Goal: Task Accomplishment & Management: Use online tool/utility

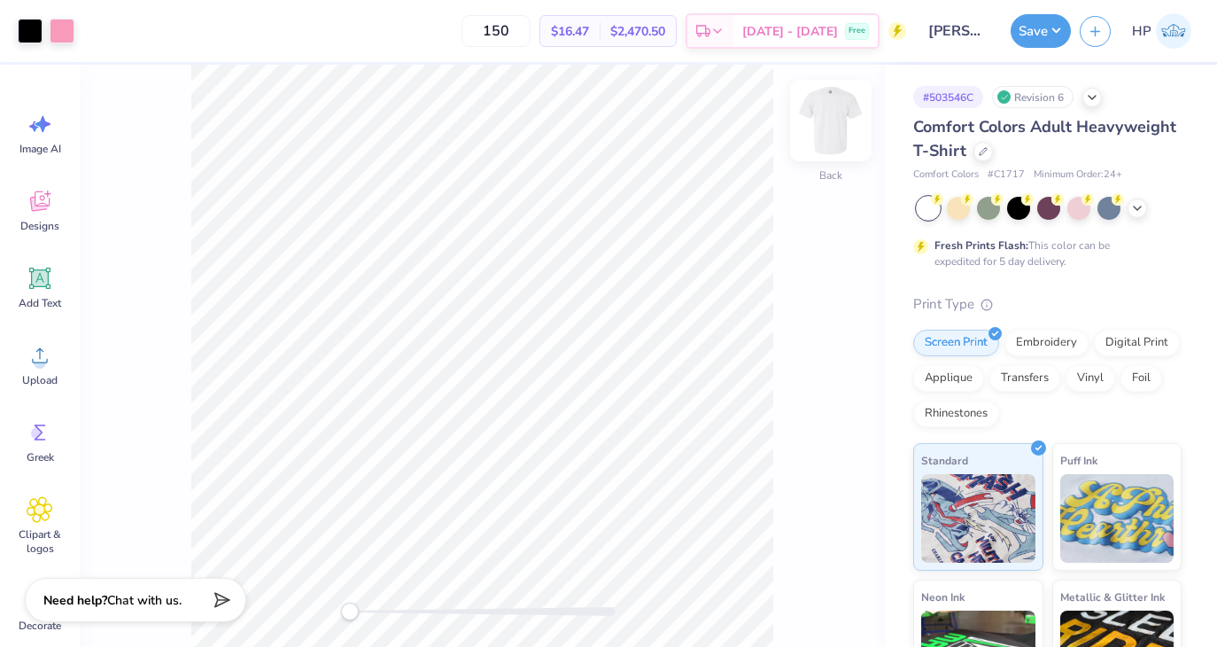
click at [842, 136] on img at bounding box center [831, 120] width 71 height 71
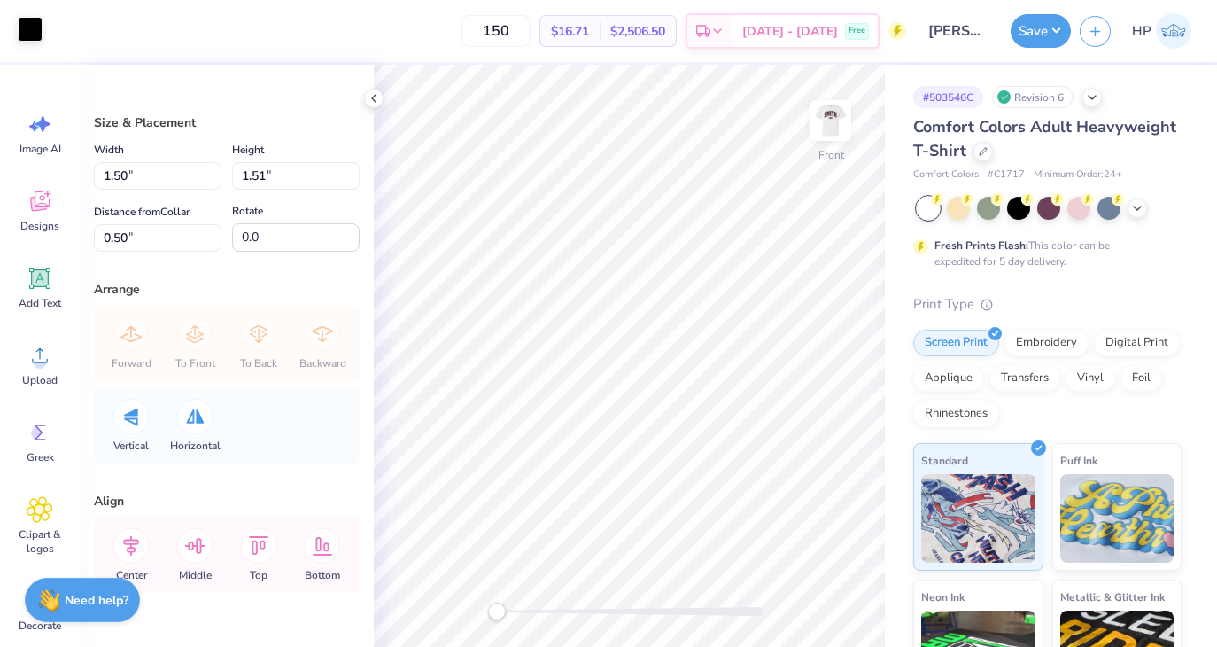
click at [26, 29] on div at bounding box center [30, 29] width 25 height 25
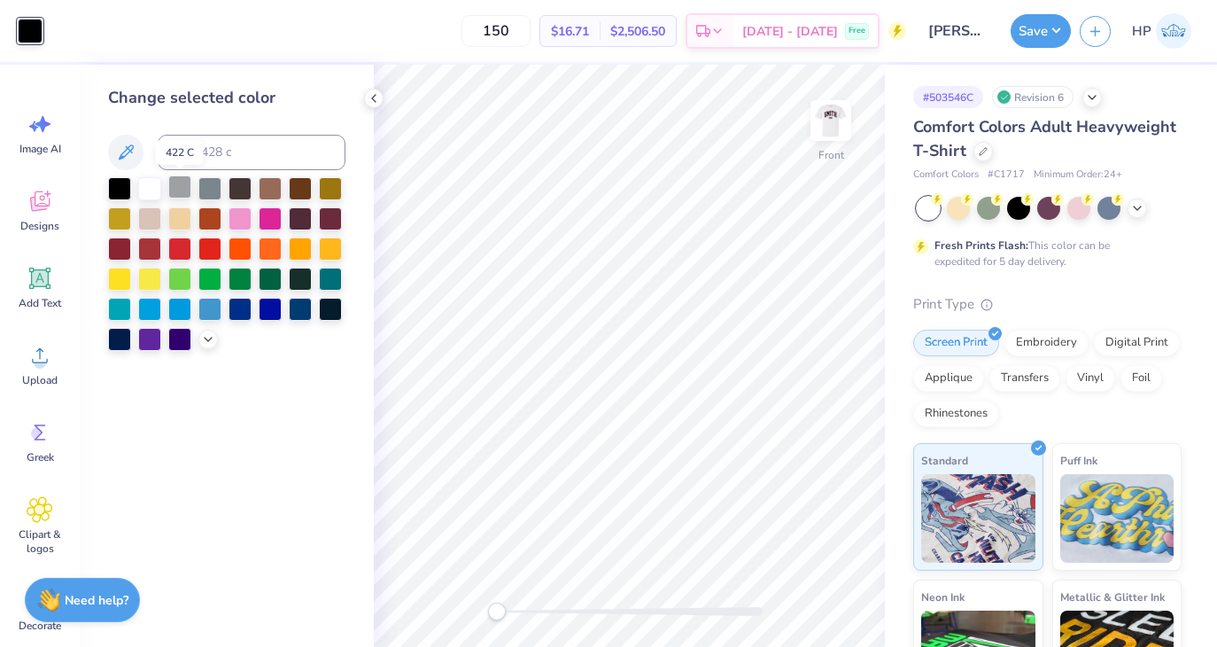
click at [177, 185] on div at bounding box center [179, 186] width 23 height 23
click at [201, 186] on div at bounding box center [209, 186] width 23 height 23
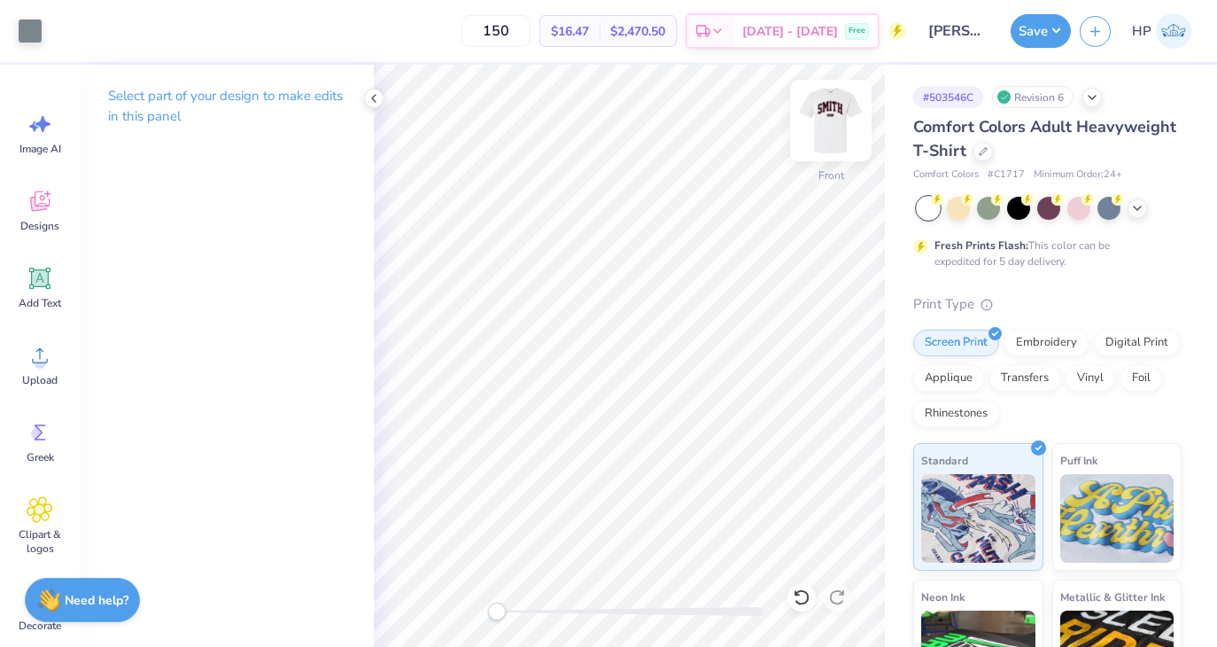
click at [847, 122] on img at bounding box center [831, 120] width 71 height 71
click at [28, 32] on div at bounding box center [30, 29] width 25 height 25
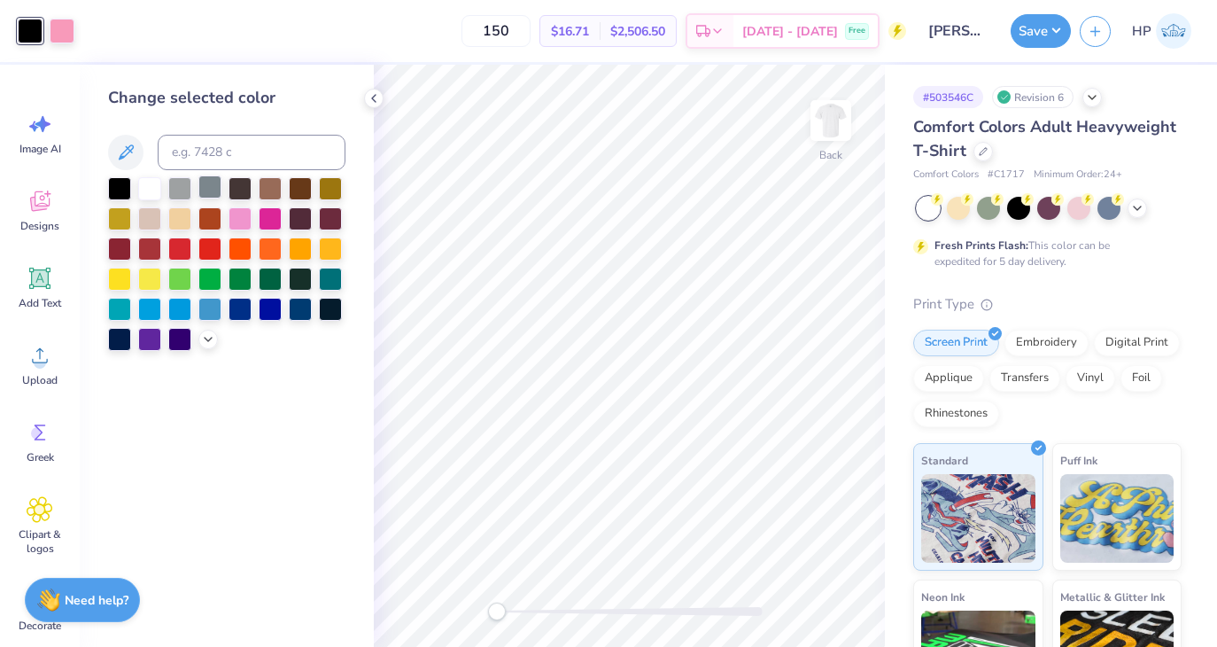
click at [210, 198] on div at bounding box center [209, 186] width 23 height 23
click at [61, 35] on div at bounding box center [62, 29] width 25 height 25
click at [27, 38] on div at bounding box center [30, 29] width 25 height 25
click at [62, 25] on div at bounding box center [62, 29] width 25 height 25
click at [186, 188] on div at bounding box center [179, 186] width 23 height 23
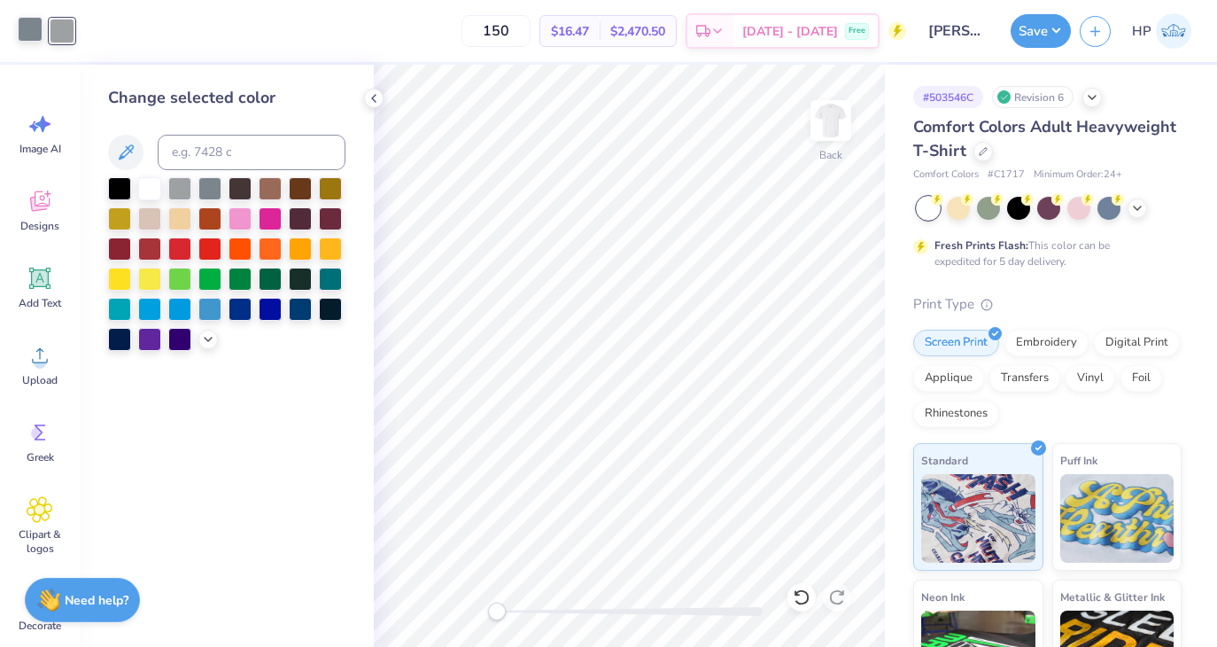
click at [24, 20] on div at bounding box center [30, 29] width 25 height 25
click at [199, 147] on input at bounding box center [252, 152] width 188 height 35
type input "1905"
click at [66, 36] on div at bounding box center [62, 29] width 25 height 25
click at [203, 185] on div at bounding box center [209, 186] width 23 height 23
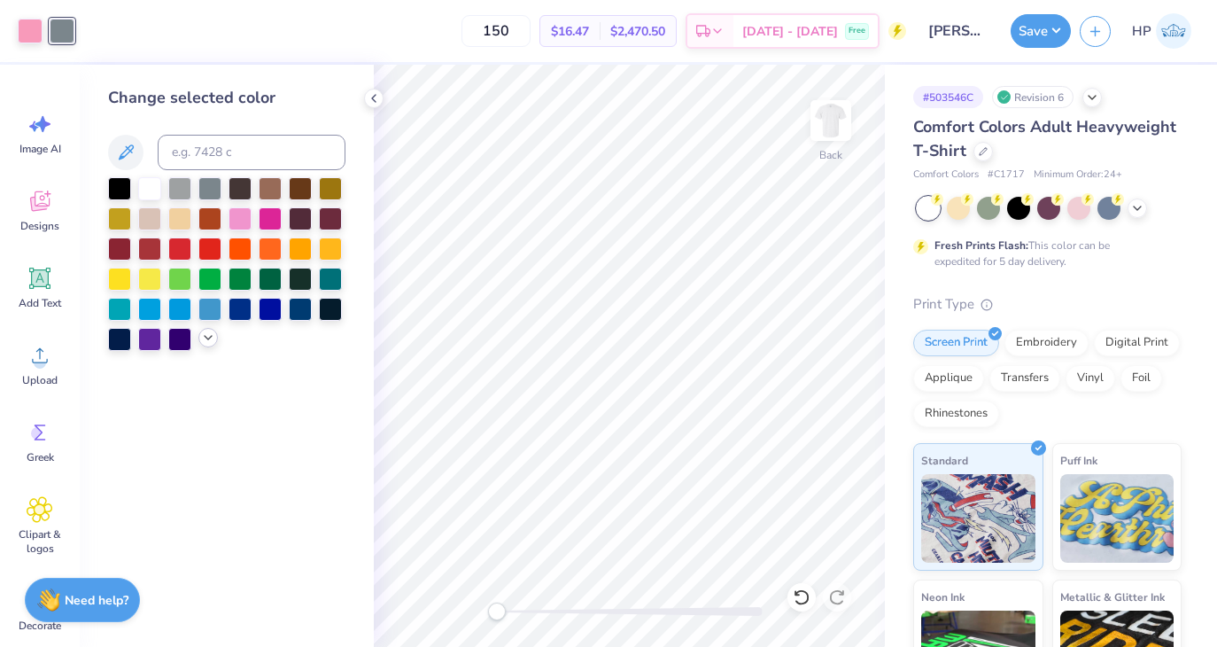
click at [201, 337] on icon at bounding box center [208, 337] width 14 height 14
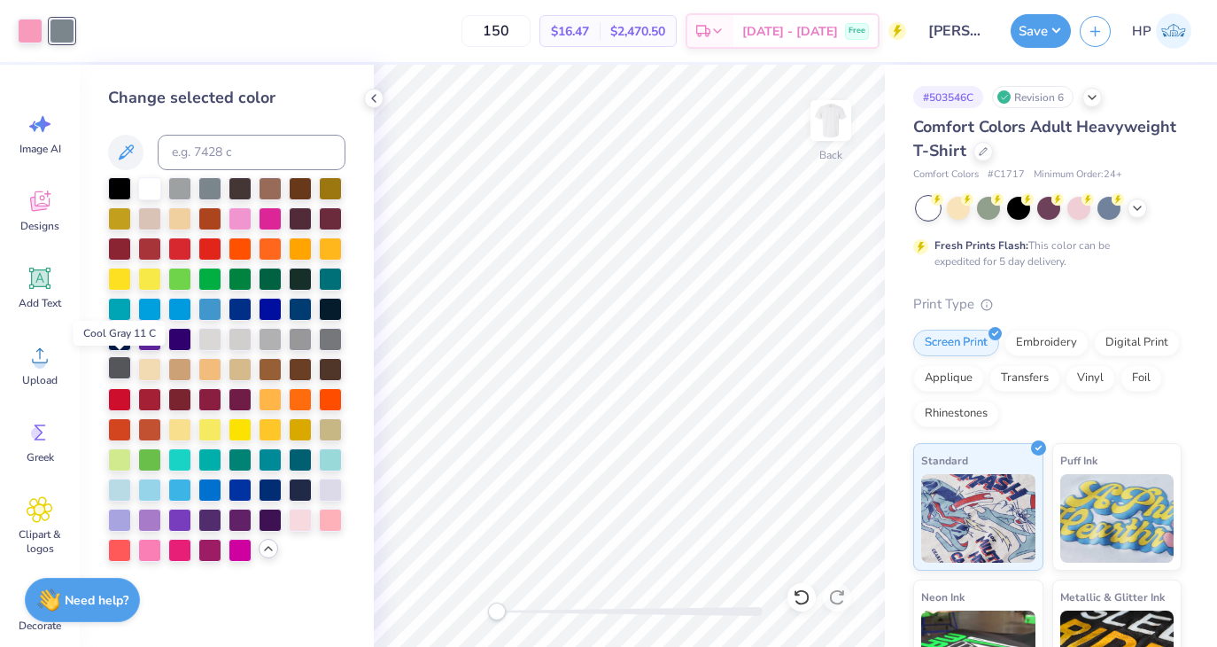
click at [119, 360] on div at bounding box center [119, 367] width 23 height 23
click at [840, 113] on img at bounding box center [831, 120] width 71 height 71
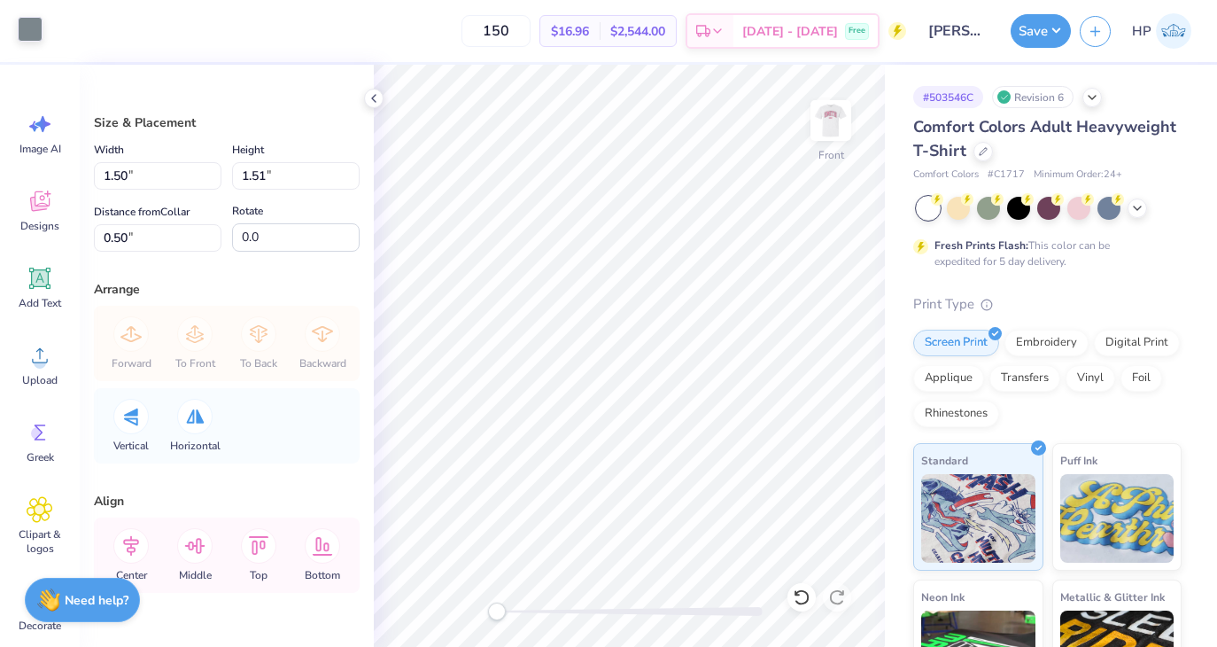
click at [28, 24] on div at bounding box center [30, 29] width 25 height 25
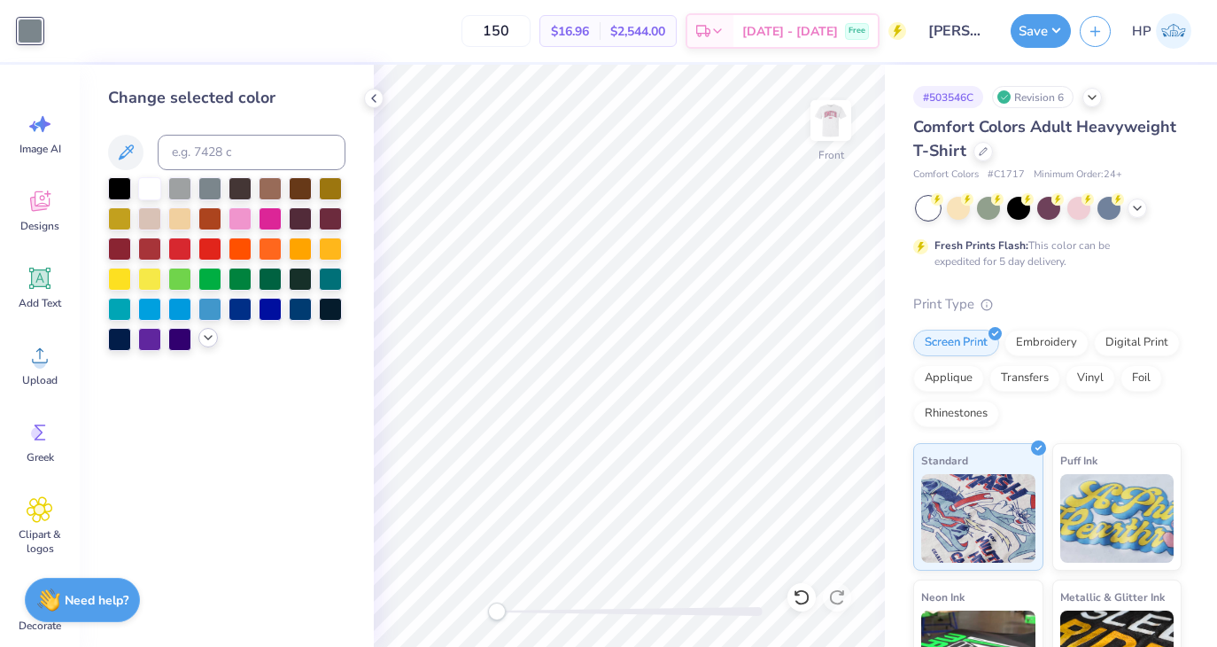
click at [206, 331] on icon at bounding box center [208, 337] width 14 height 14
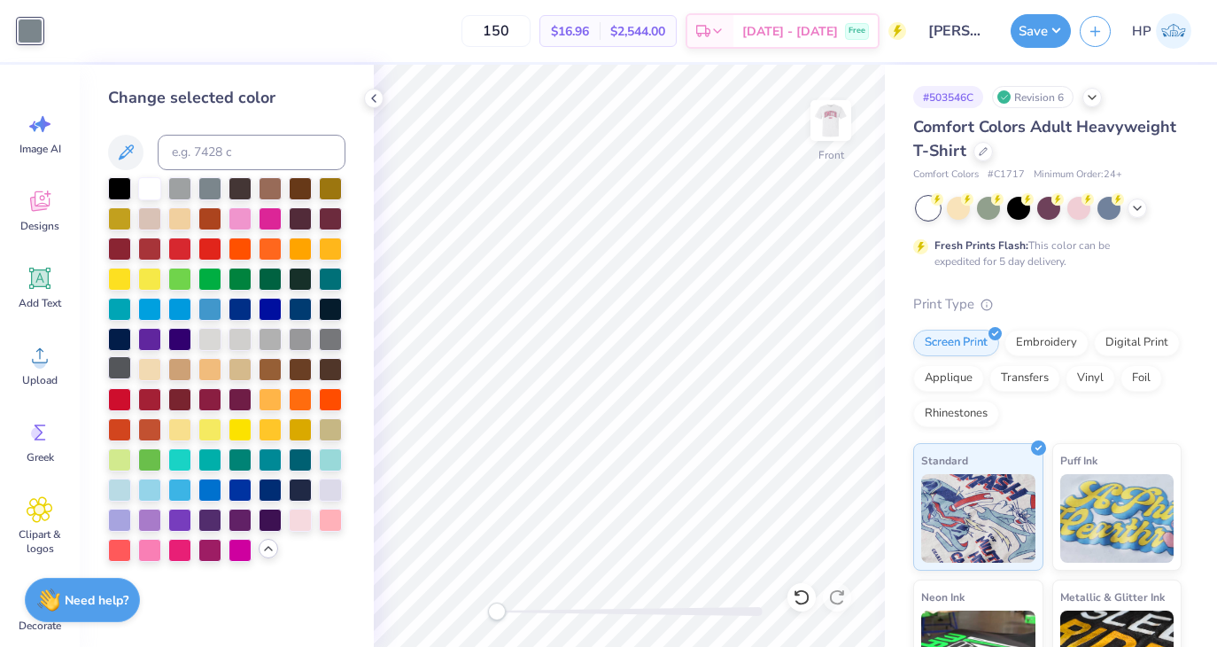
click at [111, 365] on div at bounding box center [119, 367] width 23 height 23
click at [1015, 202] on div at bounding box center [1018, 206] width 23 height 23
click at [1132, 206] on icon at bounding box center [1137, 206] width 14 height 14
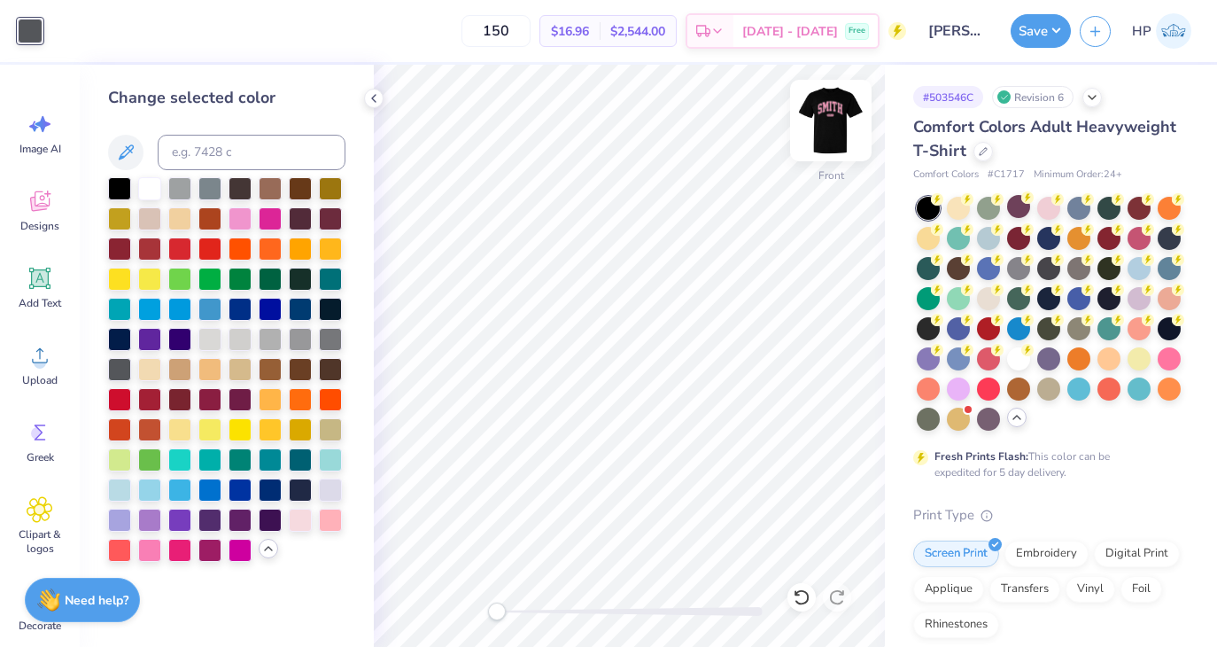
click at [837, 113] on img at bounding box center [831, 120] width 71 height 71
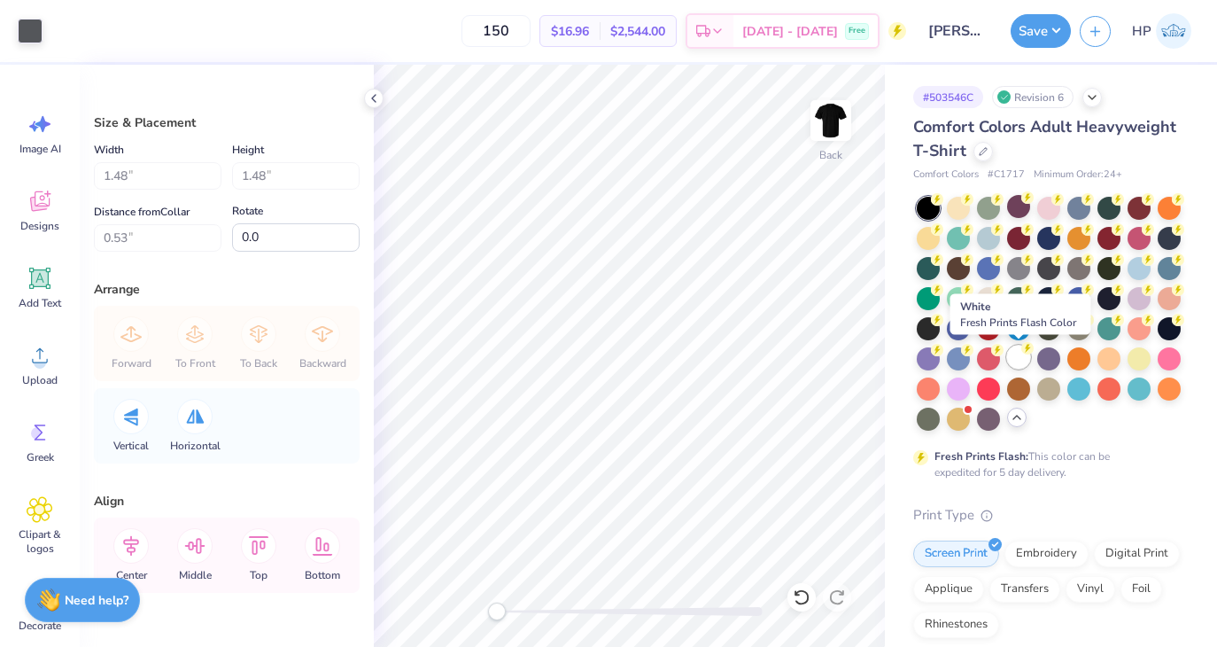
click at [1015, 350] on div at bounding box center [1018, 356] width 23 height 23
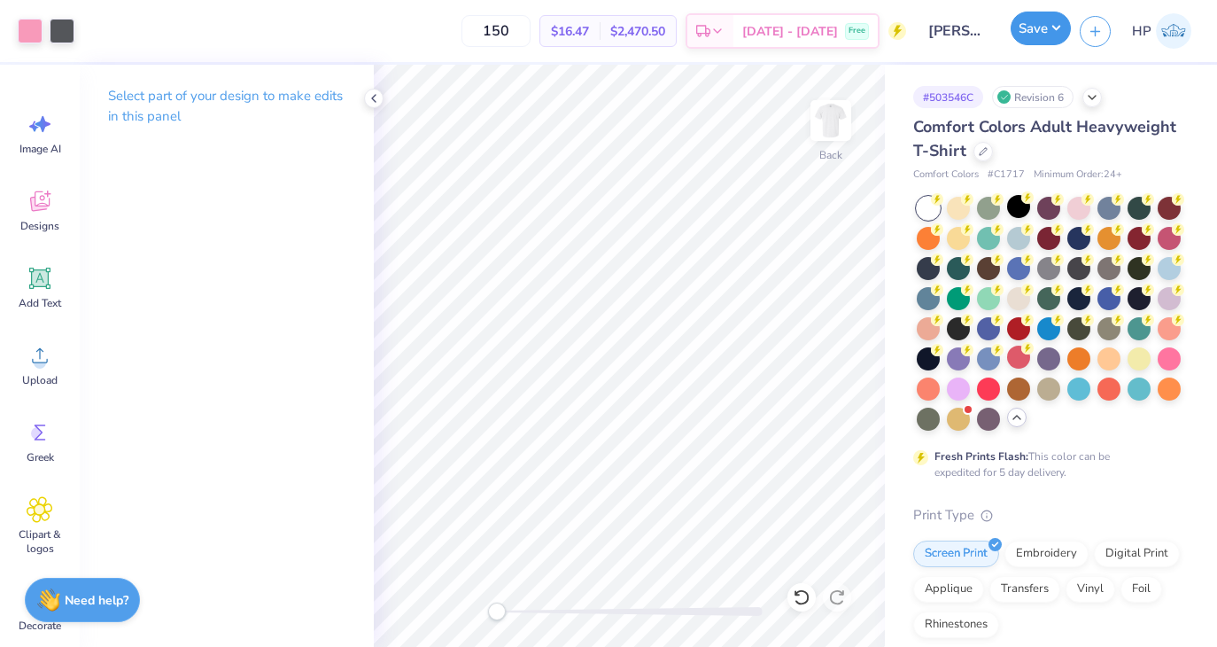
click at [1044, 35] on button "Save" at bounding box center [1041, 29] width 60 height 34
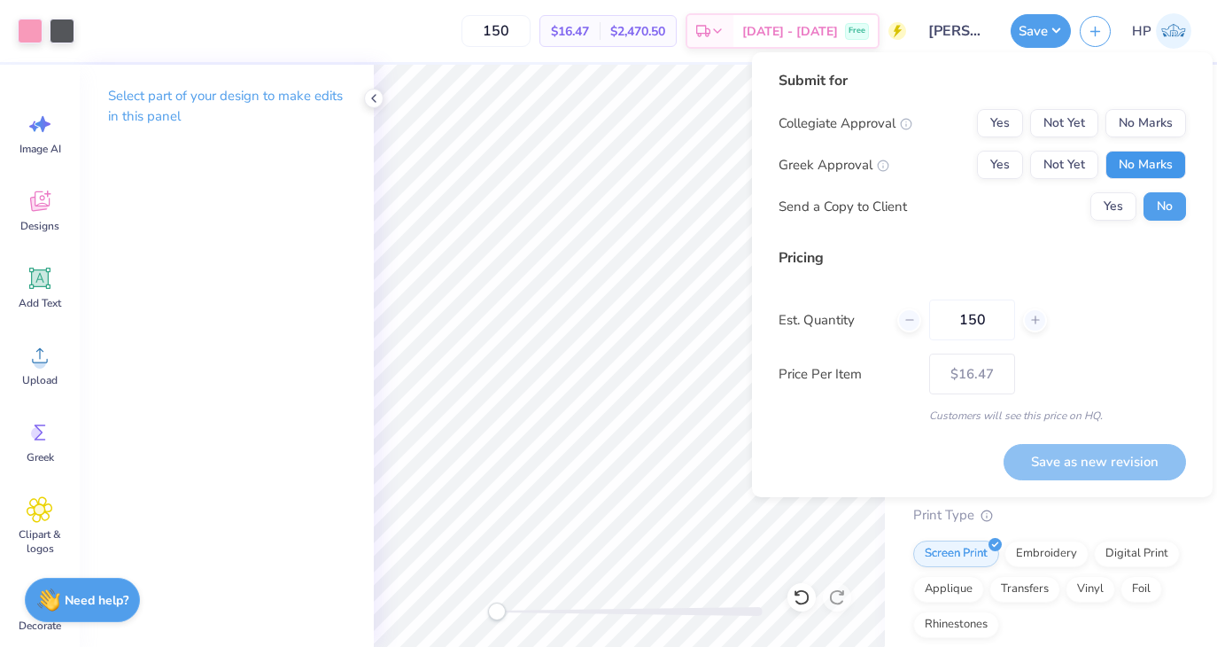
click at [1147, 167] on button "No Marks" at bounding box center [1146, 165] width 81 height 28
click at [1144, 124] on button "No Marks" at bounding box center [1146, 123] width 81 height 28
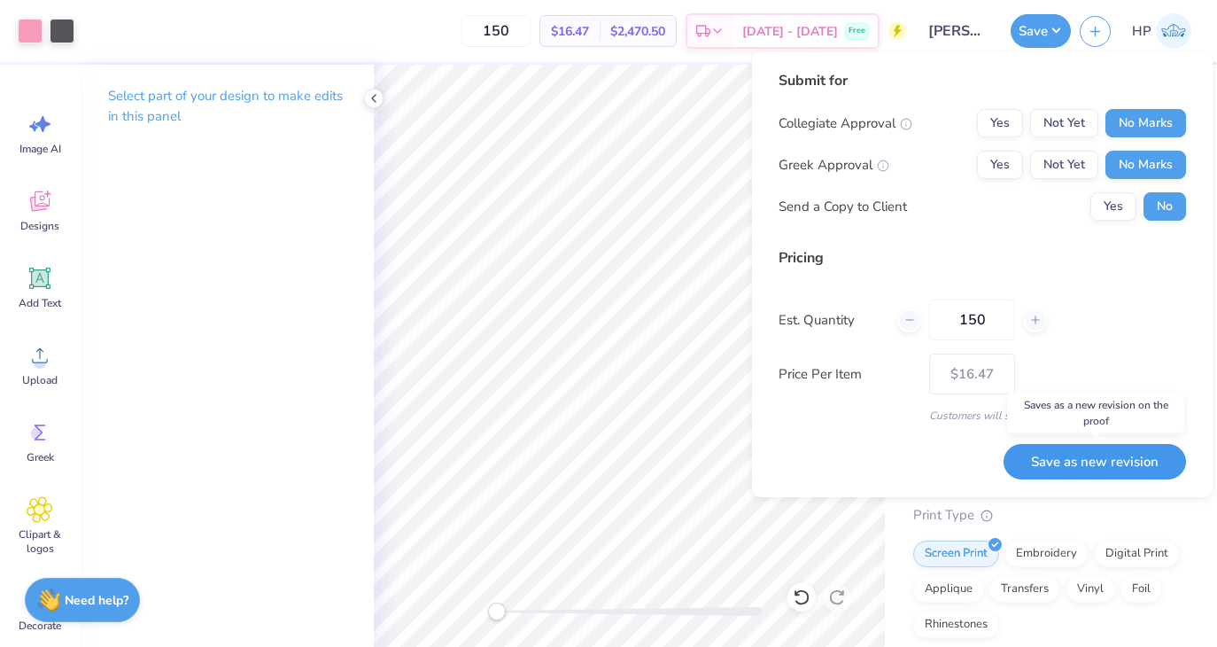
click at [1080, 454] on button "Save as new revision" at bounding box center [1095, 462] width 182 height 36
type input "$16.47"
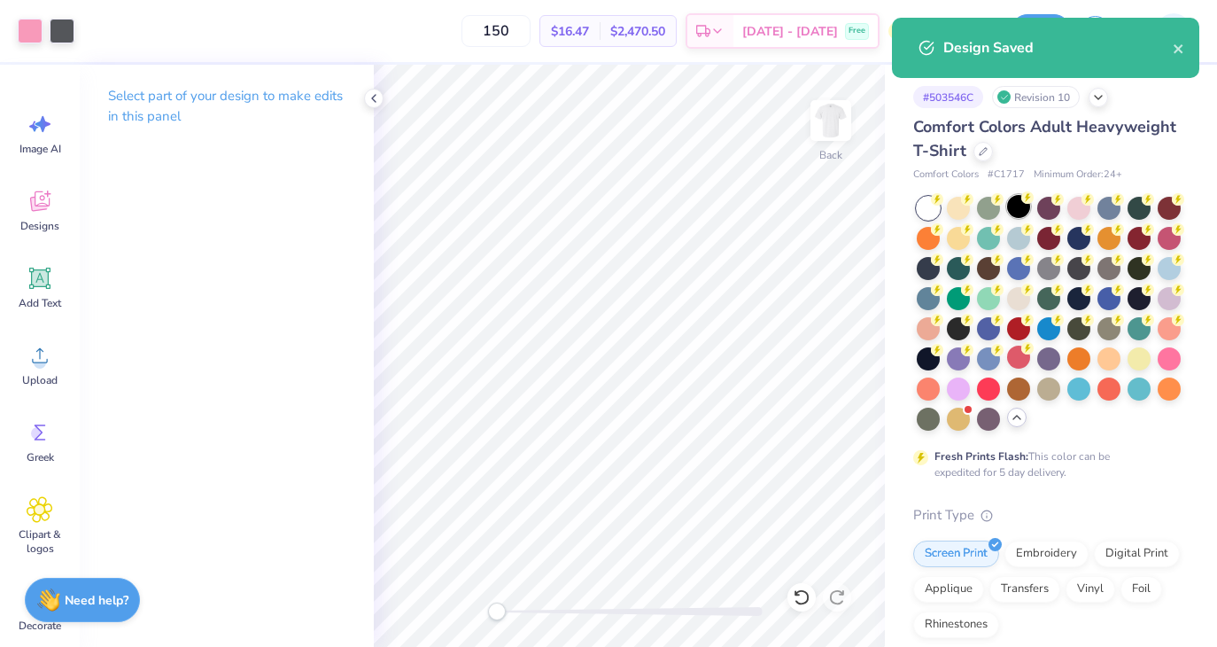
click at [1020, 206] on div at bounding box center [1018, 206] width 23 height 23
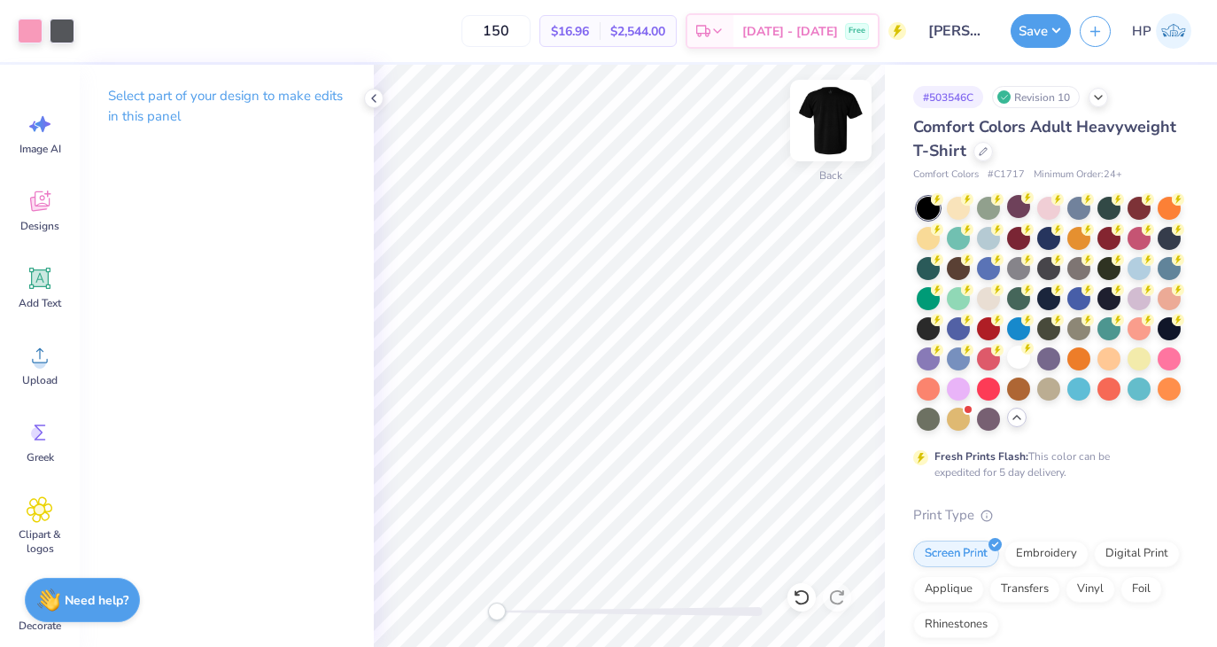
click at [832, 136] on img at bounding box center [831, 120] width 71 height 71
click at [832, 136] on img at bounding box center [830, 120] width 35 height 35
click at [1045, 42] on button "Save" at bounding box center [1041, 29] width 60 height 34
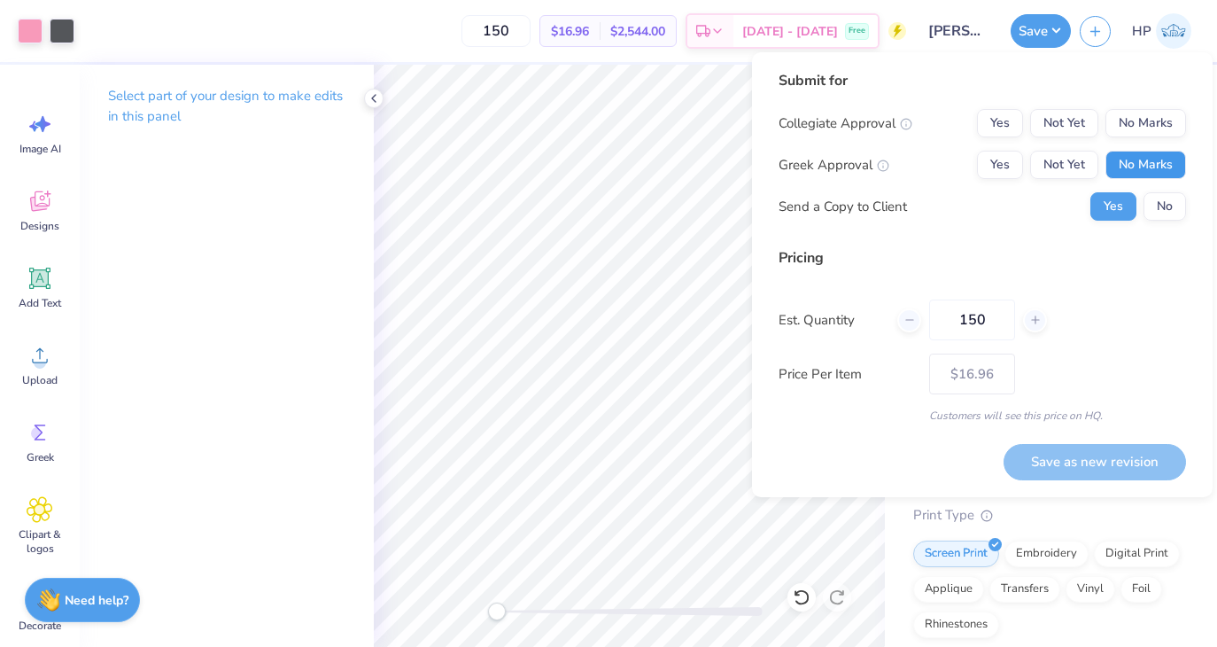
click at [1142, 155] on button "No Marks" at bounding box center [1146, 165] width 81 height 28
click at [1142, 132] on button "No Marks" at bounding box center [1146, 123] width 81 height 28
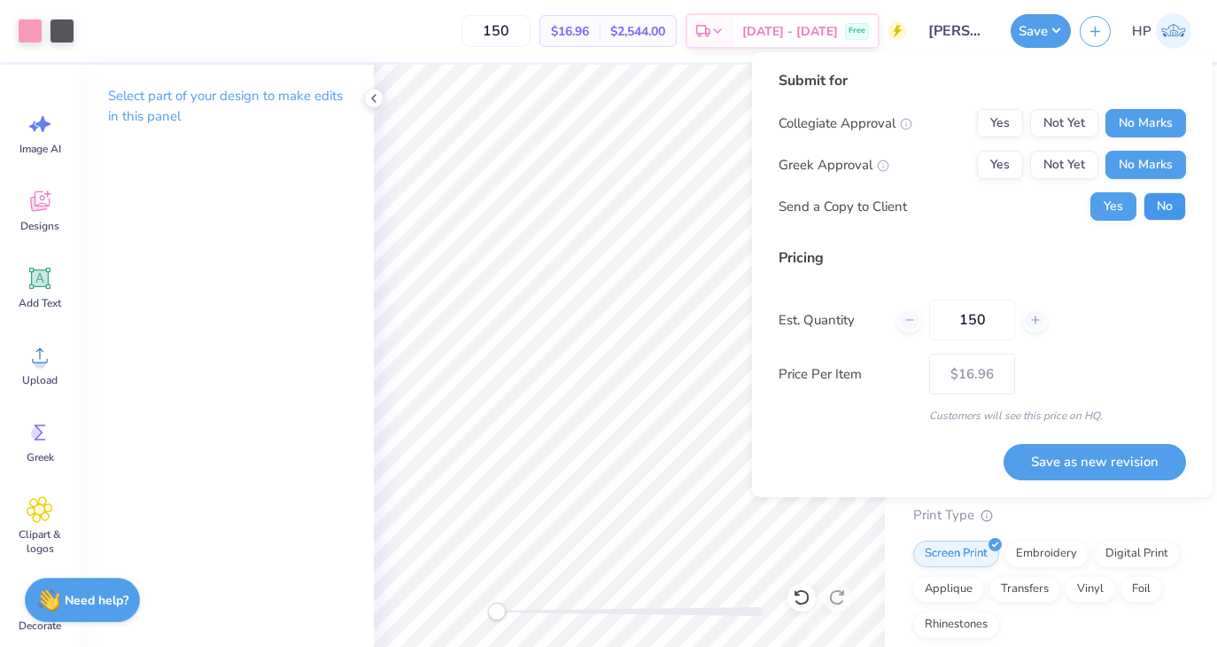
click at [1150, 218] on button "No" at bounding box center [1165, 206] width 43 height 28
click at [1068, 454] on button "Save as new revision" at bounding box center [1095, 462] width 182 height 36
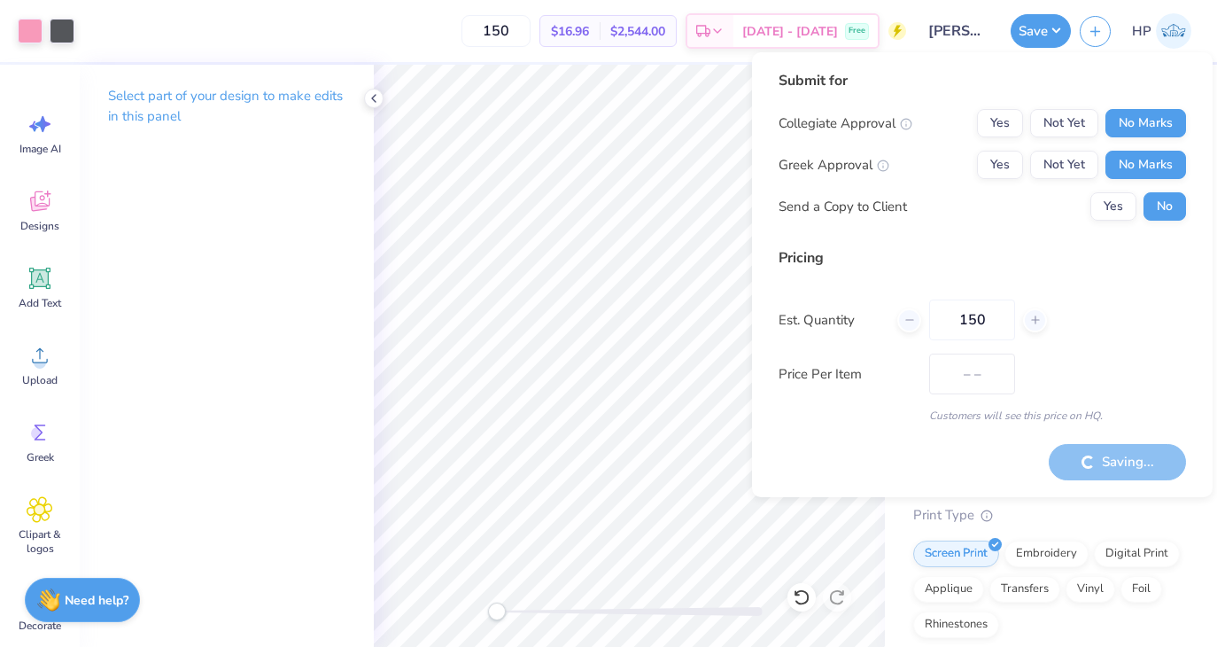
type input "$16.96"
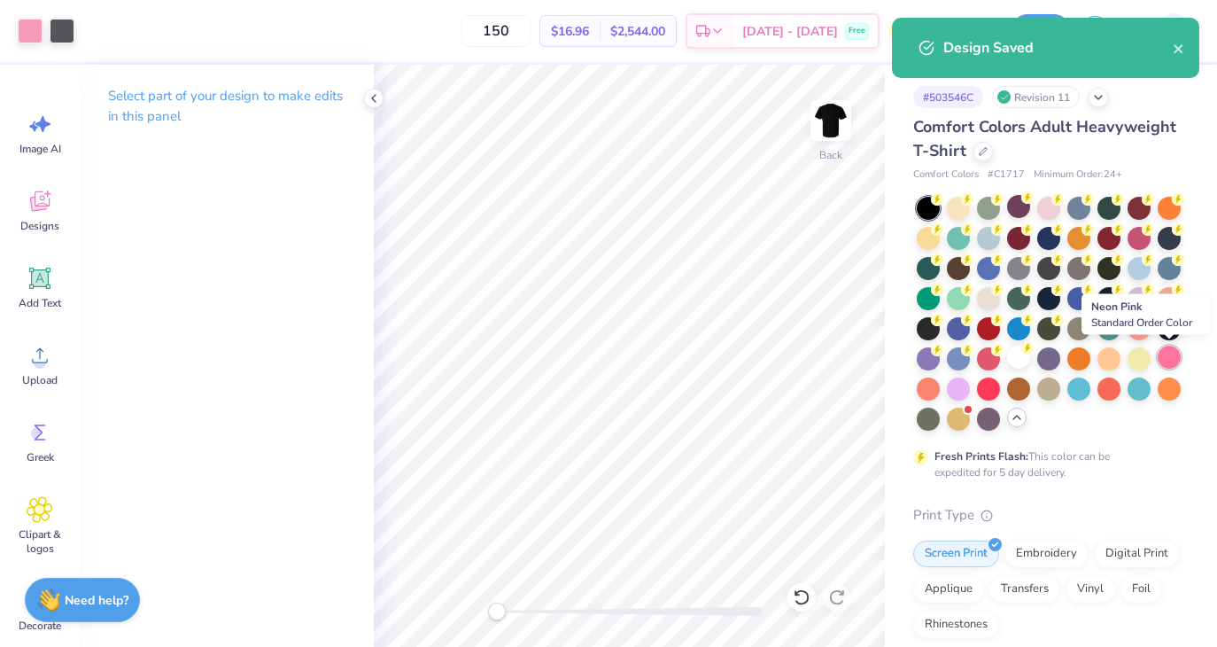
click at [1169, 359] on div at bounding box center [1169, 356] width 23 height 23
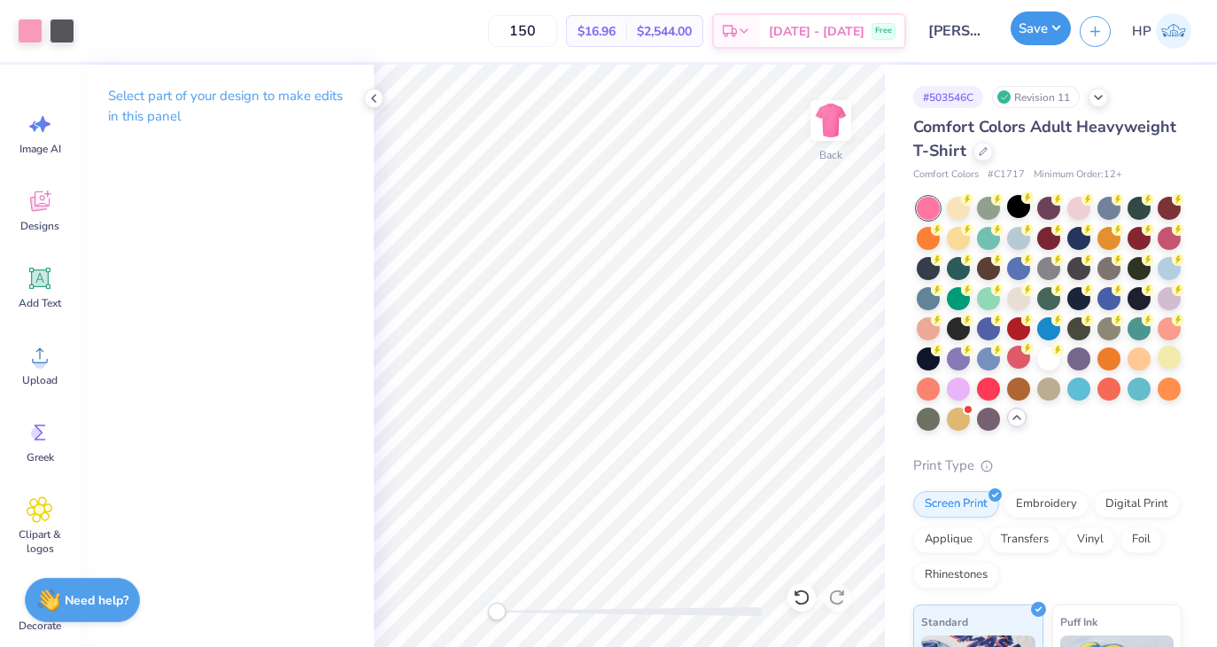
click at [1045, 34] on button "Save" at bounding box center [1041, 29] width 60 height 34
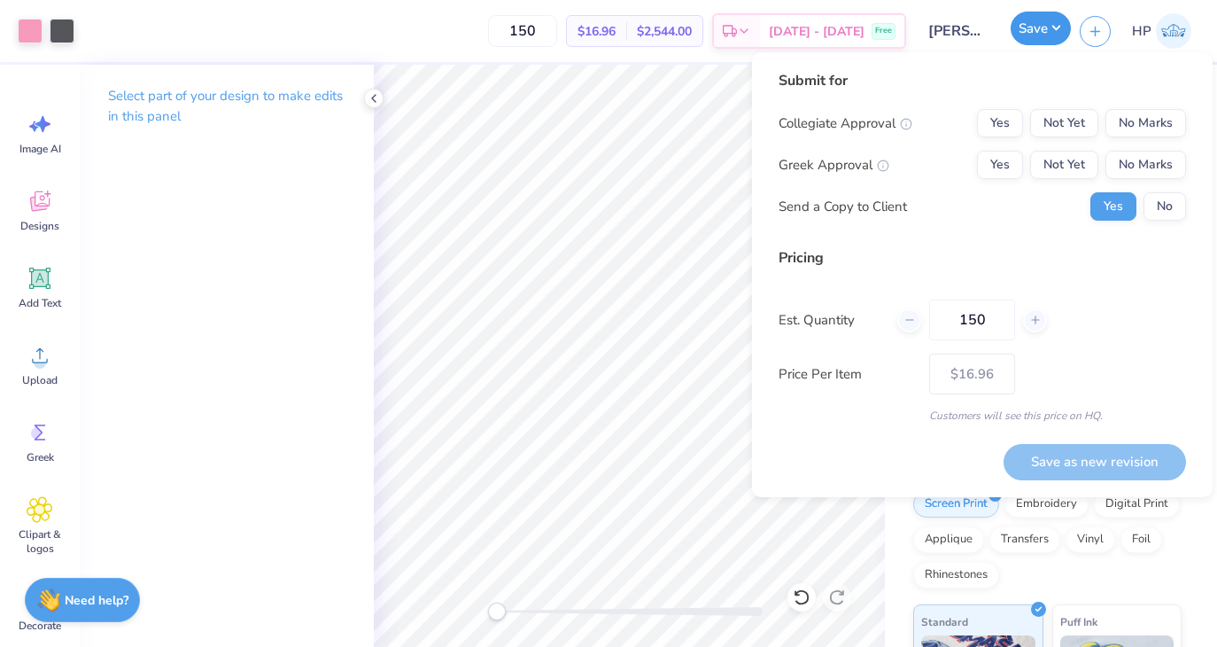
click at [1045, 38] on button "Save" at bounding box center [1041, 29] width 60 height 34
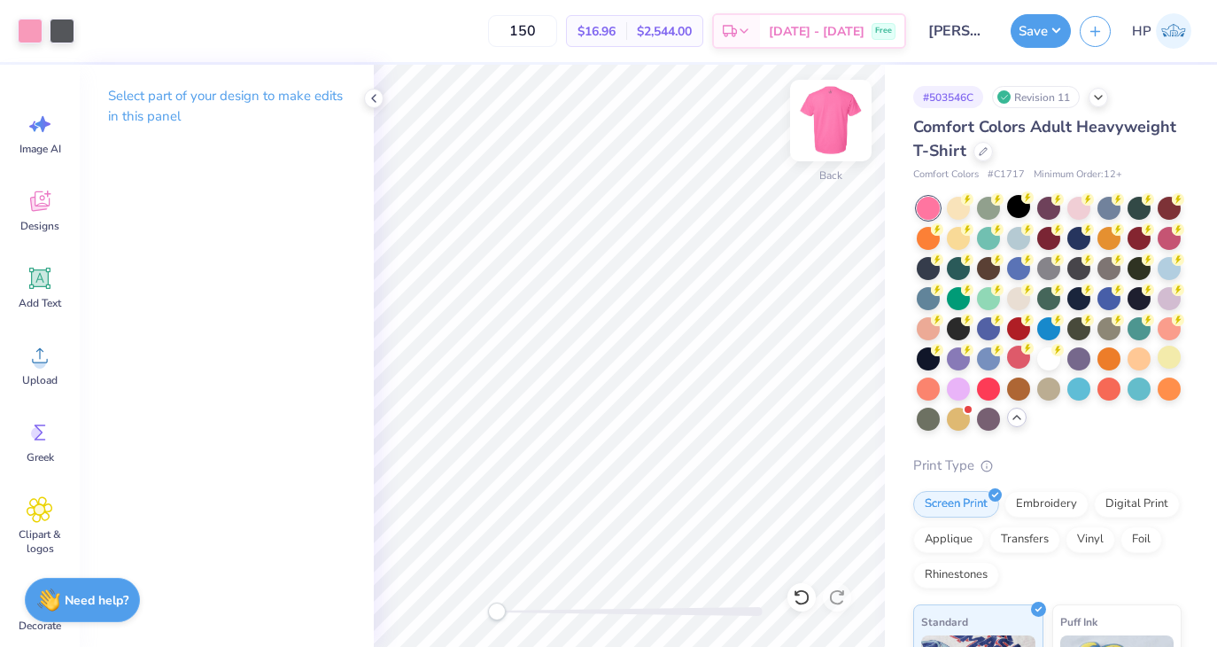
click at [815, 128] on img at bounding box center [831, 120] width 71 height 71
click at [815, 128] on img at bounding box center [830, 120] width 35 height 35
click at [1038, 45] on div "Save" at bounding box center [1041, 31] width 60 height 34
click at [1047, 38] on button "Save" at bounding box center [1041, 29] width 60 height 34
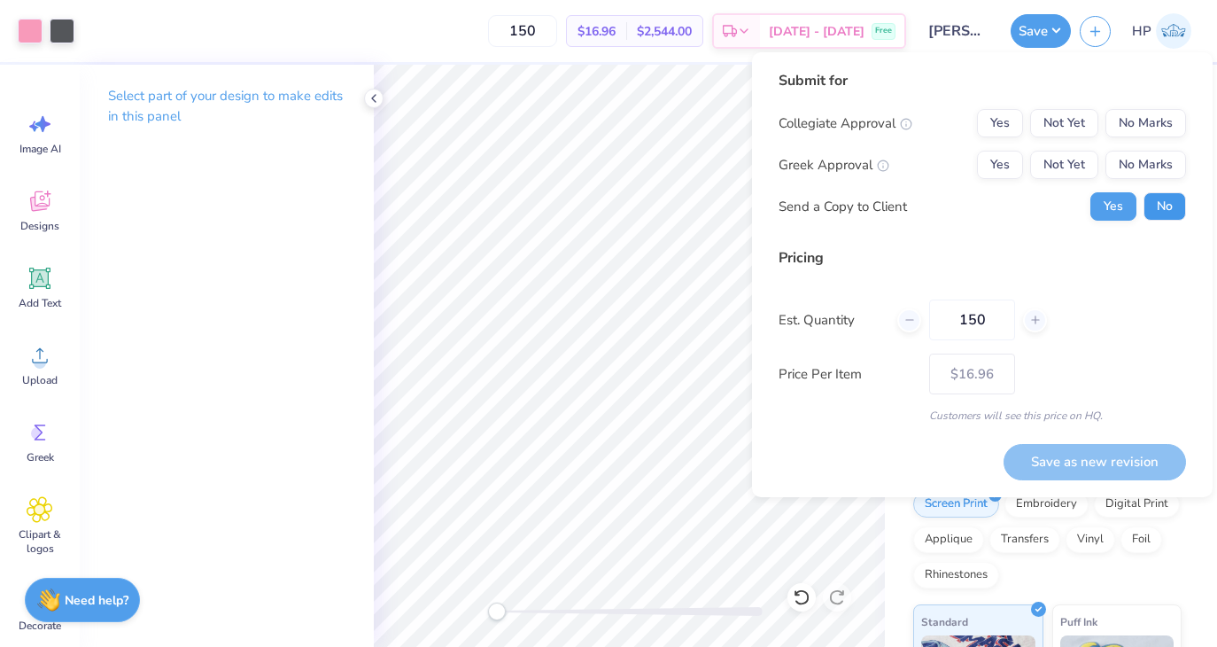
click at [1159, 206] on button "No" at bounding box center [1165, 206] width 43 height 28
click at [1150, 164] on button "No Marks" at bounding box center [1146, 165] width 81 height 28
click at [1150, 140] on div "Collegiate Approval Yes Not Yet No Marks Greek Approval Yes Not Yet No Marks Se…" at bounding box center [983, 165] width 408 height 112
click at [1147, 131] on button "No Marks" at bounding box center [1146, 123] width 81 height 28
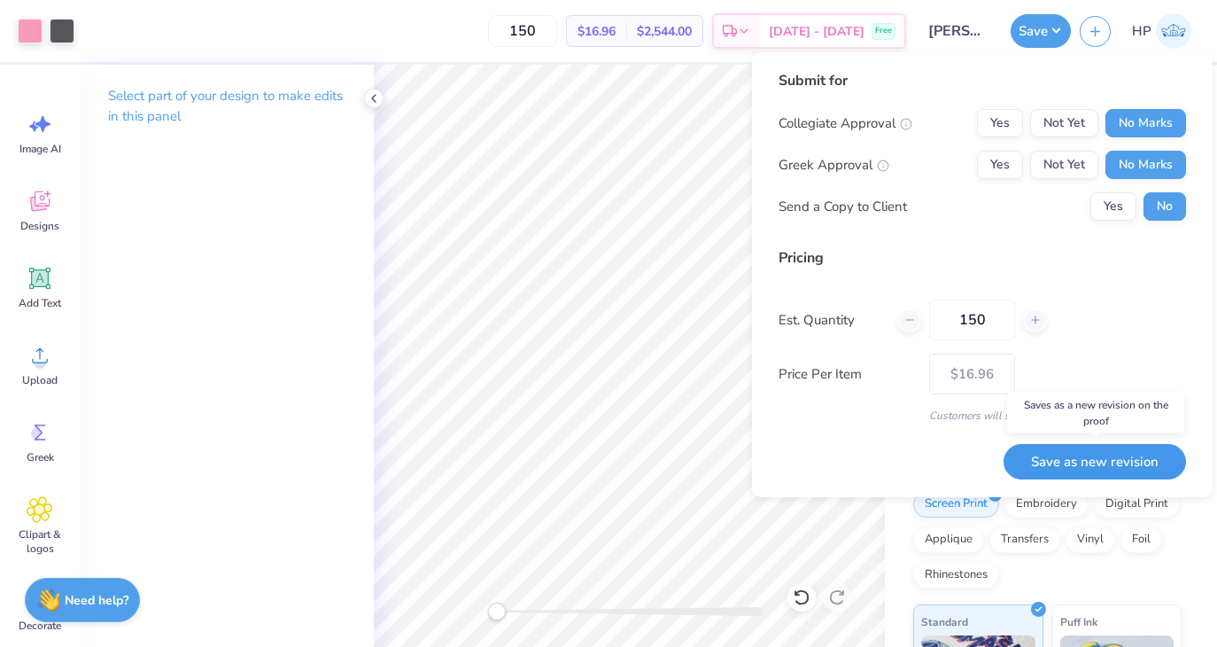
click at [1054, 462] on button "Save as new revision" at bounding box center [1095, 462] width 182 height 36
type input "$16.96"
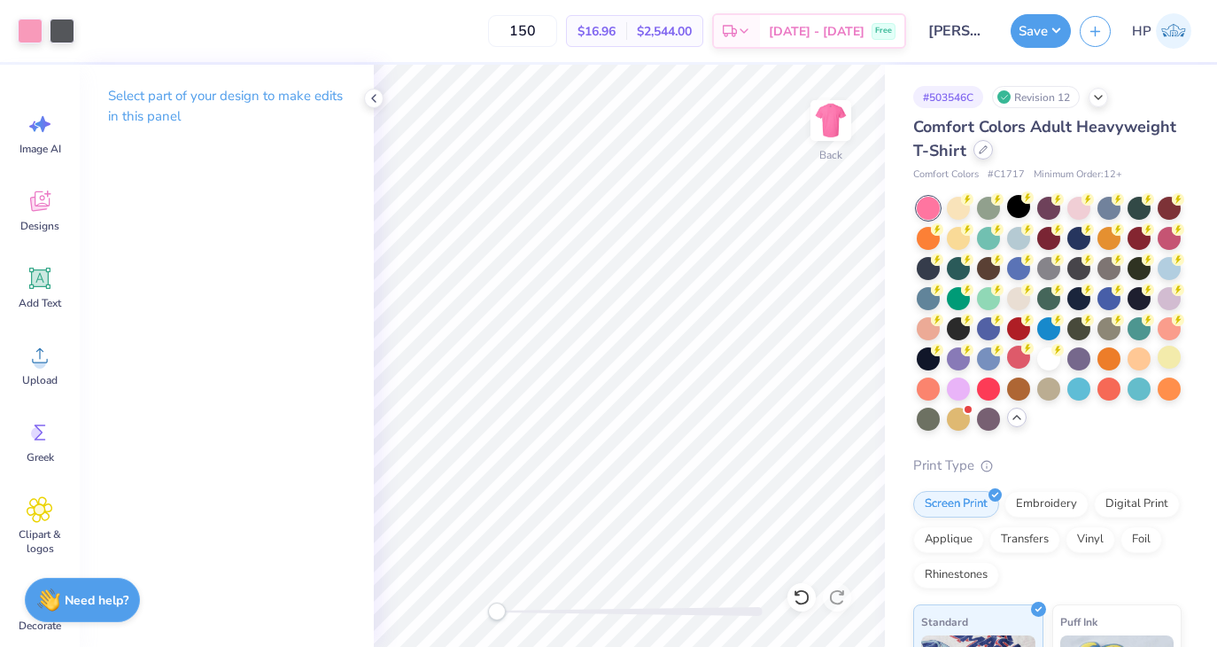
click at [981, 145] on icon at bounding box center [983, 149] width 9 height 9
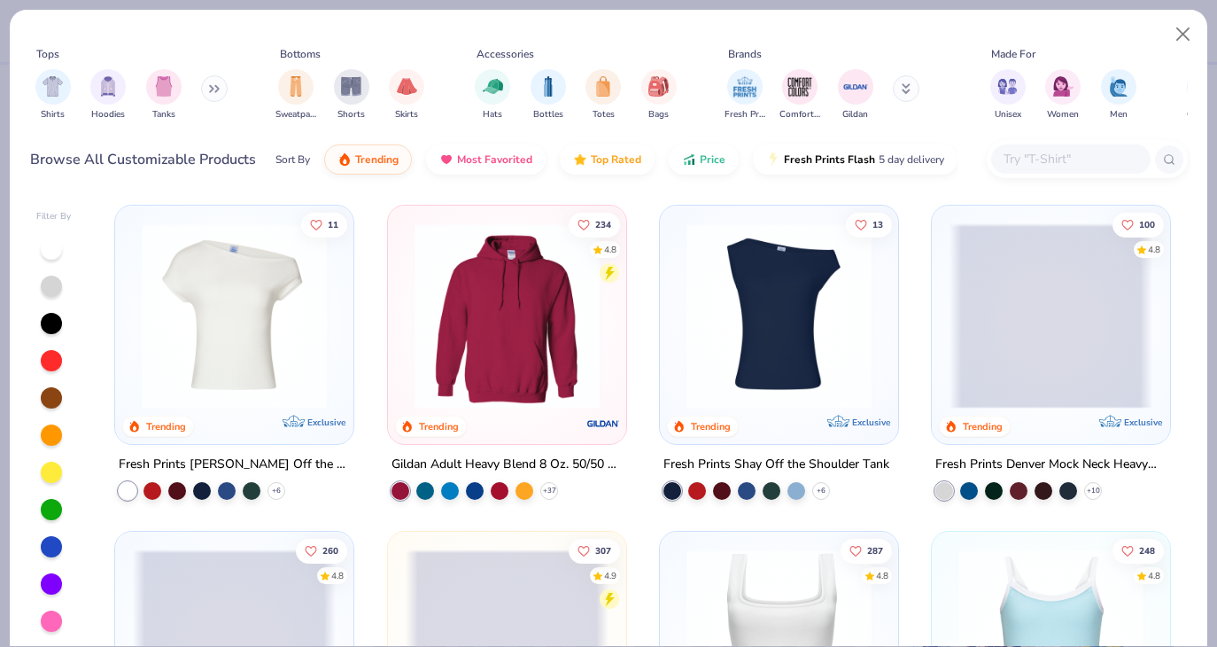
click at [1060, 159] on input "text" at bounding box center [1070, 159] width 136 height 20
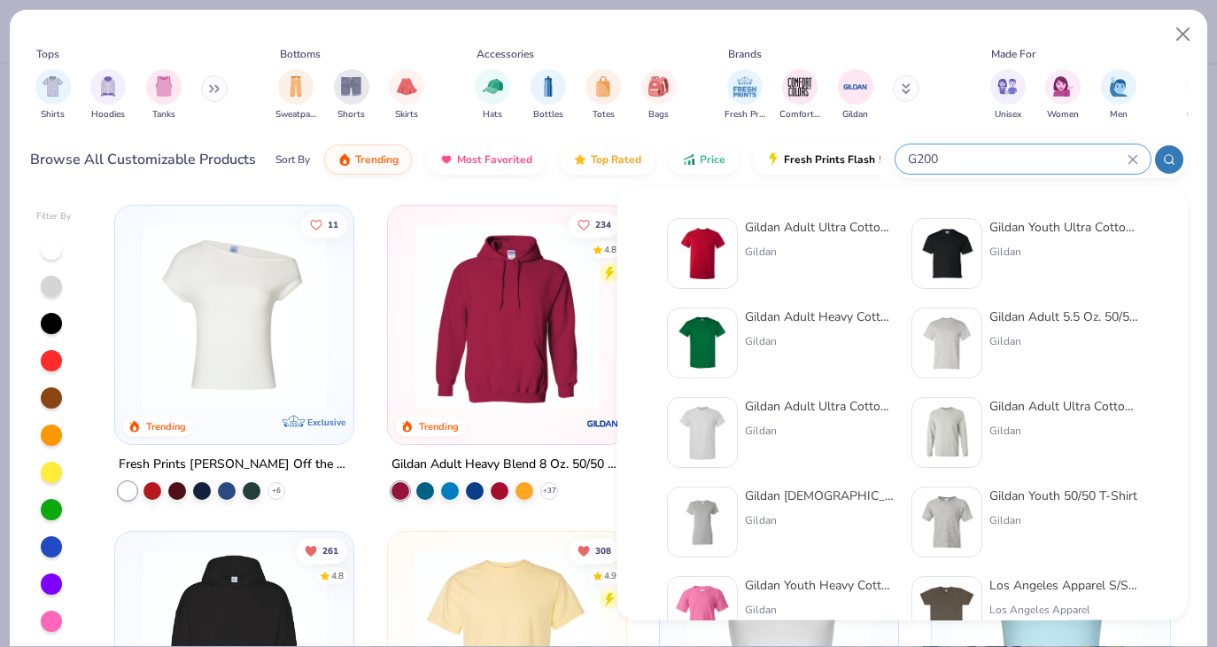
type input "G200"
click at [826, 230] on div "Gildan Adult Ultra Cotton 6 Oz. T-Shirt" at bounding box center [819, 227] width 149 height 19
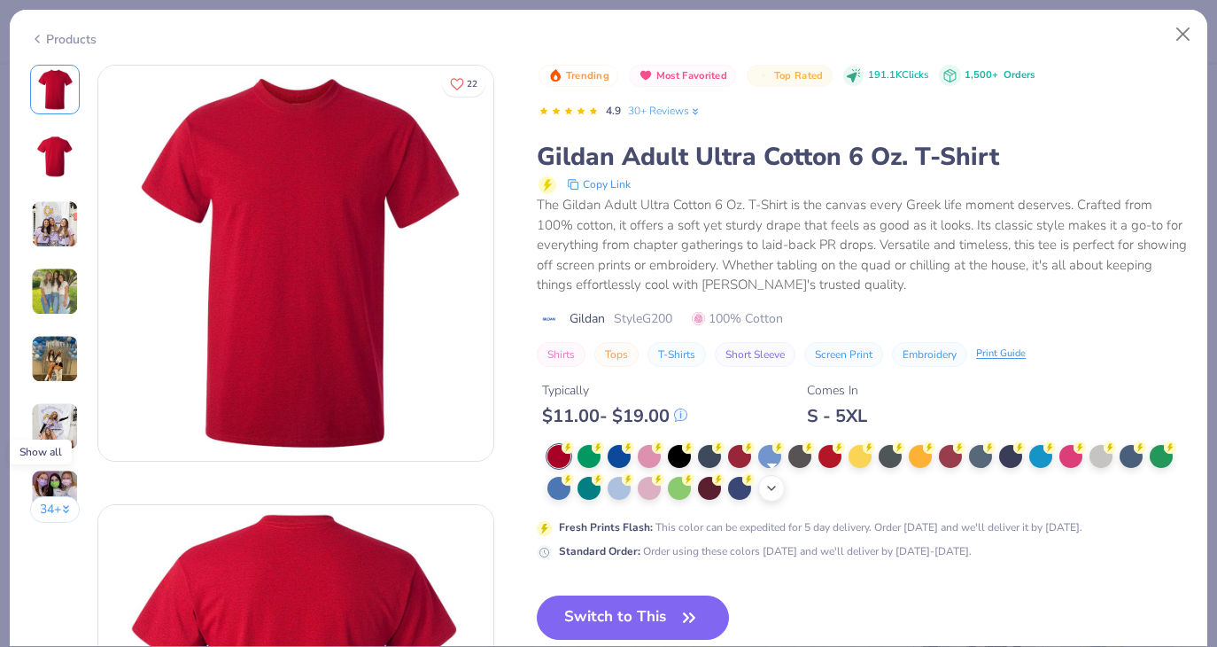
click at [773, 489] on icon at bounding box center [772, 488] width 14 height 14
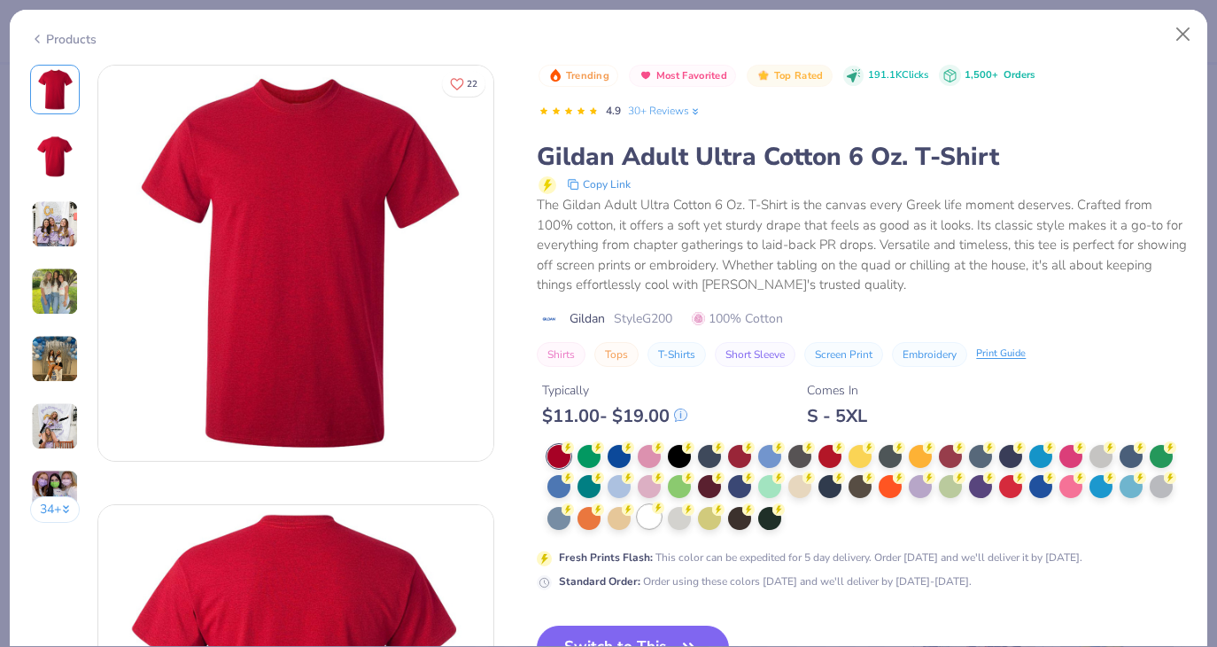
click at [647, 516] on div at bounding box center [649, 516] width 23 height 23
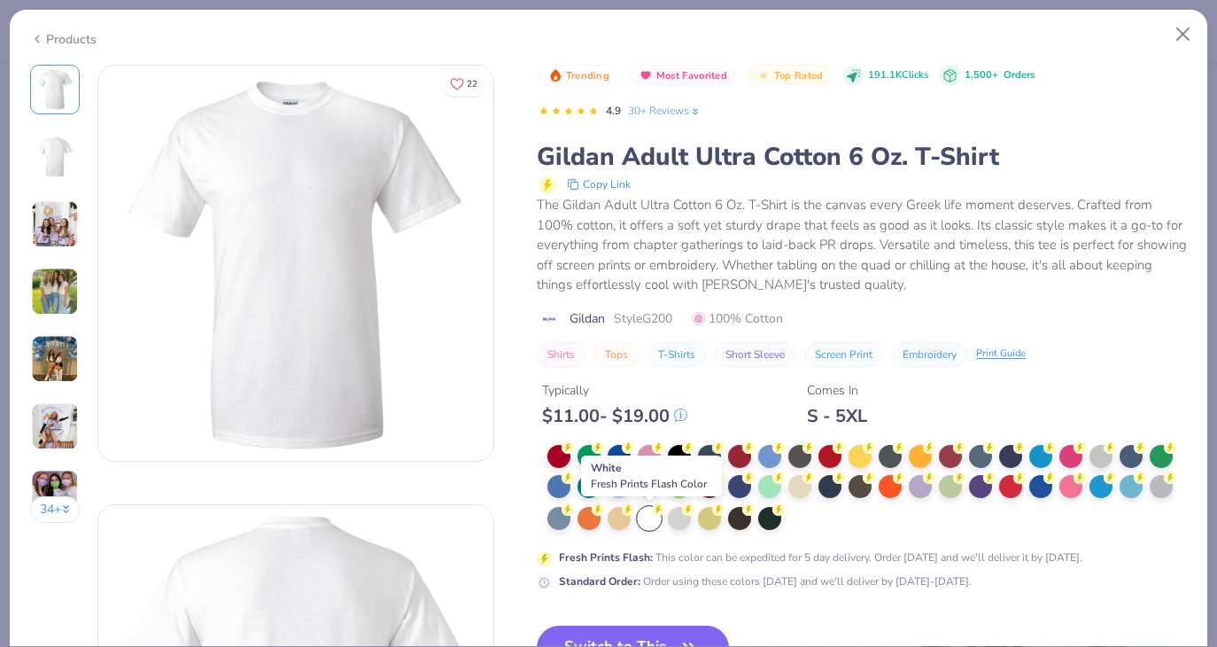
scroll to position [64, 0]
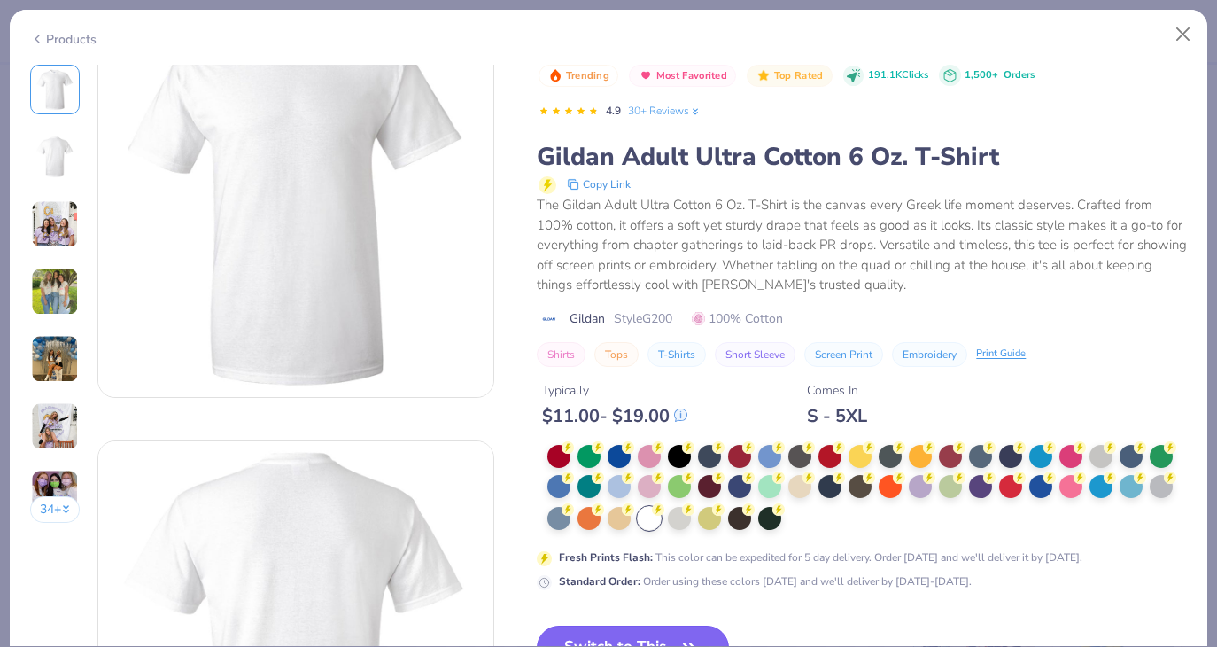
click at [667, 635] on button "Switch to This" at bounding box center [633, 647] width 192 height 44
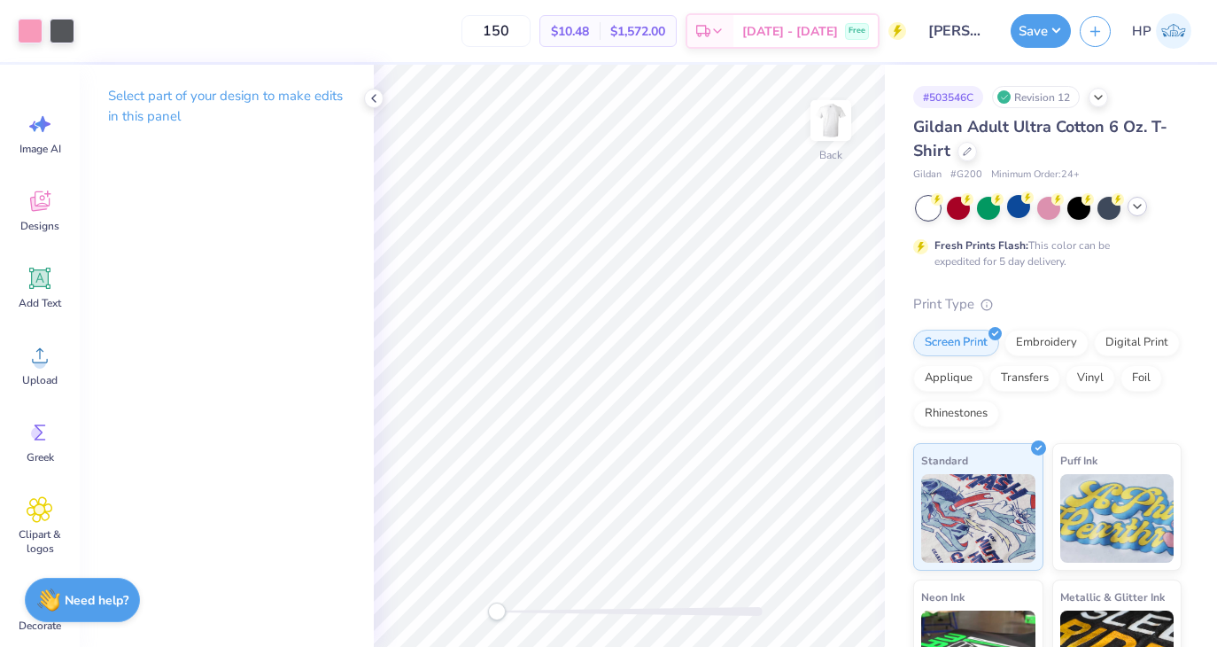
drag, startPoint x: 554, startPoint y: 33, endPoint x: 472, endPoint y: 31, distance: 81.5
click at [473, 31] on div "150 $10.48 Per Item $1,572.00 Total Est. Delivery Oct 5 - 8 Free" at bounding box center [494, 31] width 823 height 62
type input "120"
click at [830, 128] on img at bounding box center [831, 120] width 71 height 71
click at [830, 128] on img at bounding box center [830, 120] width 35 height 35
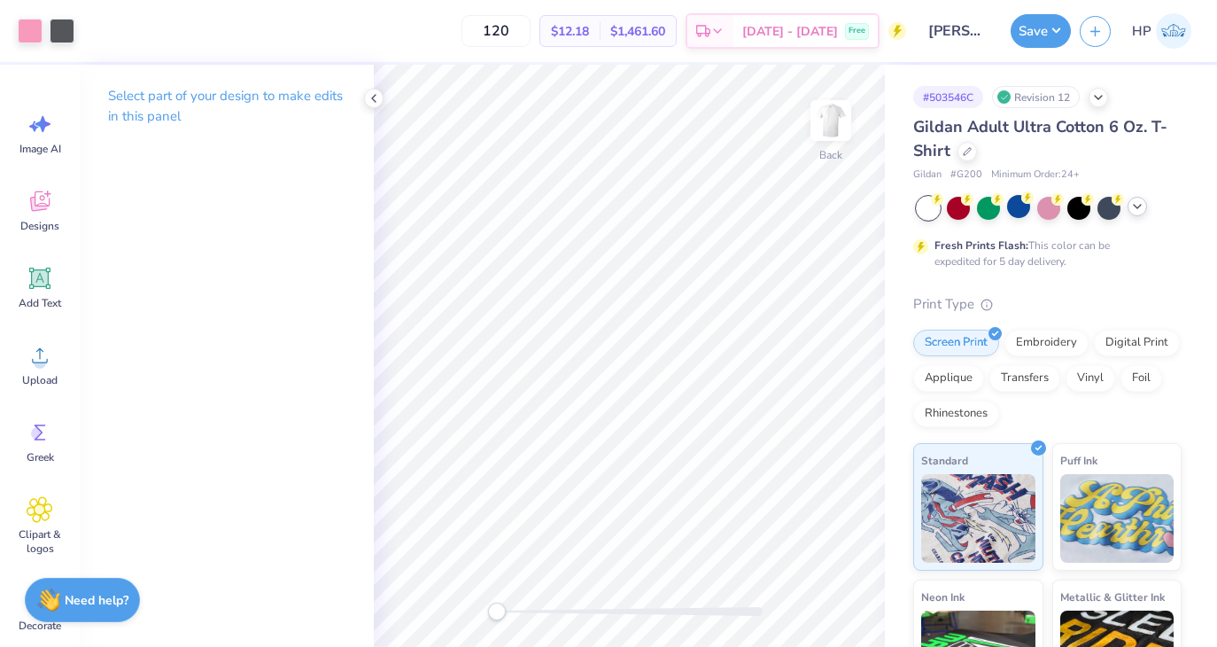
click at [830, 128] on img at bounding box center [830, 120] width 35 height 35
click at [851, 118] on img at bounding box center [831, 120] width 71 height 71
click at [814, 114] on img at bounding box center [831, 120] width 71 height 71
click at [1051, 22] on button "Save" at bounding box center [1041, 29] width 60 height 34
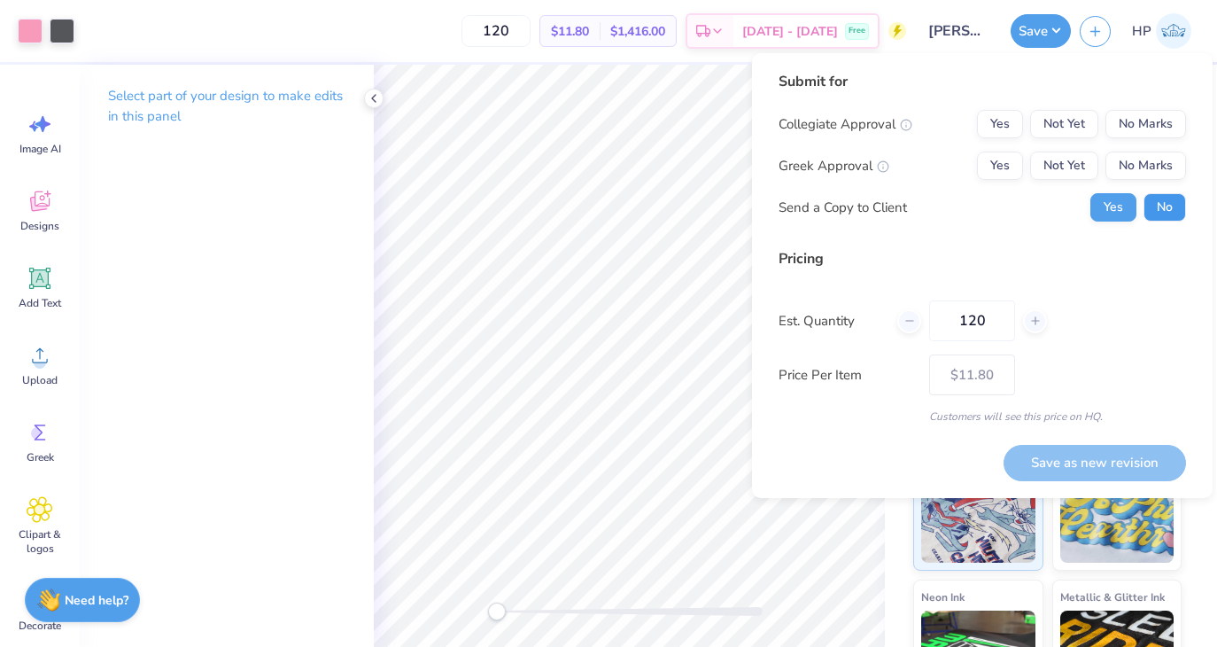
click at [1156, 208] on button "No" at bounding box center [1165, 207] width 43 height 28
click at [1138, 159] on button "No Marks" at bounding box center [1146, 165] width 81 height 28
click at [1136, 107] on div "Submit for Collegiate Approval Yes Not Yet No Marks Greek Approval Yes Not Yet …" at bounding box center [983, 153] width 408 height 164
click at [1135, 136] on button "No Marks" at bounding box center [1146, 124] width 81 height 28
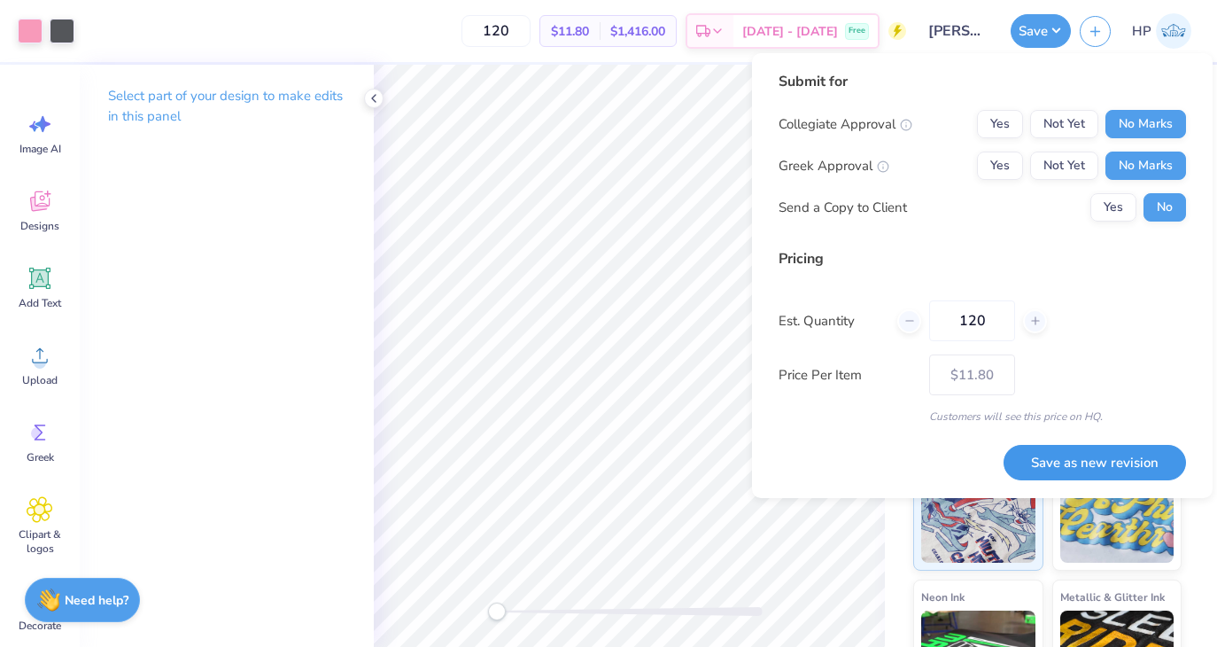
click at [1044, 460] on button "Save as new revision" at bounding box center [1095, 463] width 182 height 36
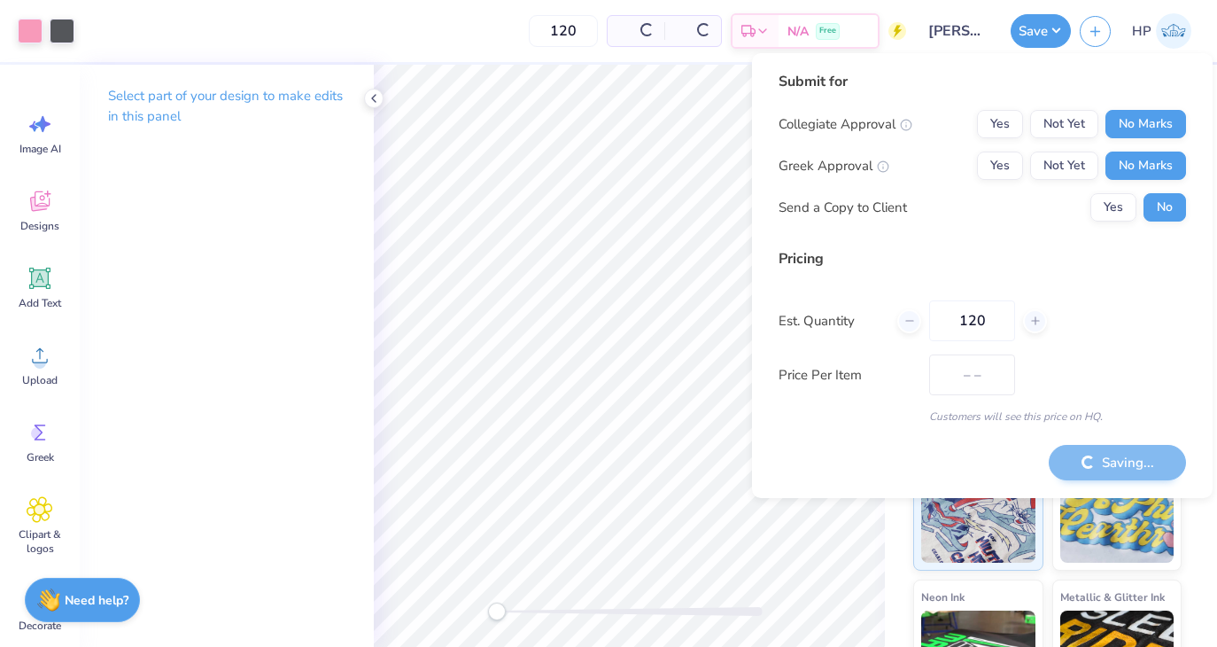
type input "$11.80"
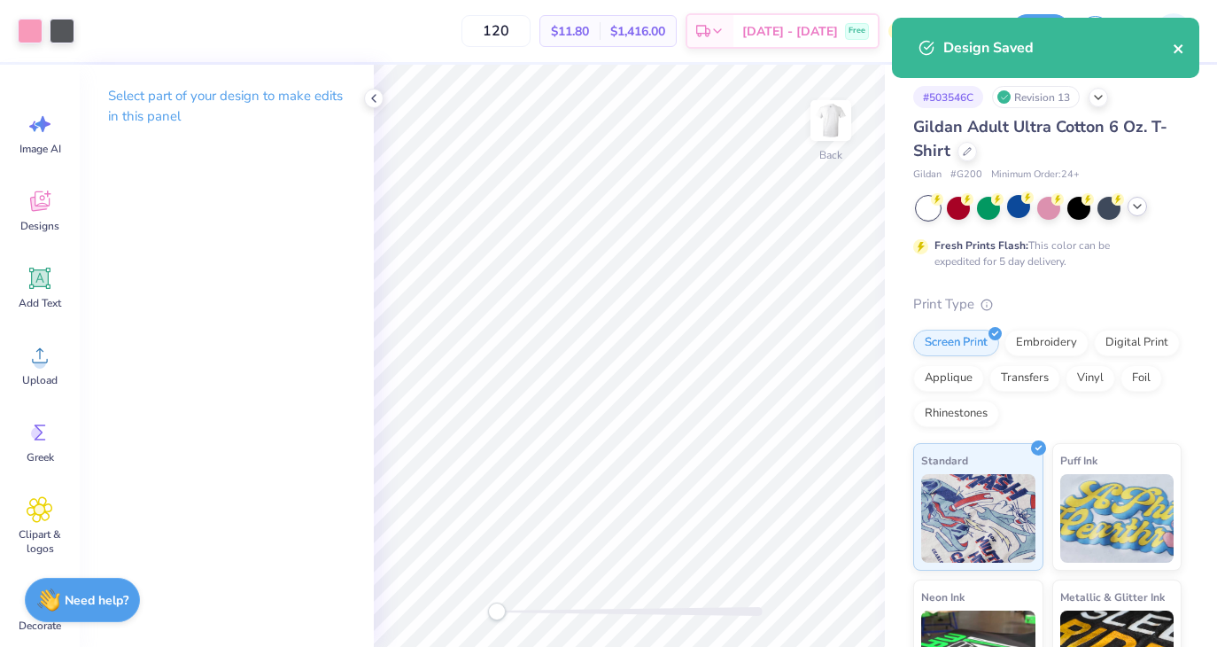
click at [1177, 48] on icon "close" at bounding box center [1178, 48] width 9 height 9
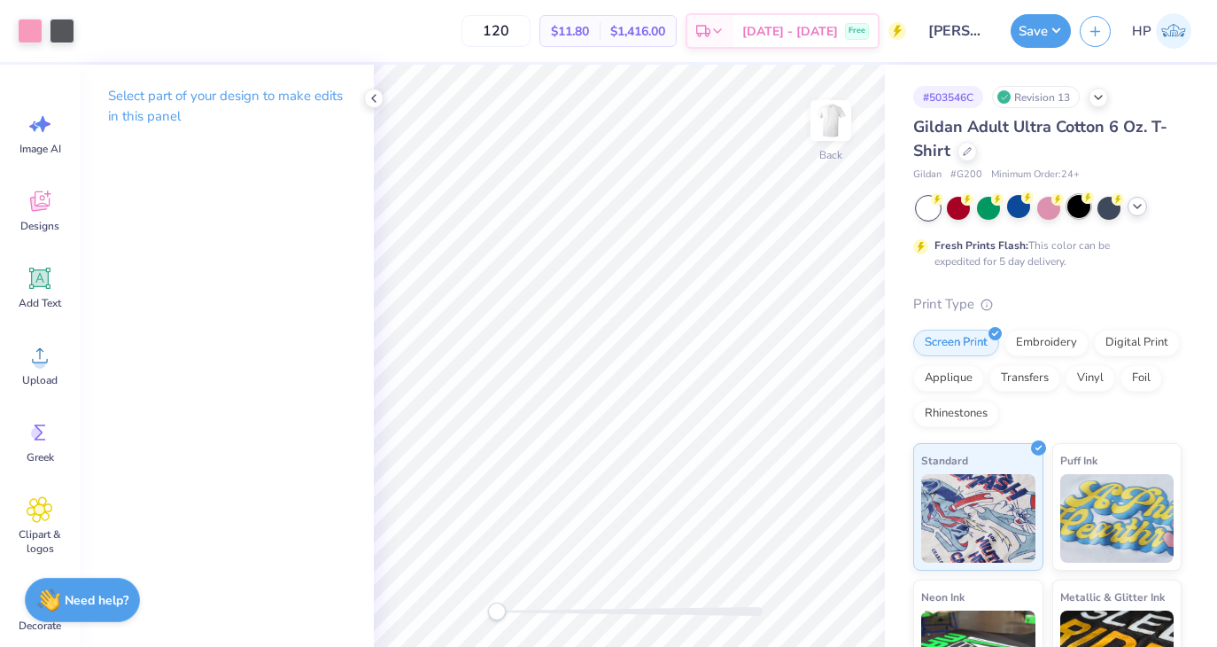
click at [1076, 199] on div at bounding box center [1078, 206] width 23 height 23
click at [818, 123] on img at bounding box center [831, 120] width 71 height 71
click at [1052, 35] on button "Save" at bounding box center [1041, 29] width 60 height 34
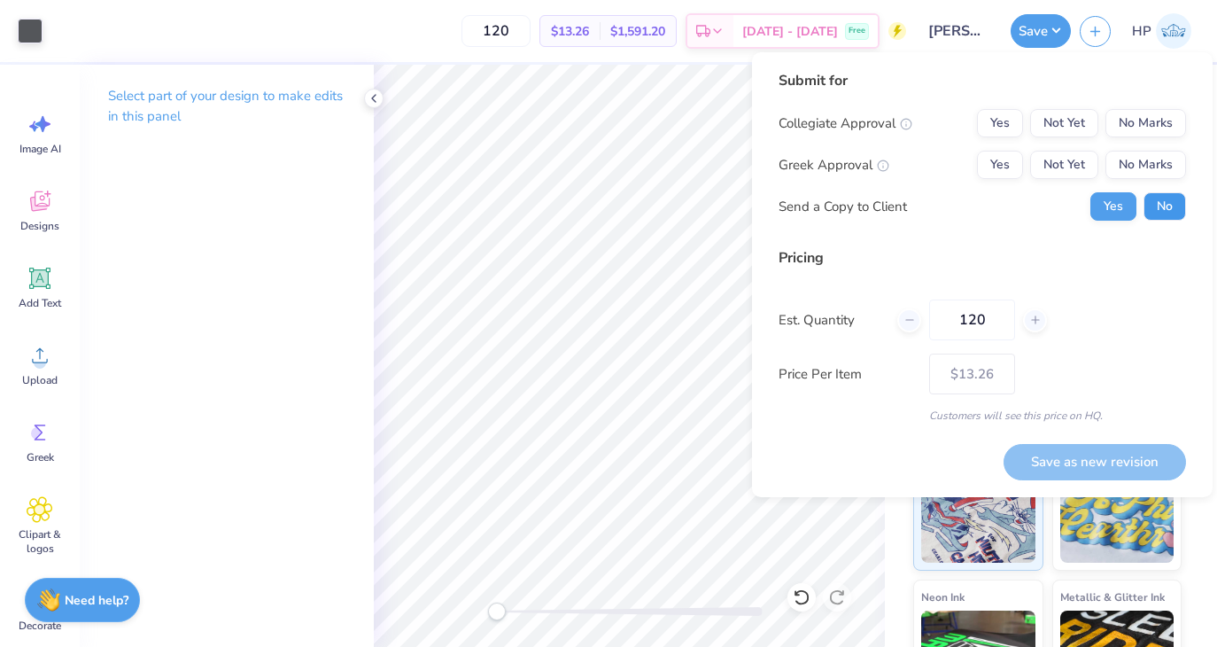
click at [1158, 199] on button "No" at bounding box center [1165, 206] width 43 height 28
click at [1146, 175] on button "No Marks" at bounding box center [1146, 165] width 81 height 28
click at [1145, 124] on button "No Marks" at bounding box center [1146, 123] width 81 height 28
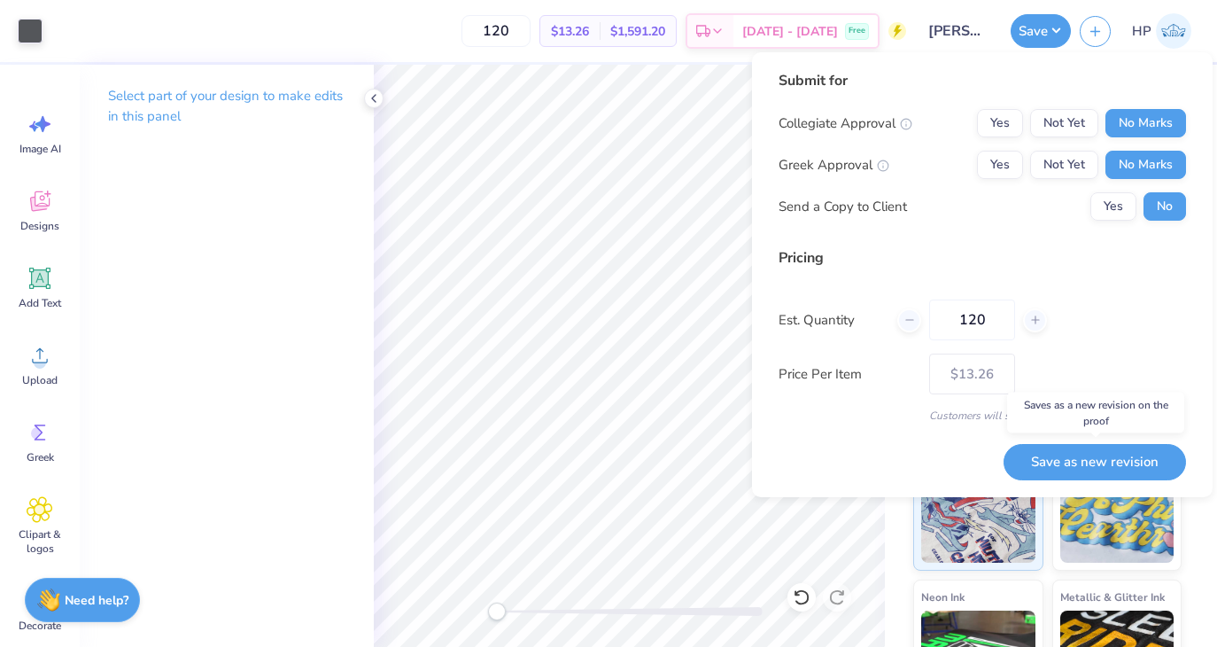
click at [1075, 470] on button "Save as new revision" at bounding box center [1095, 462] width 182 height 36
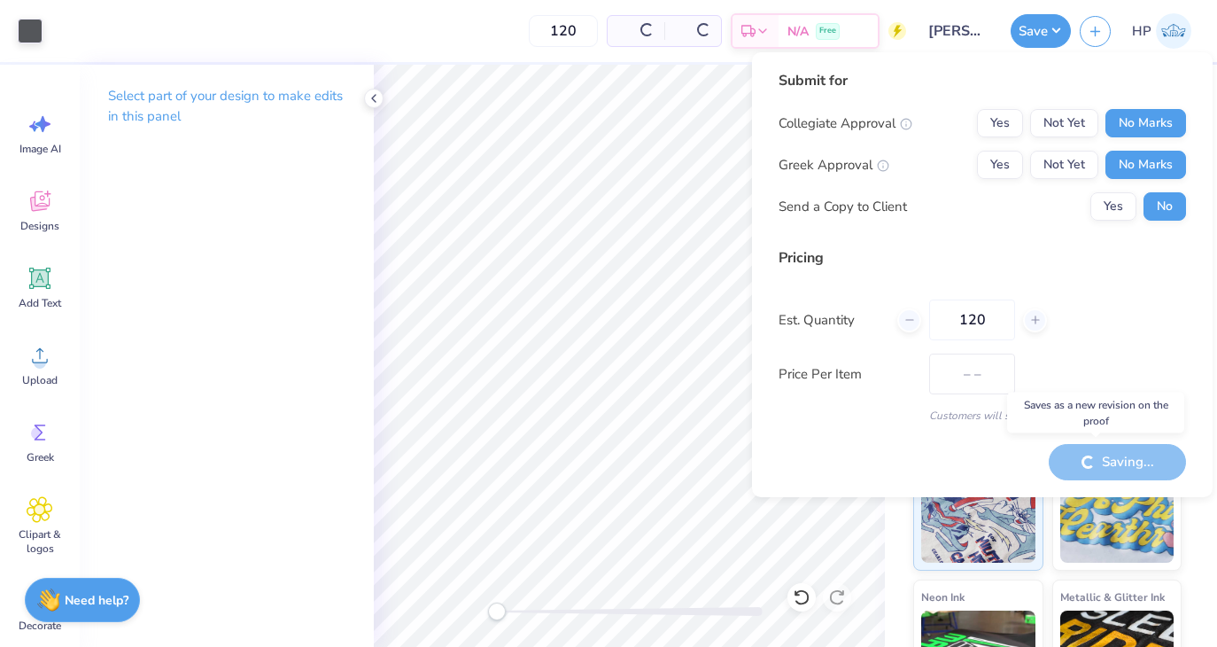
type input "$13.26"
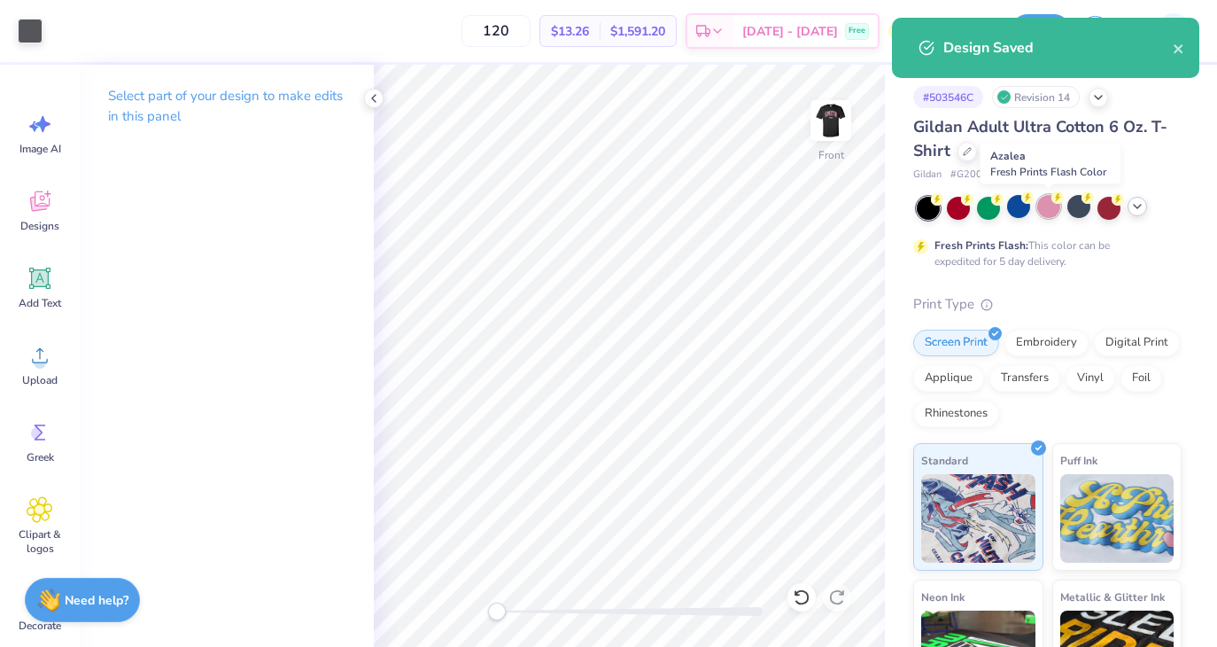
click at [1042, 207] on div at bounding box center [1048, 206] width 23 height 23
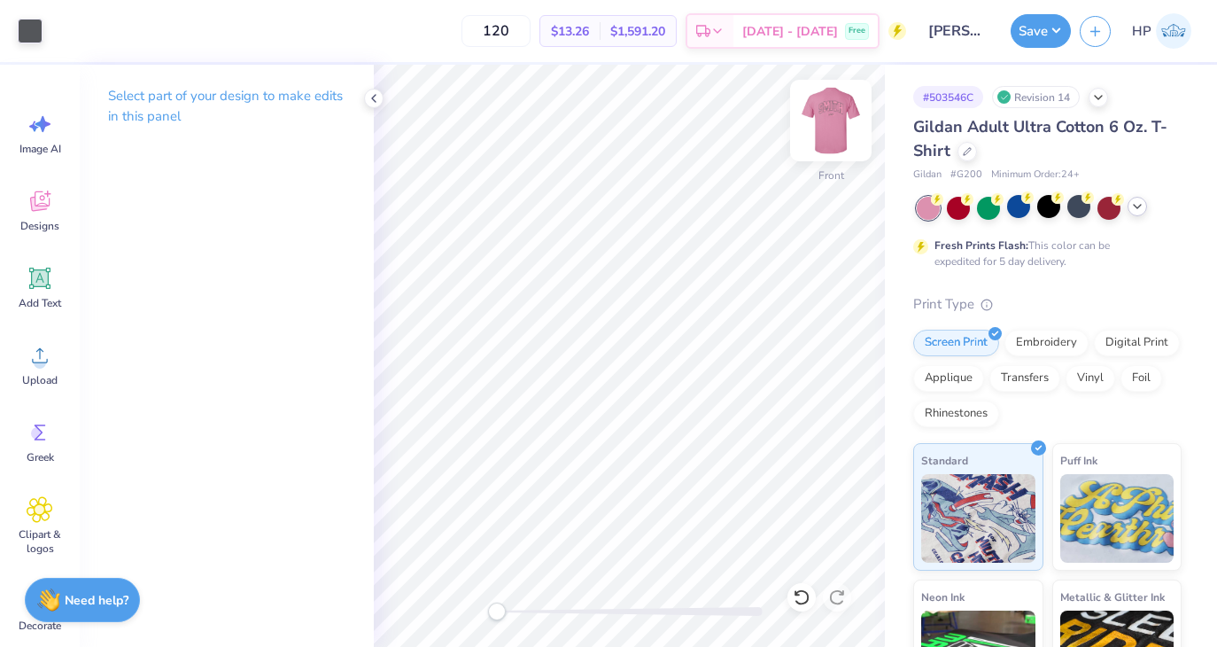
click at [811, 120] on img at bounding box center [831, 120] width 71 height 71
click at [819, 126] on img at bounding box center [831, 120] width 71 height 71
click at [819, 126] on img at bounding box center [830, 120] width 35 height 35
click at [835, 123] on img at bounding box center [831, 120] width 71 height 71
click at [835, 123] on img at bounding box center [830, 120] width 35 height 35
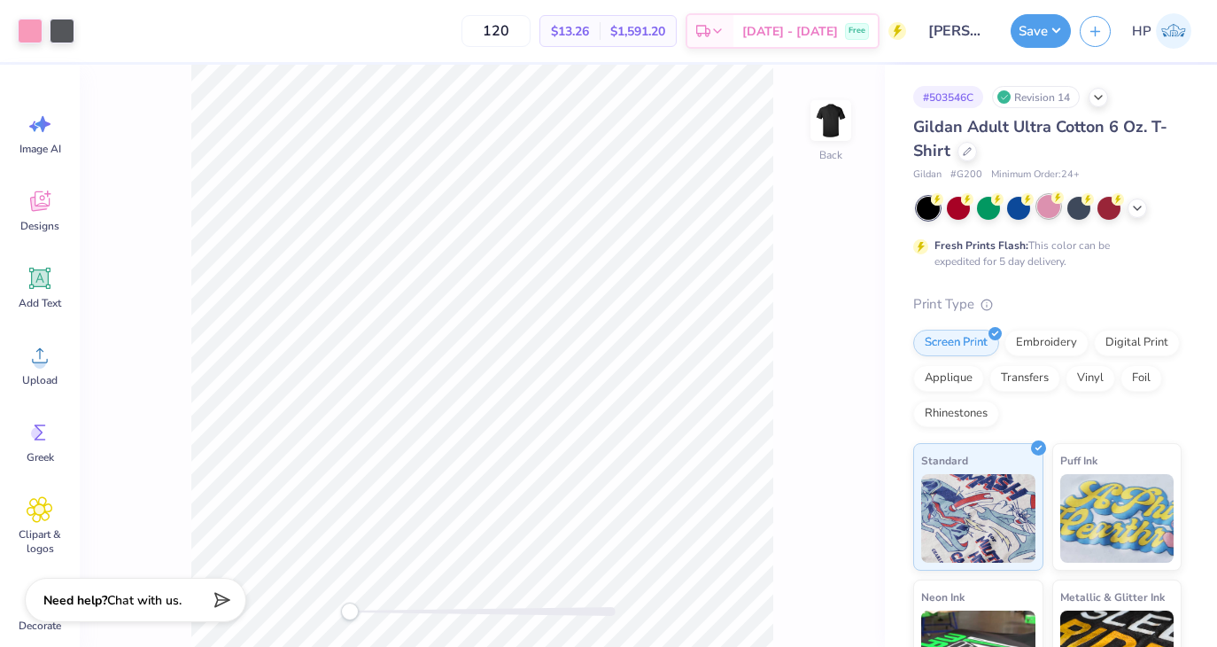
click at [1056, 205] on div at bounding box center [1048, 206] width 23 height 23
click at [824, 120] on img at bounding box center [831, 120] width 71 height 71
click at [824, 120] on img at bounding box center [830, 120] width 35 height 35
click at [1135, 205] on polyline at bounding box center [1137, 207] width 7 height 4
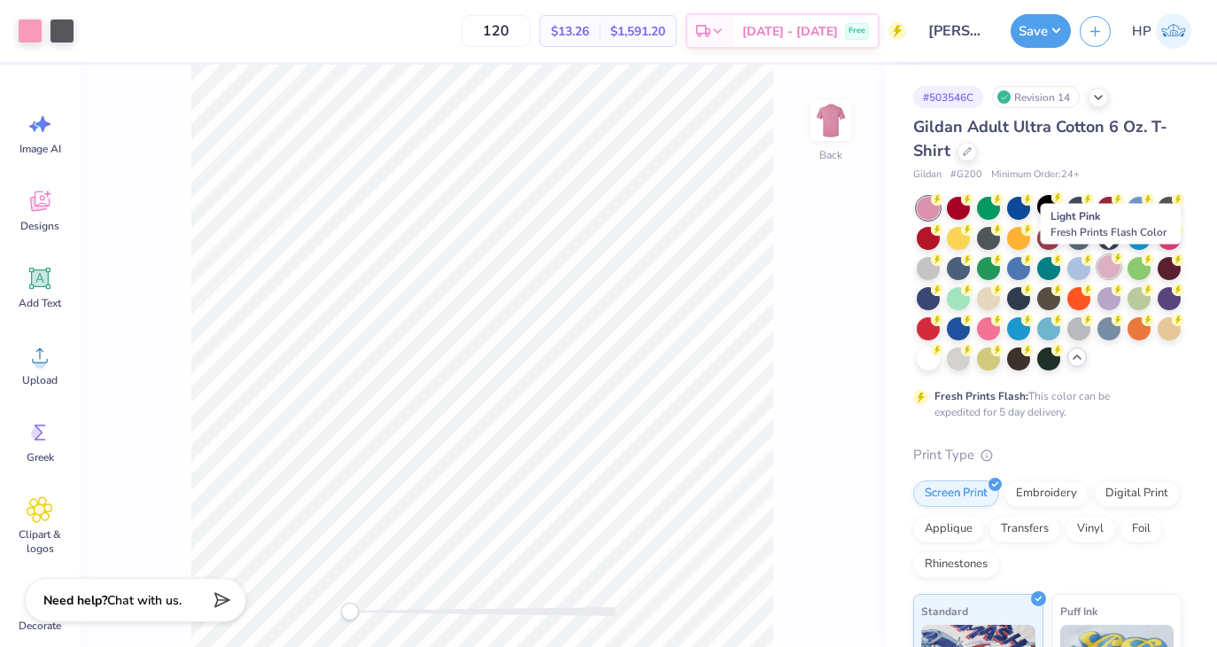
click at [1107, 268] on div at bounding box center [1109, 266] width 23 height 23
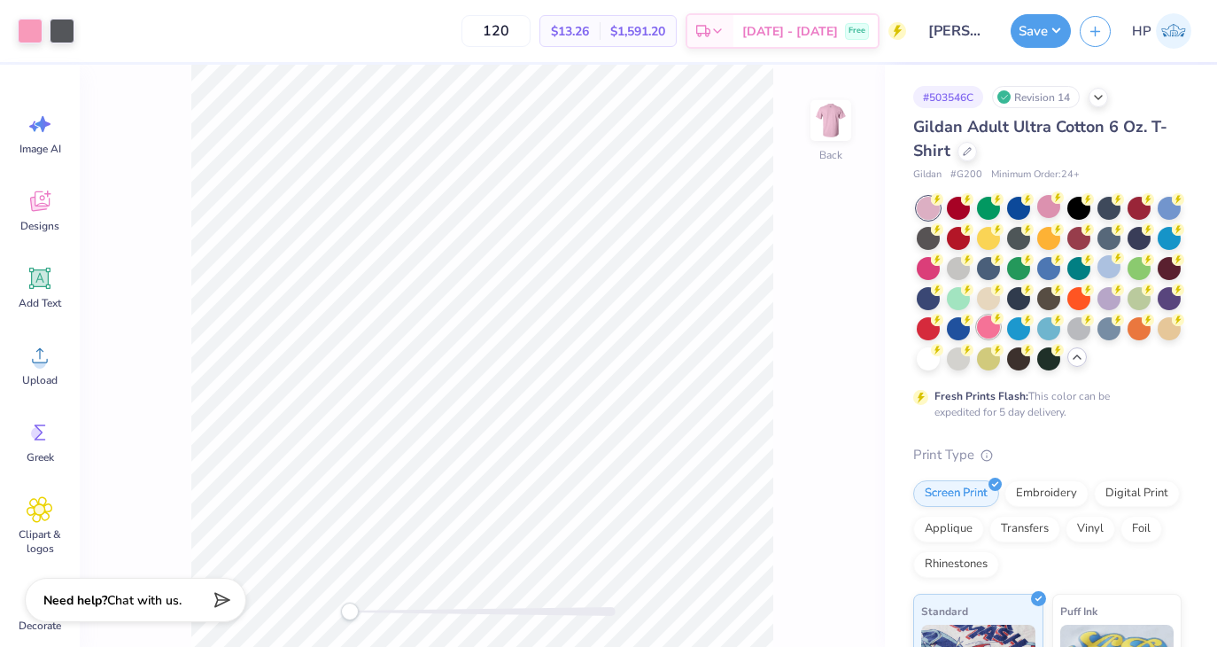
click at [988, 326] on div at bounding box center [988, 326] width 23 height 23
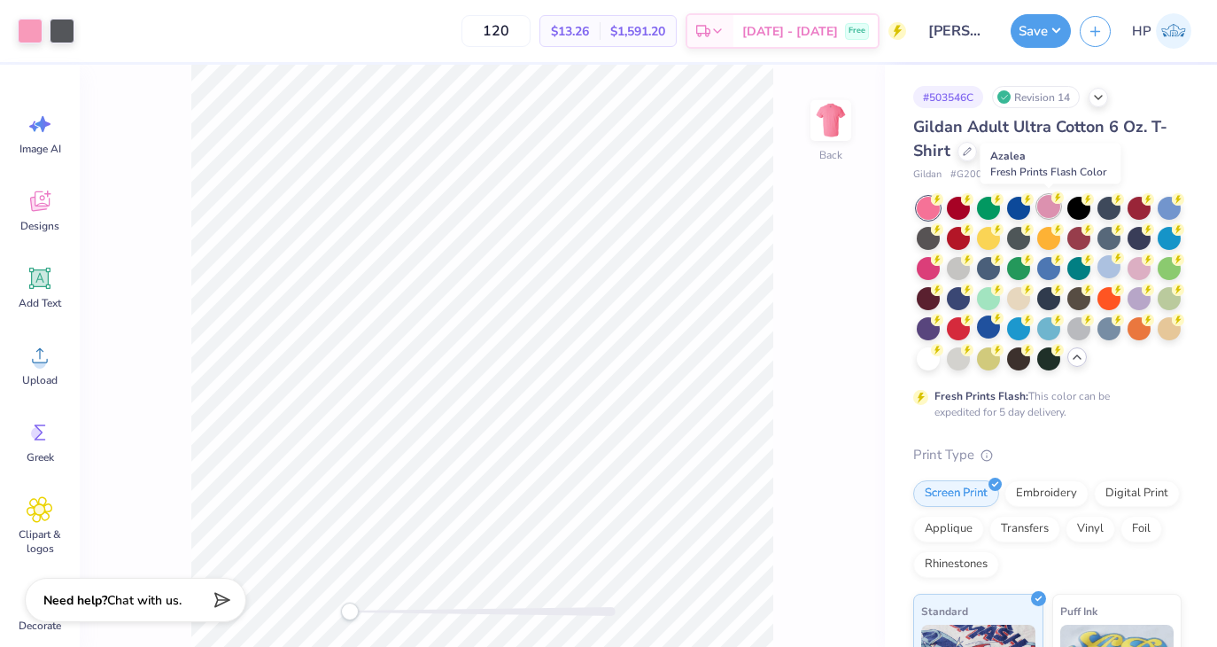
click at [1047, 210] on div at bounding box center [1048, 206] width 23 height 23
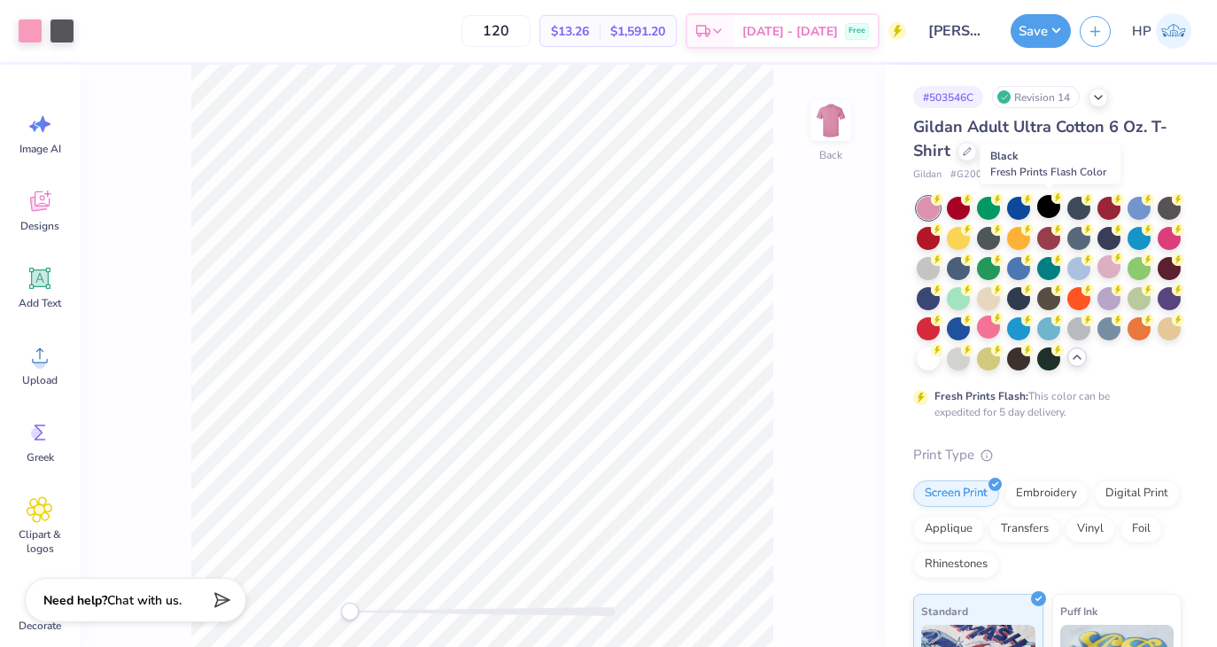
click at [1047, 210] on div at bounding box center [1048, 206] width 23 height 23
click at [979, 334] on div at bounding box center [988, 326] width 23 height 23
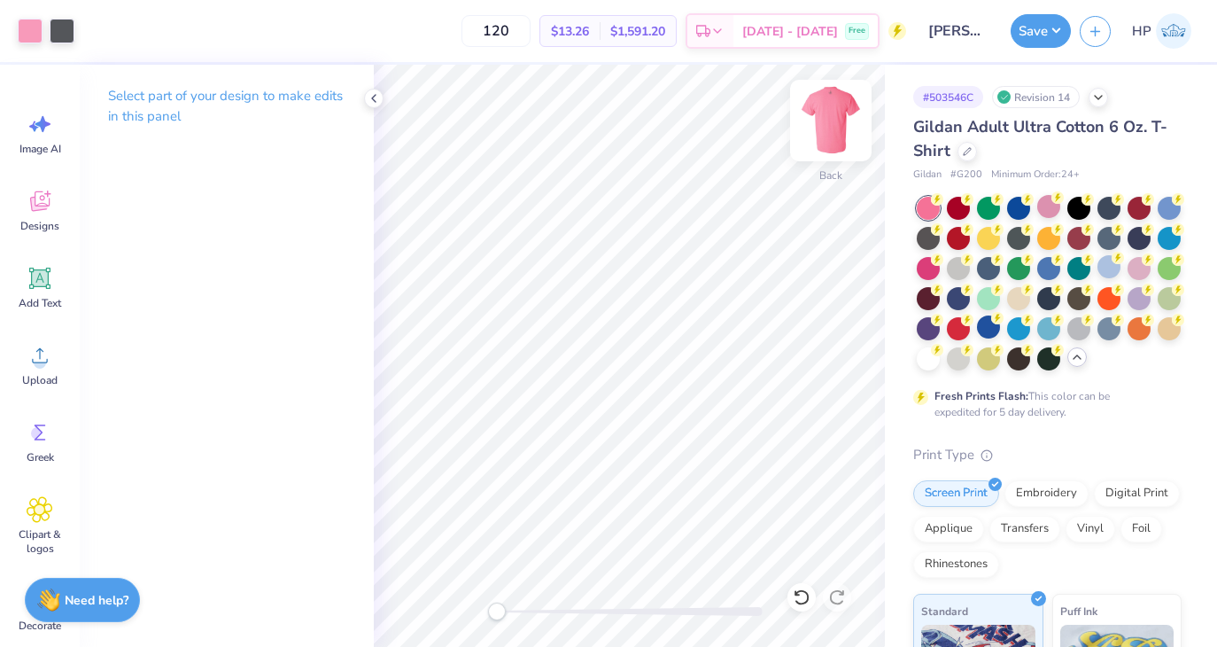
click at [841, 109] on img at bounding box center [831, 120] width 71 height 71
click at [1035, 36] on button "Save" at bounding box center [1041, 29] width 60 height 34
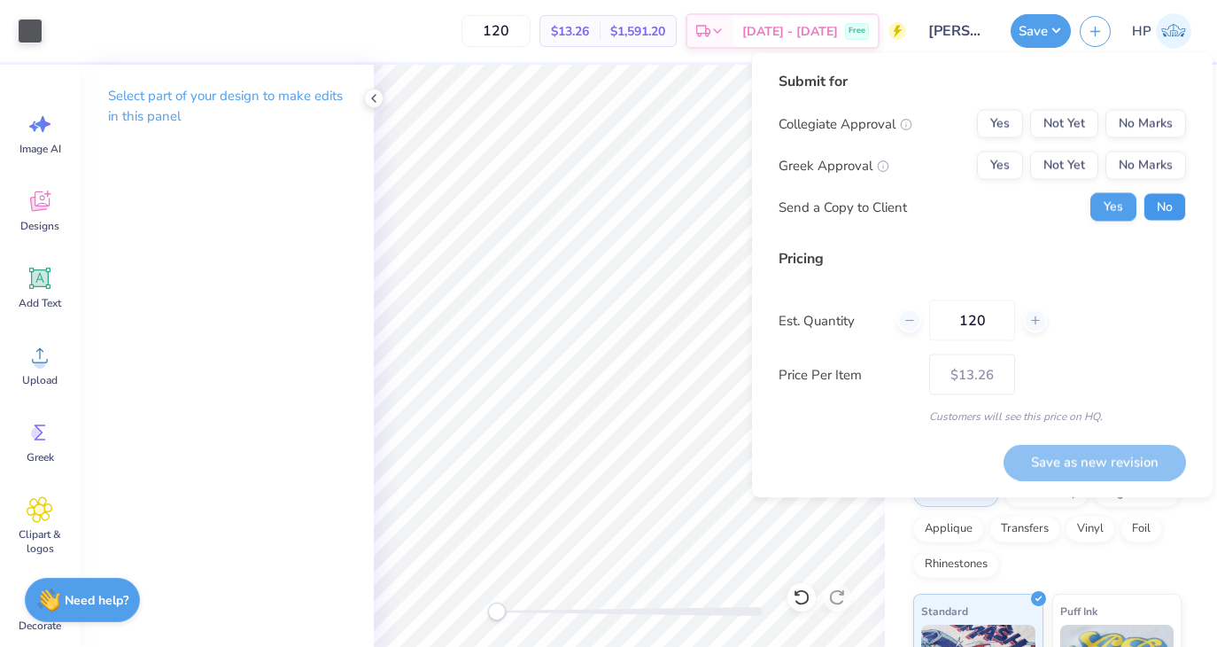
click at [1170, 198] on button "No" at bounding box center [1165, 207] width 43 height 28
click at [1162, 152] on button "No Marks" at bounding box center [1146, 165] width 81 height 28
click at [1155, 131] on button "No Marks" at bounding box center [1146, 124] width 81 height 28
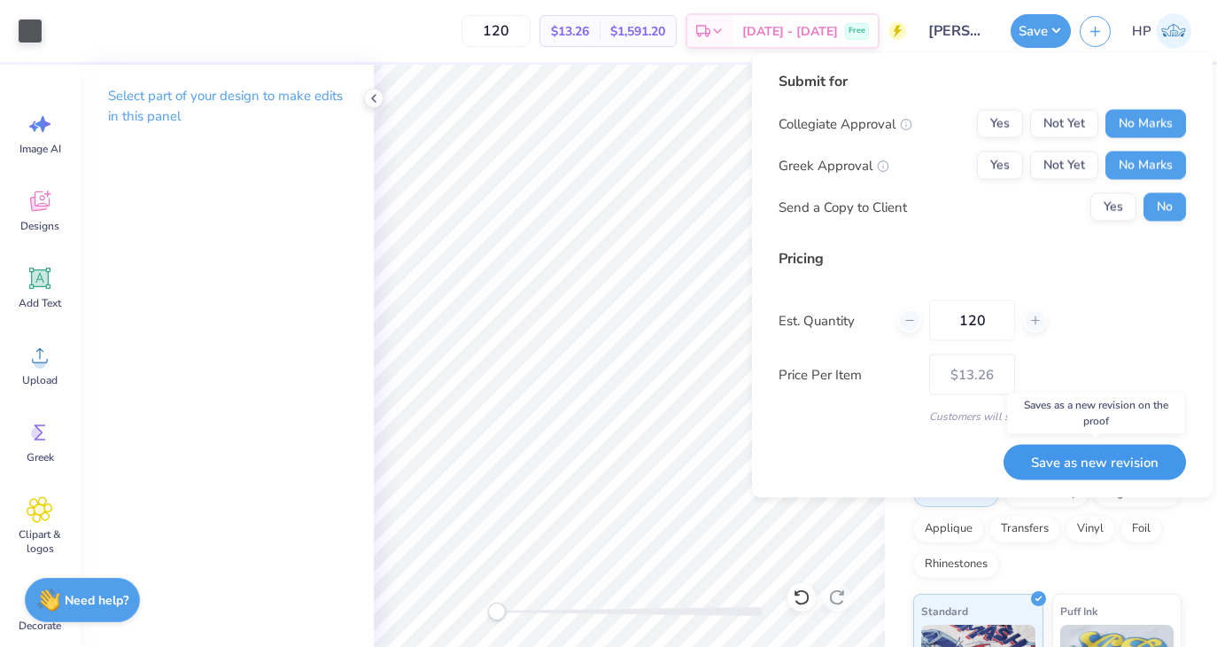
click at [1068, 448] on button "Save as new revision" at bounding box center [1095, 462] width 182 height 36
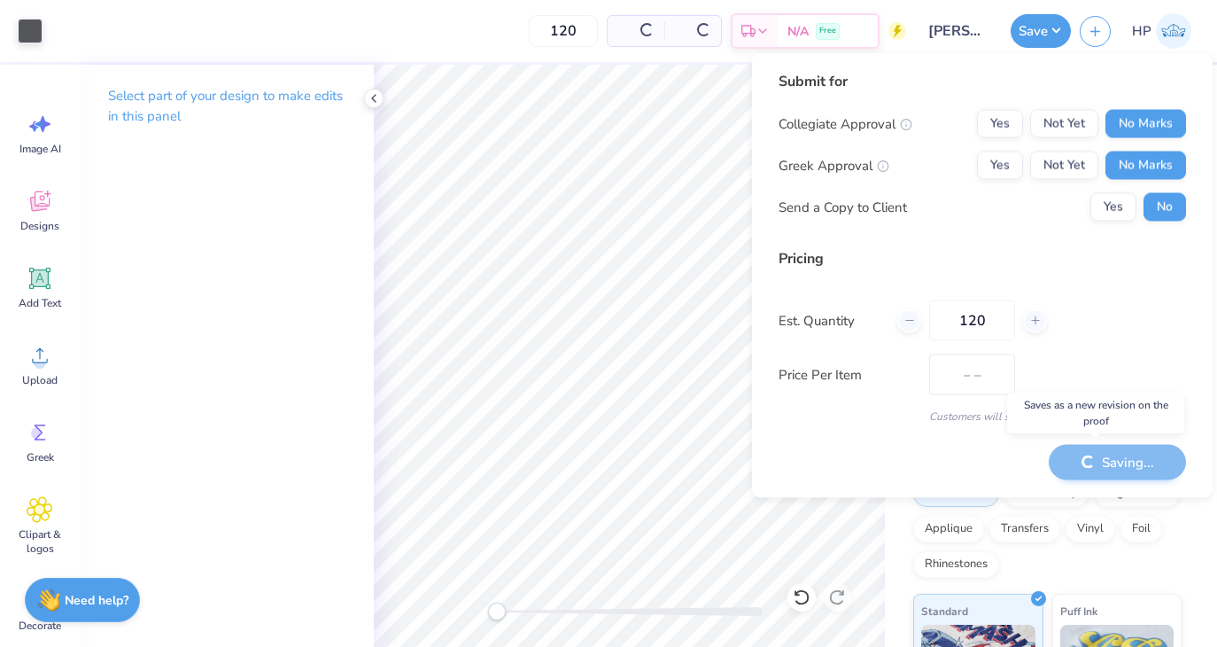
type input "$13.26"
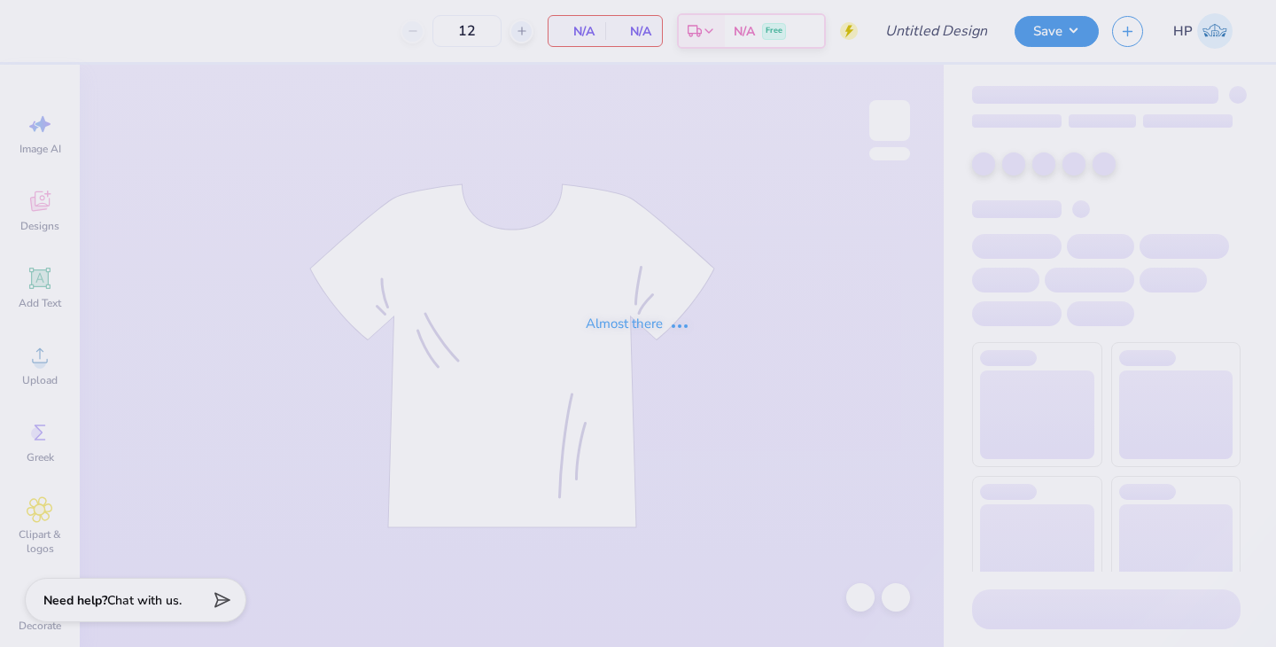
type input "[PERSON_NAME] Agency Tee"
type input "150"
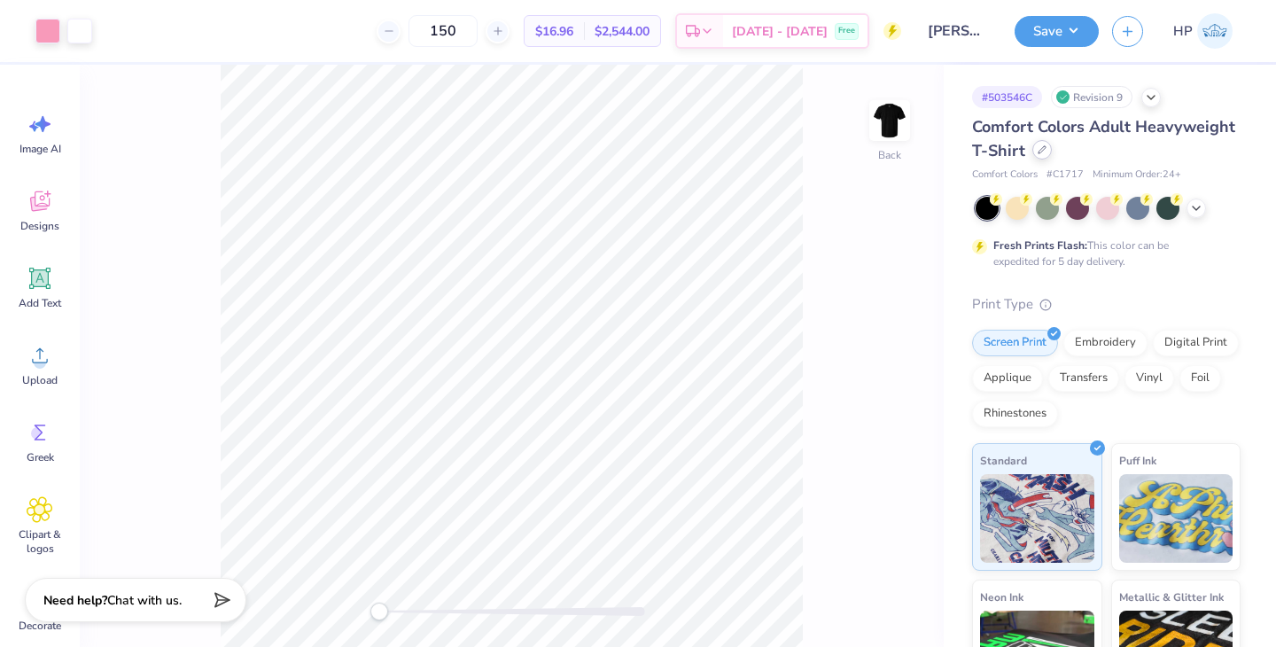
click at [1040, 151] on icon at bounding box center [1041, 149] width 7 height 7
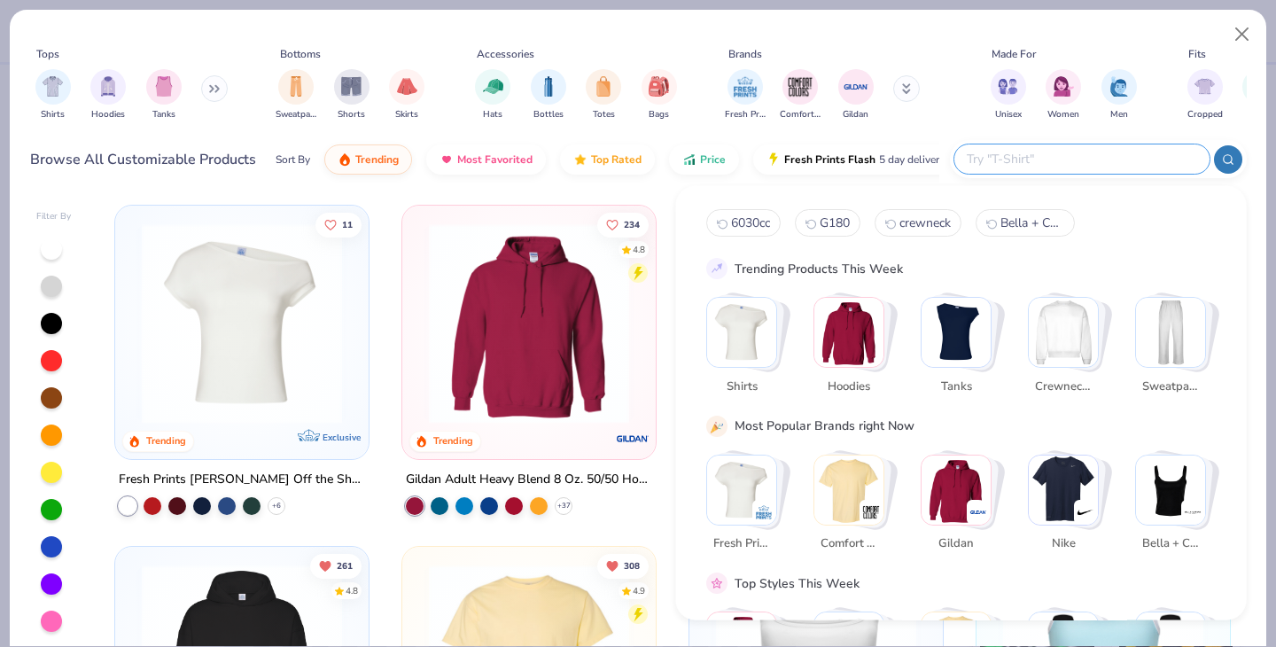
click at [1097, 165] on input "text" at bounding box center [1081, 159] width 232 height 20
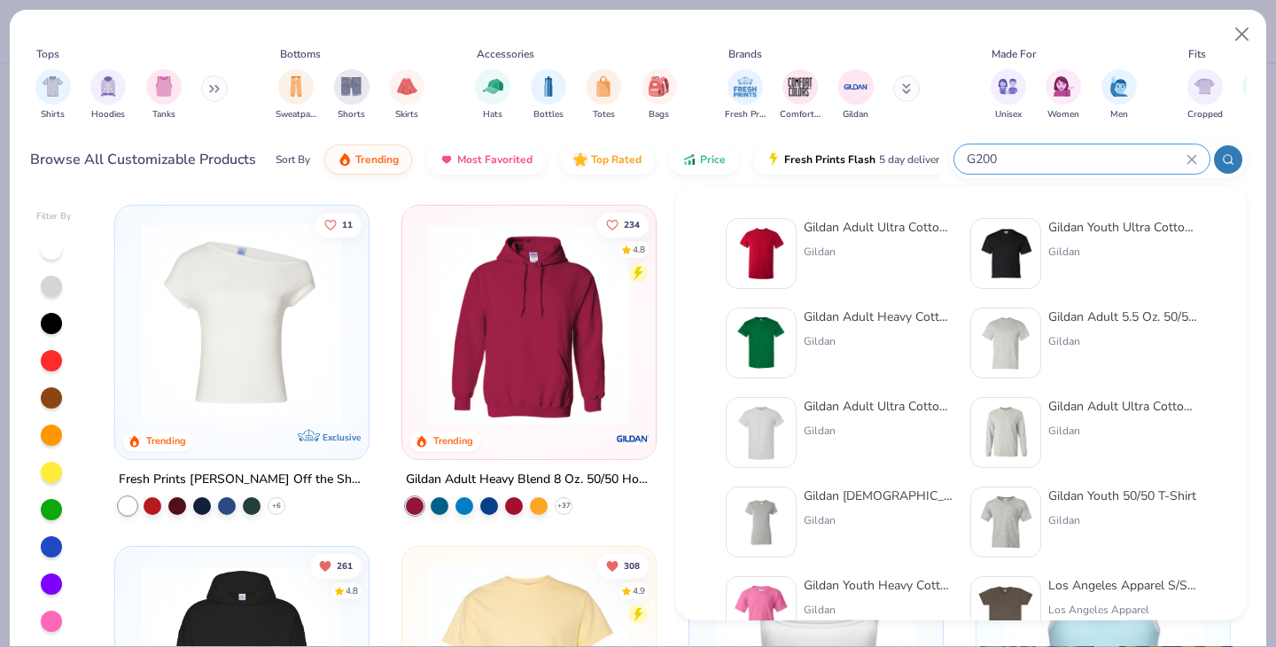
type input "G200"
click at [887, 230] on div "Gildan Adult Ultra Cotton 6 Oz. T-Shirt" at bounding box center [877, 227] width 149 height 19
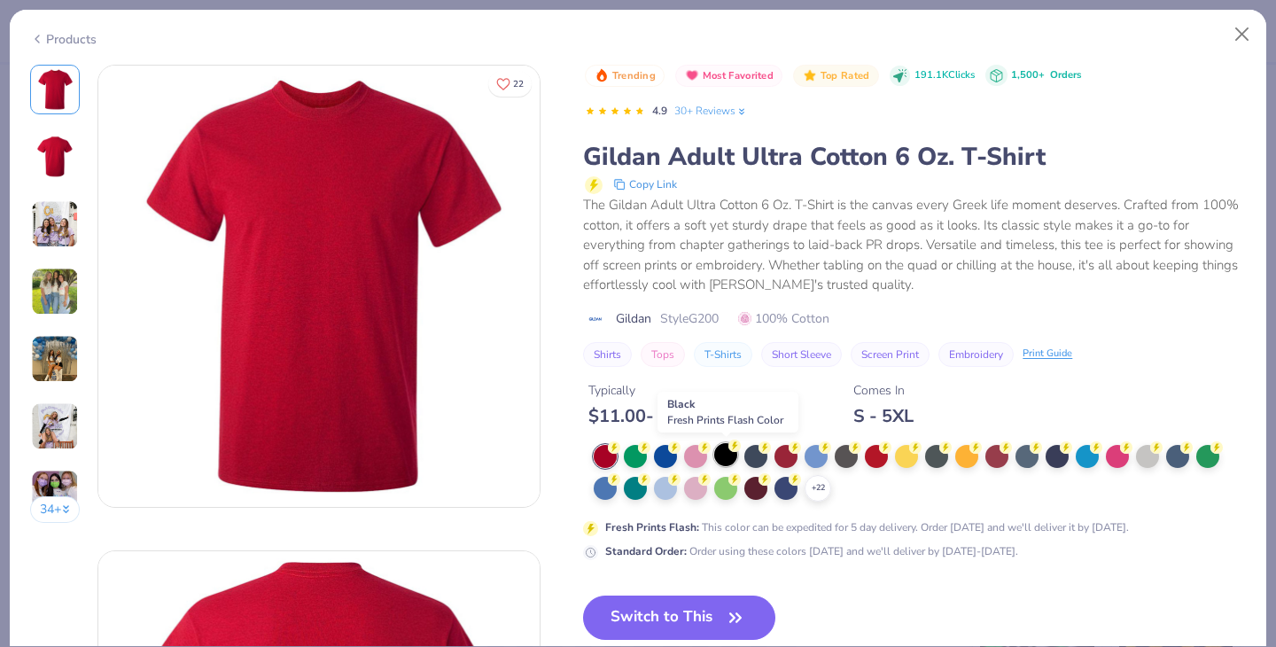
click at [726, 461] on div at bounding box center [725, 454] width 23 height 23
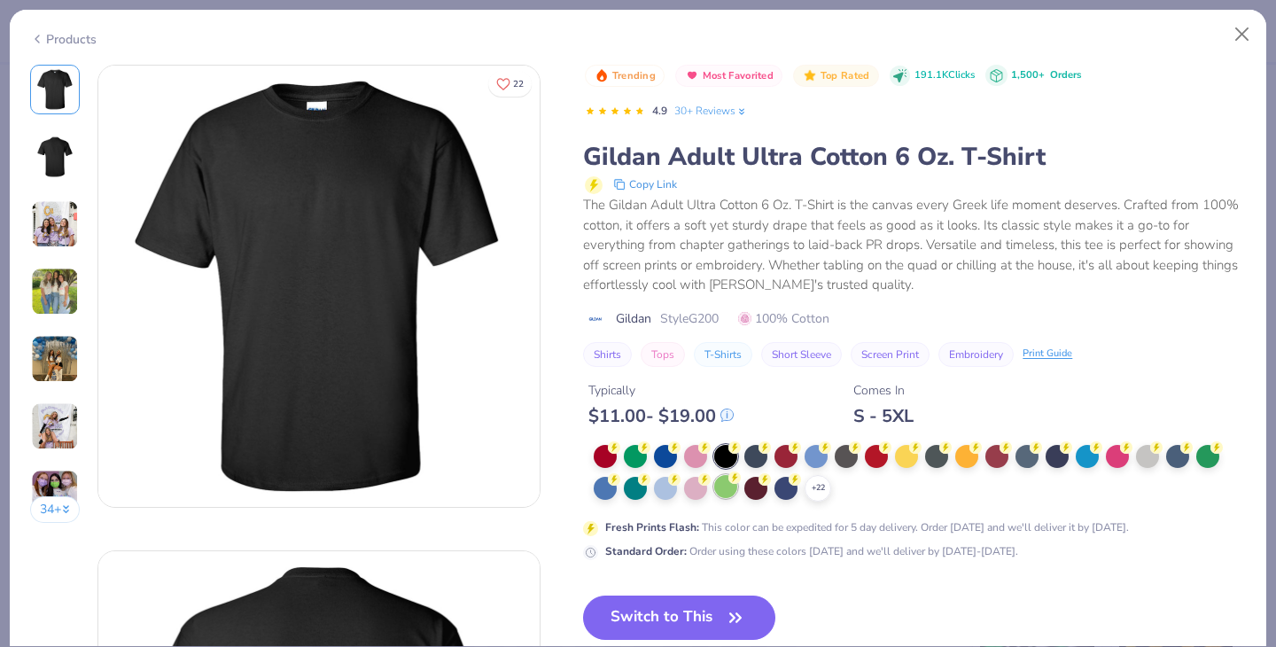
scroll to position [65, 0]
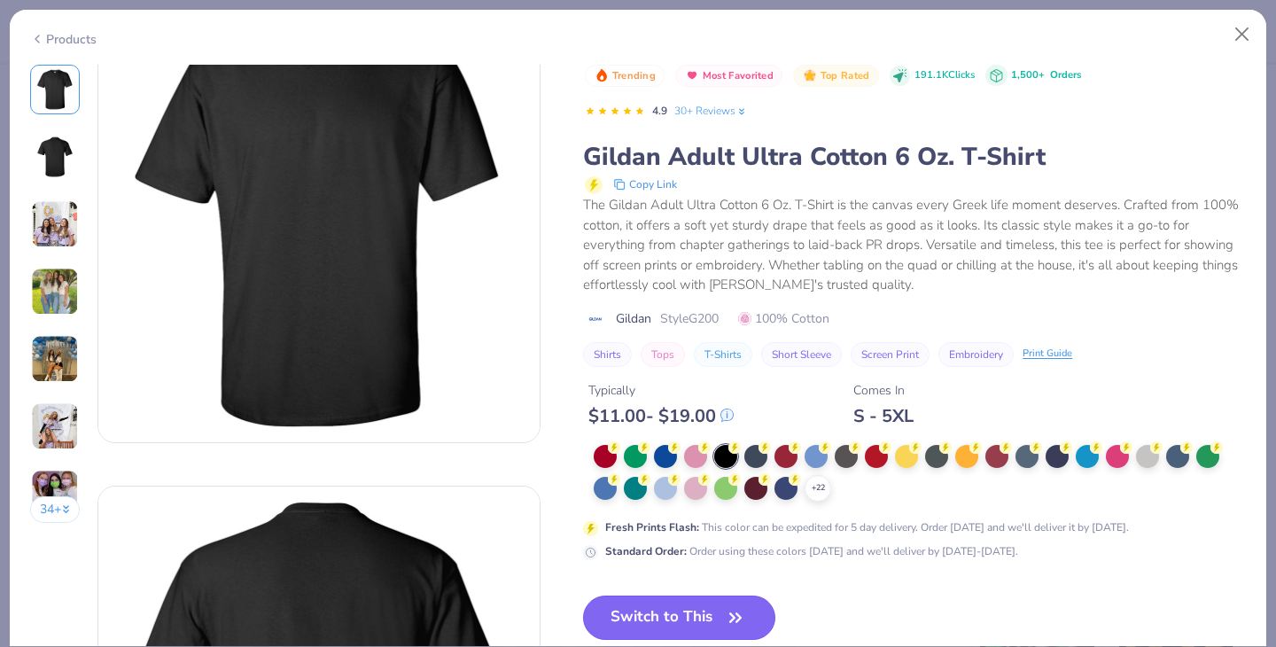
click at [707, 630] on button "Switch to This" at bounding box center [679, 617] width 192 height 44
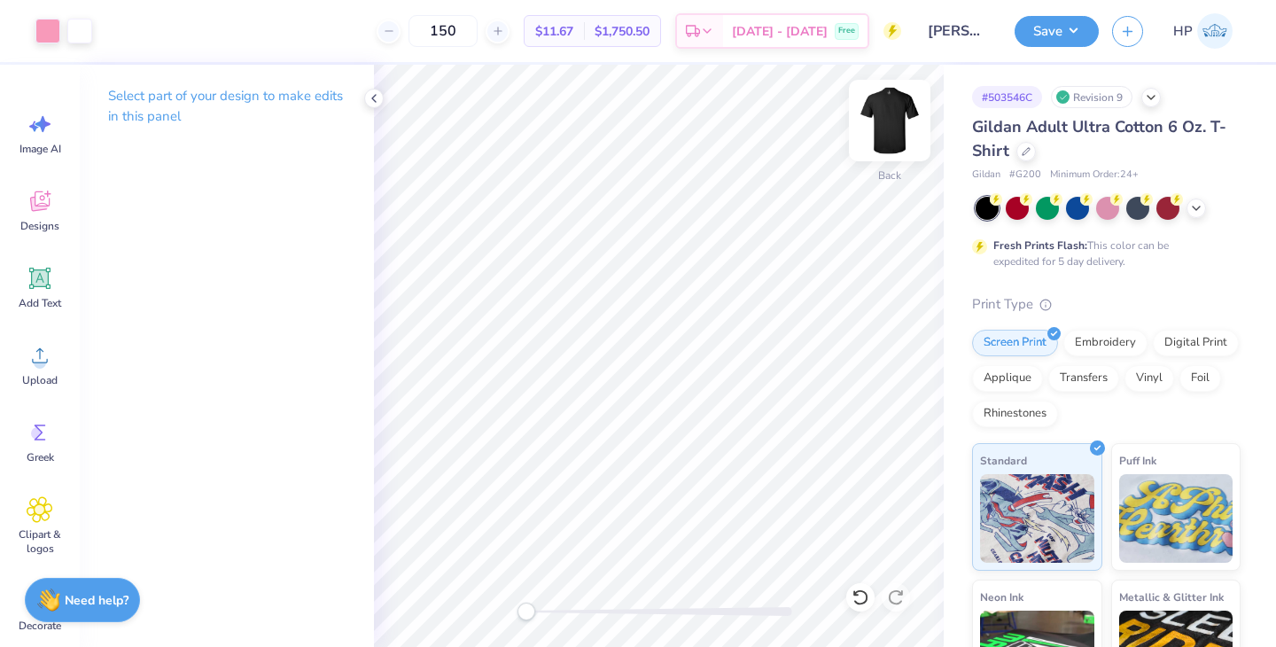
click at [892, 116] on img at bounding box center [889, 120] width 71 height 71
click at [892, 116] on img at bounding box center [889, 120] width 35 height 35
drag, startPoint x: 501, startPoint y: 32, endPoint x: 439, endPoint y: 32, distance: 62.9
click at [439, 32] on div "150" at bounding box center [443, 31] width 133 height 32
type input "120"
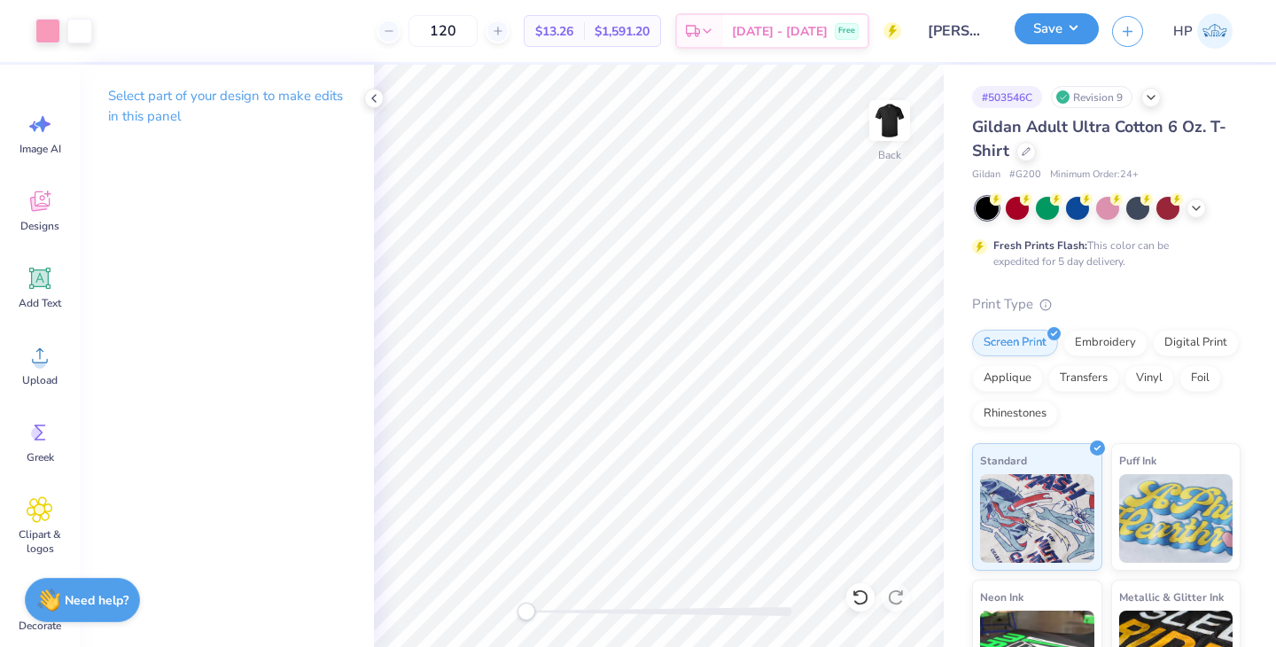
click at [1089, 36] on button "Save" at bounding box center [1056, 28] width 84 height 31
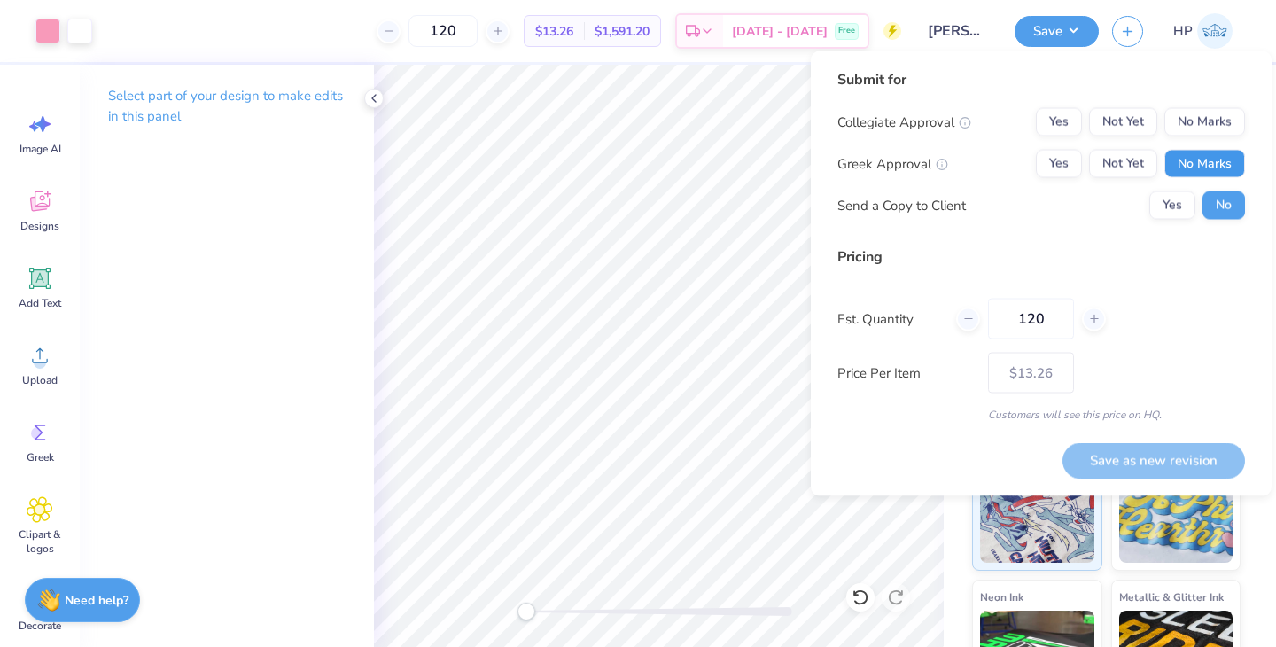
click at [1199, 164] on button "No Marks" at bounding box center [1204, 164] width 81 height 28
click at [1199, 122] on button "No Marks" at bounding box center [1204, 122] width 81 height 28
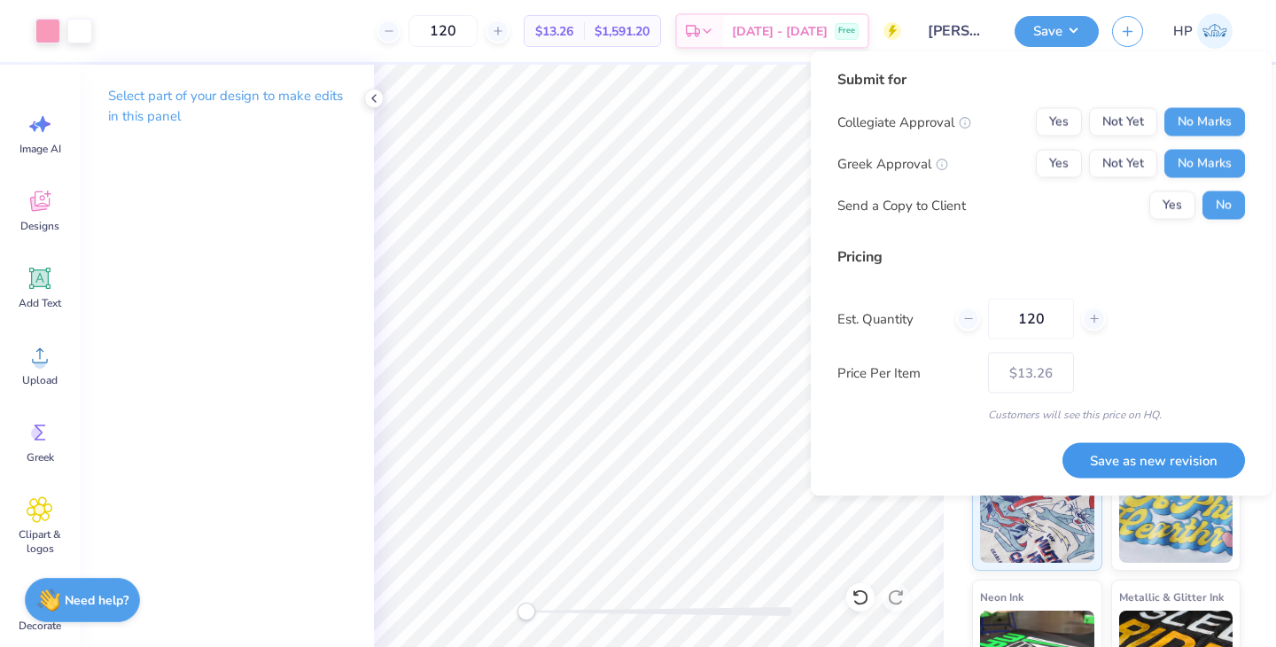
click at [1122, 469] on button "Save as new revision" at bounding box center [1153, 460] width 182 height 36
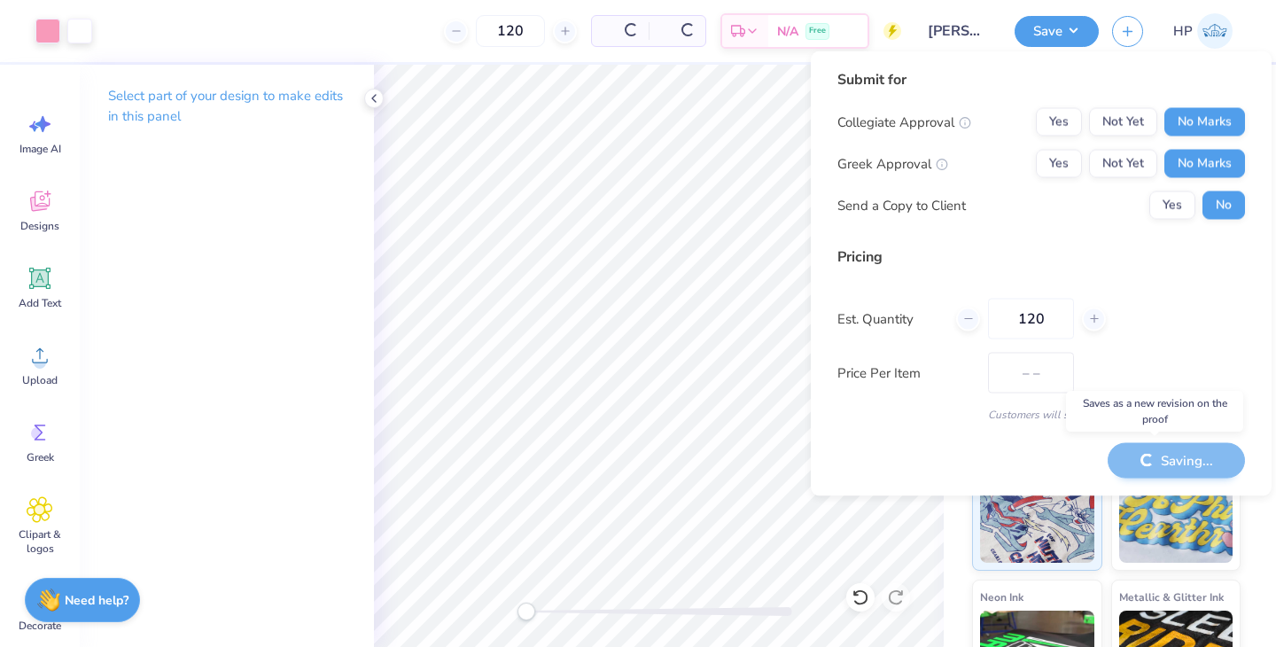
type input "$13.26"
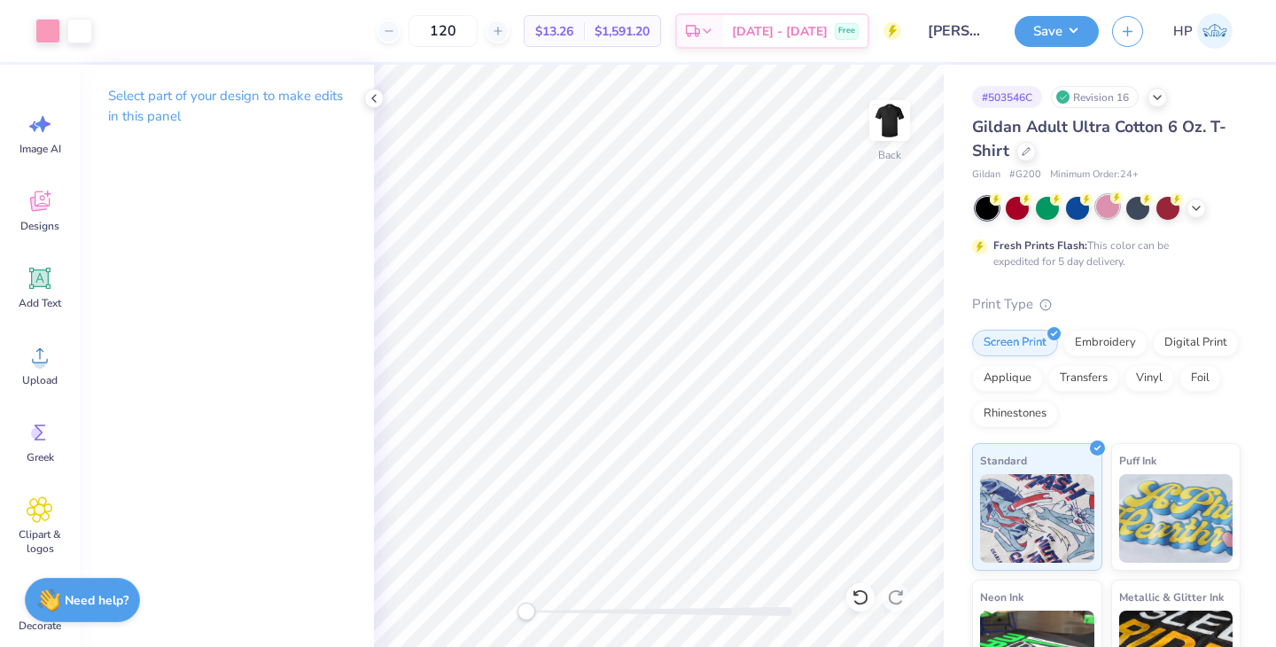
click at [1105, 207] on div at bounding box center [1107, 206] width 23 height 23
click at [889, 105] on img at bounding box center [889, 120] width 71 height 71
click at [889, 105] on img at bounding box center [889, 120] width 35 height 35
click at [907, 131] on img at bounding box center [889, 120] width 71 height 71
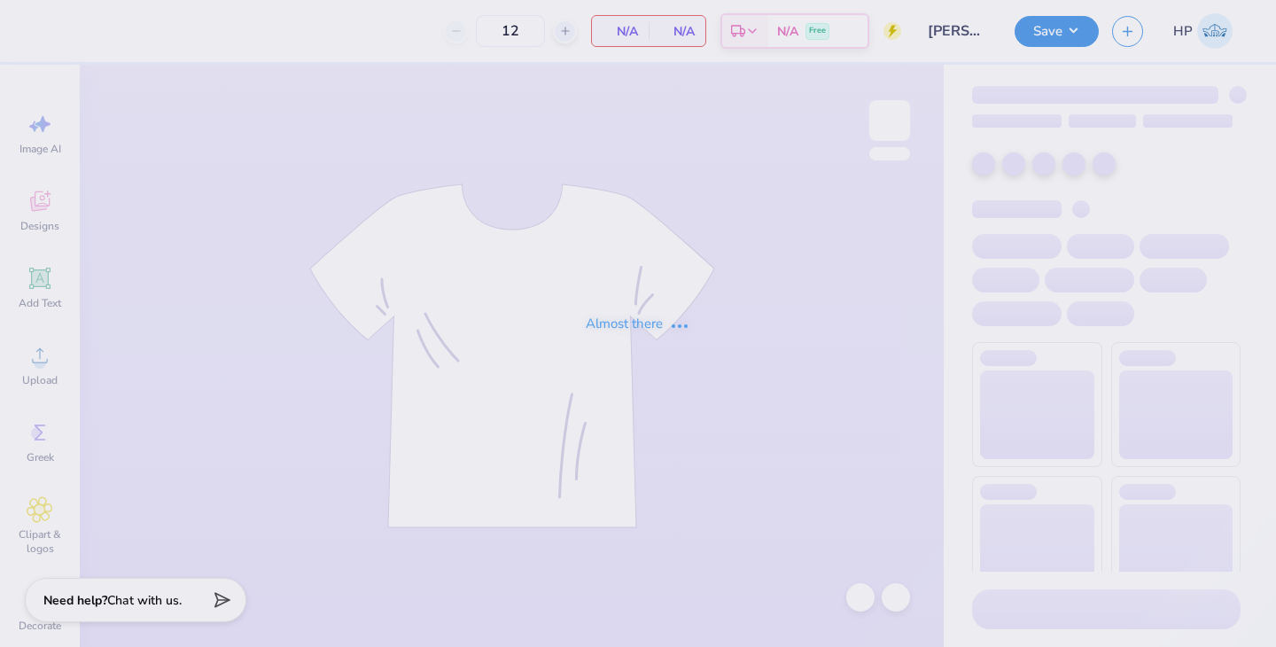
type input "120"
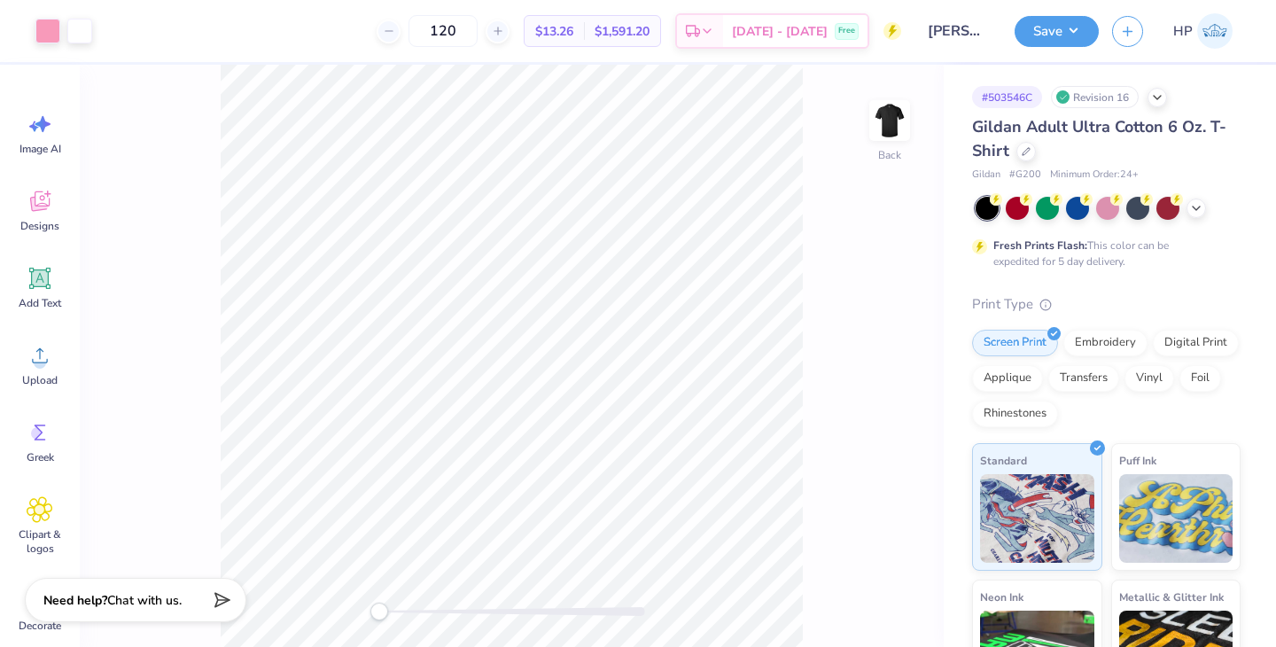
click at [47, 360] on icon at bounding box center [40, 355] width 16 height 15
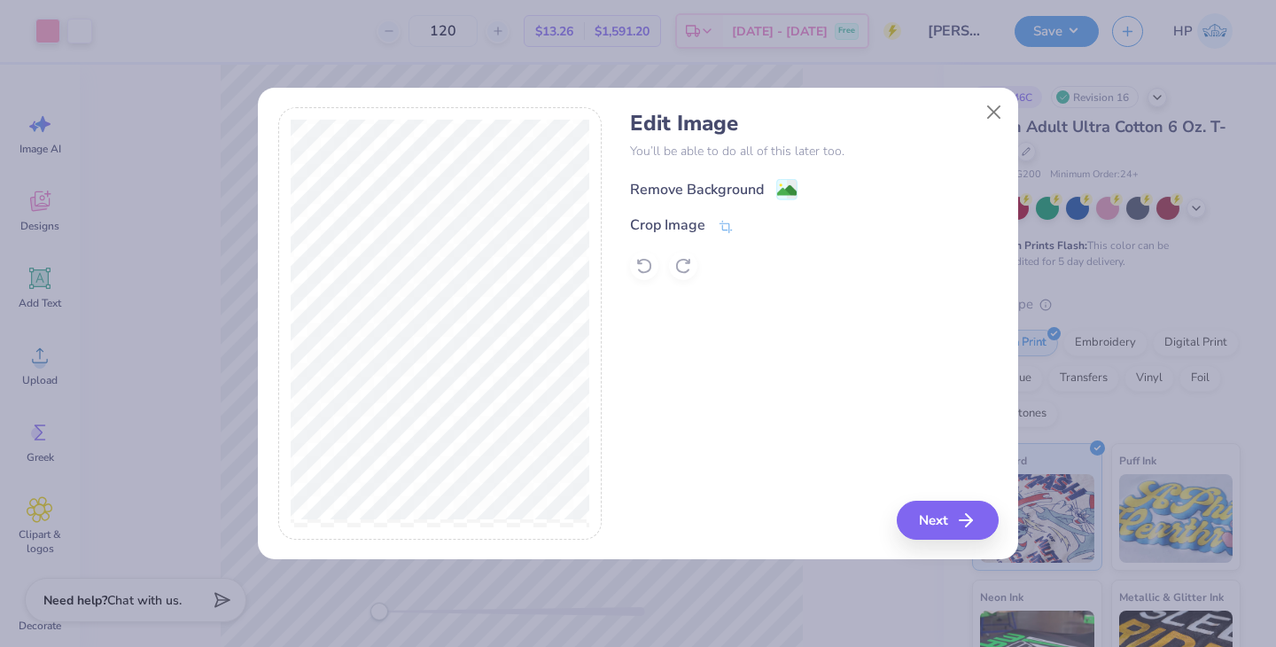
click at [783, 192] on image at bounding box center [786, 190] width 19 height 19
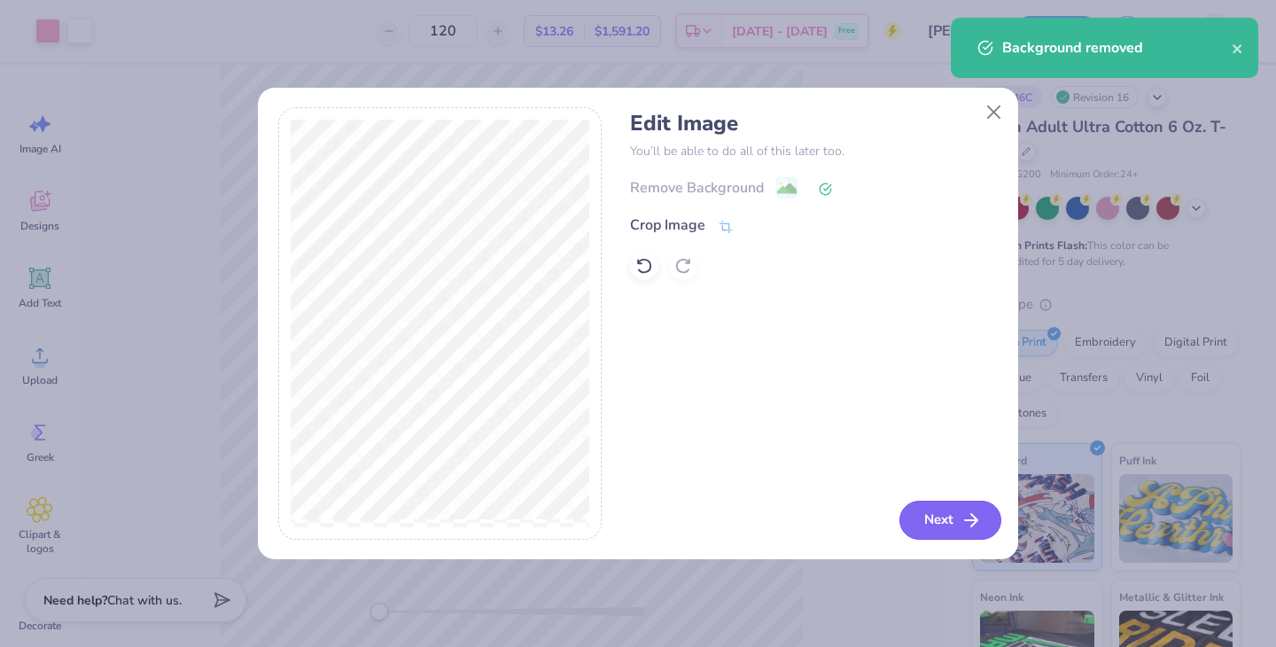
click at [941, 520] on button "Next" at bounding box center [950, 520] width 102 height 39
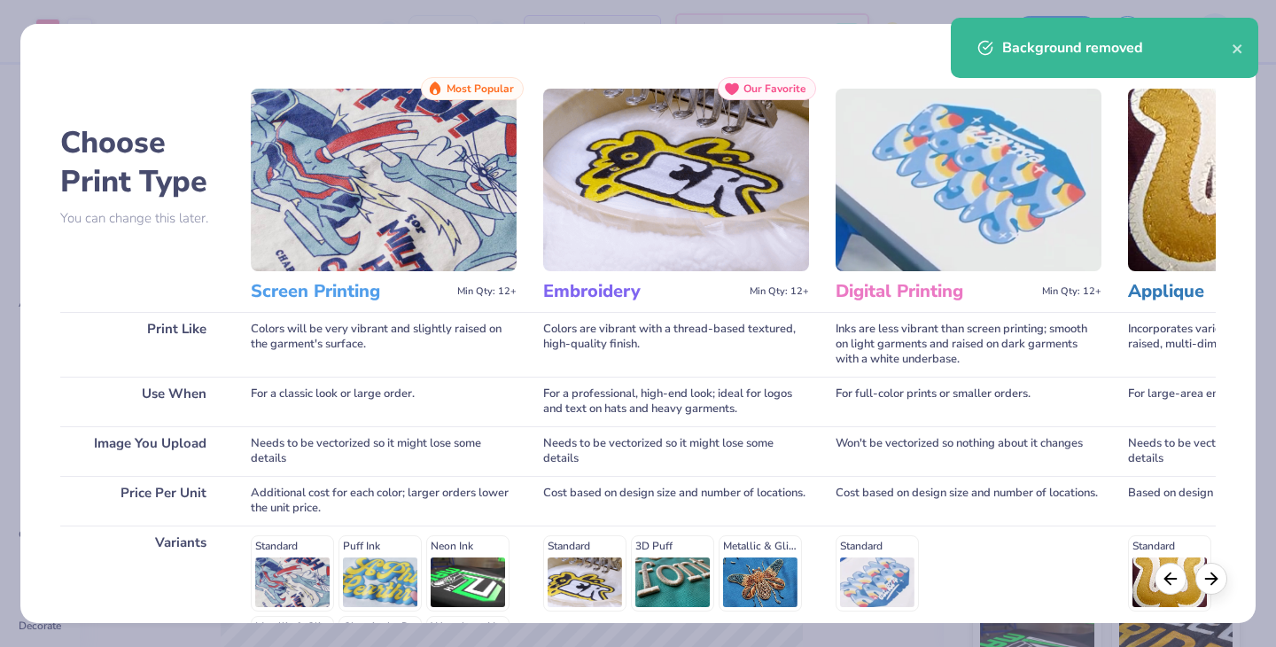
scroll to position [237, 0]
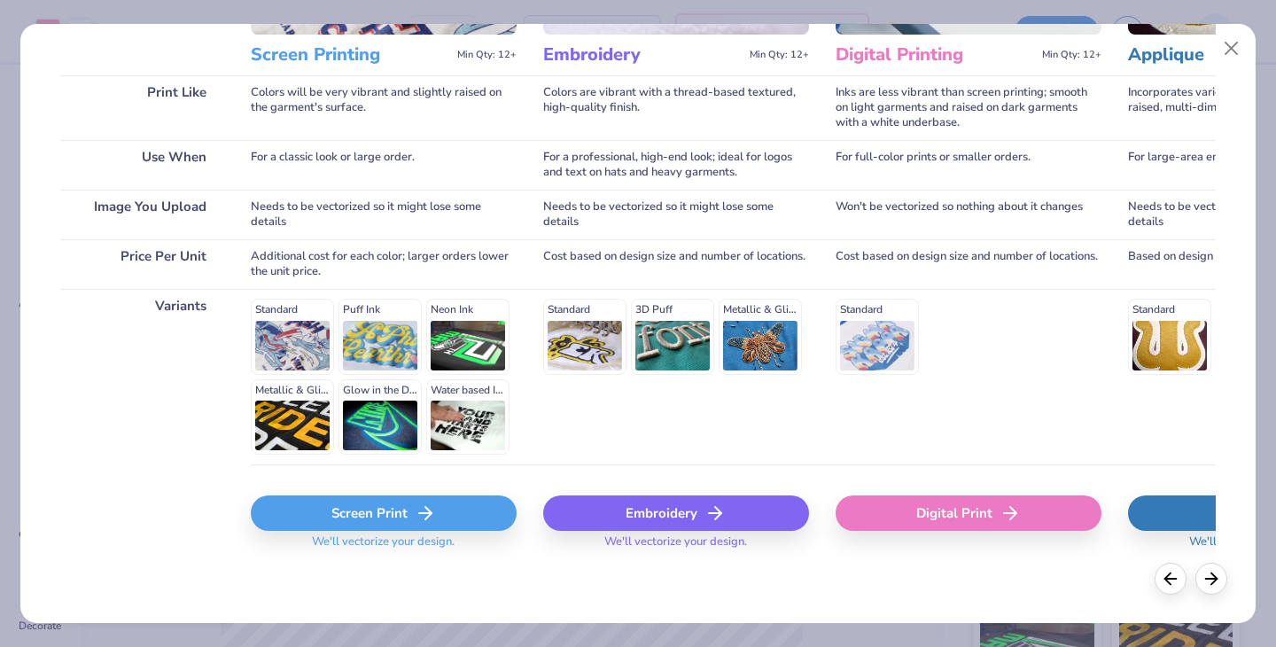
click at [409, 508] on div "Screen Print" at bounding box center [384, 512] width 266 height 35
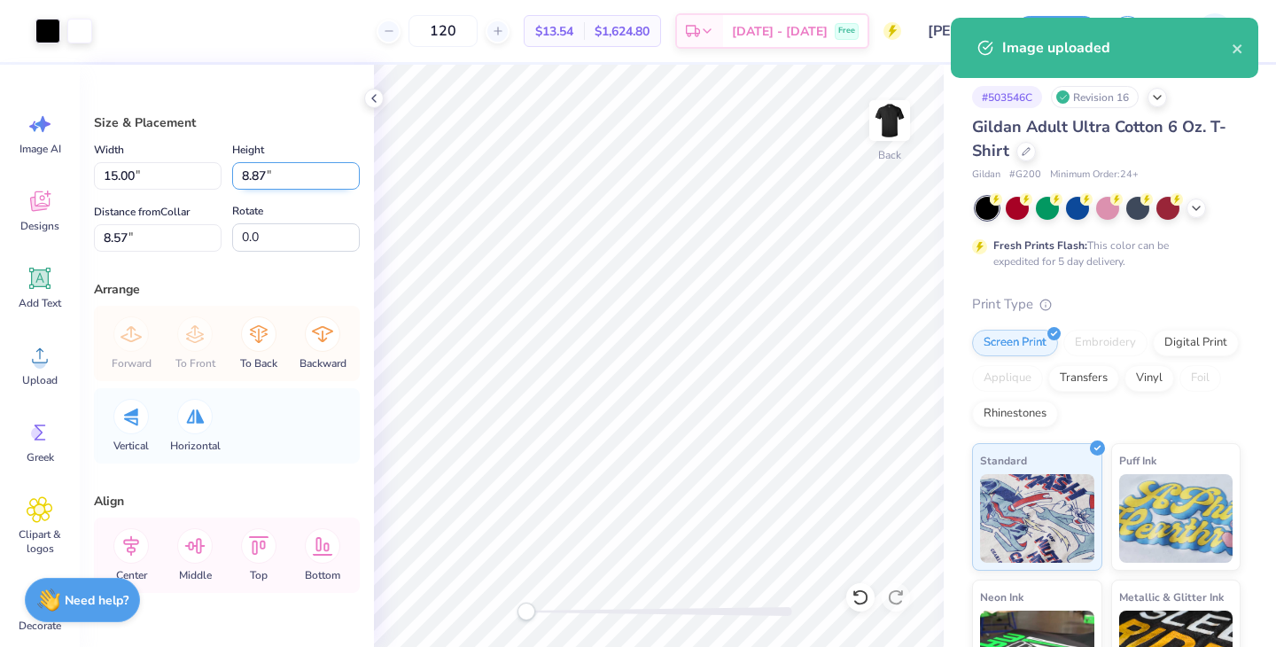
type input "10.60"
type input "6.58"
type input "3.00"
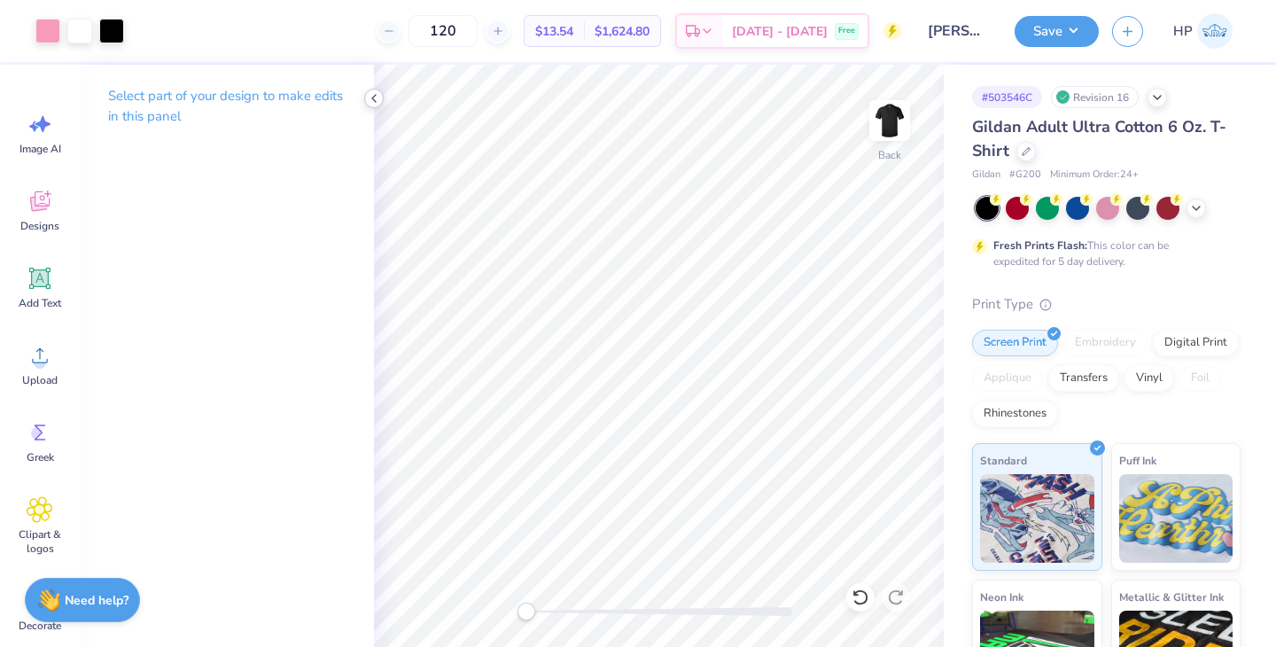
click at [377, 100] on icon at bounding box center [374, 98] width 14 height 14
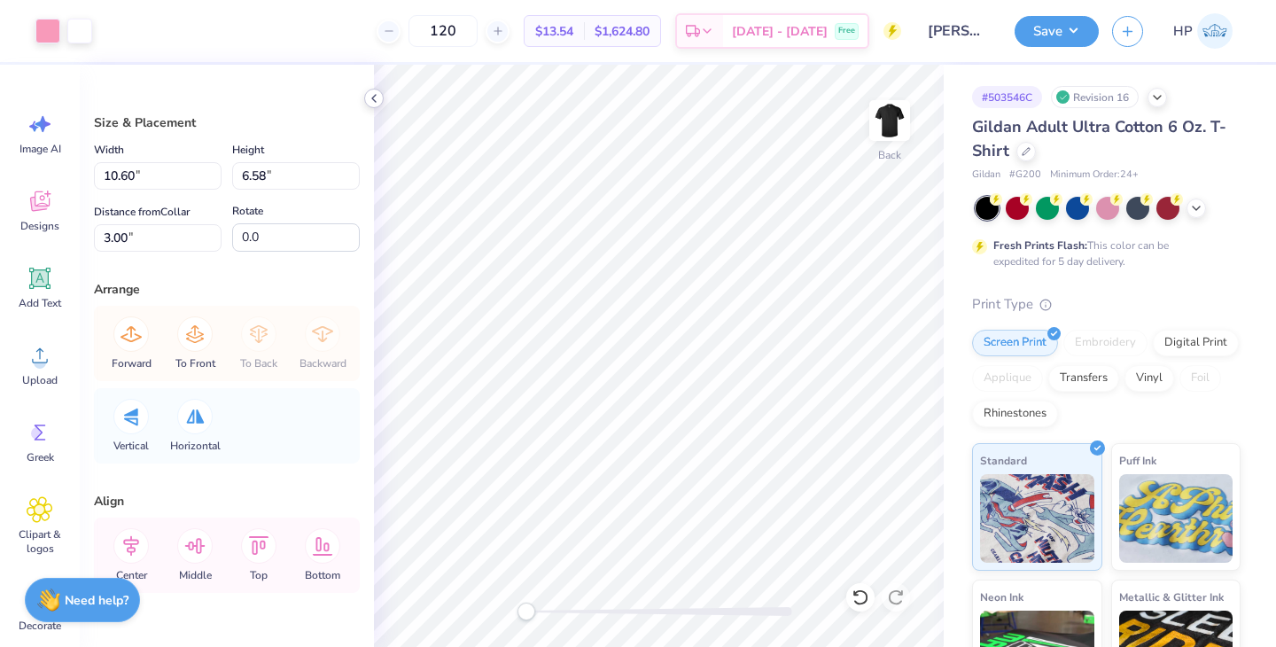
type input "15.00"
type input "8.87"
type input "8.57"
drag, startPoint x: 282, startPoint y: 171, endPoint x: 164, endPoint y: 171, distance: 117.8
click at [165, 171] on div "Width 15.00 15.00 " Height 8.87 8.87 "" at bounding box center [227, 164] width 266 height 50
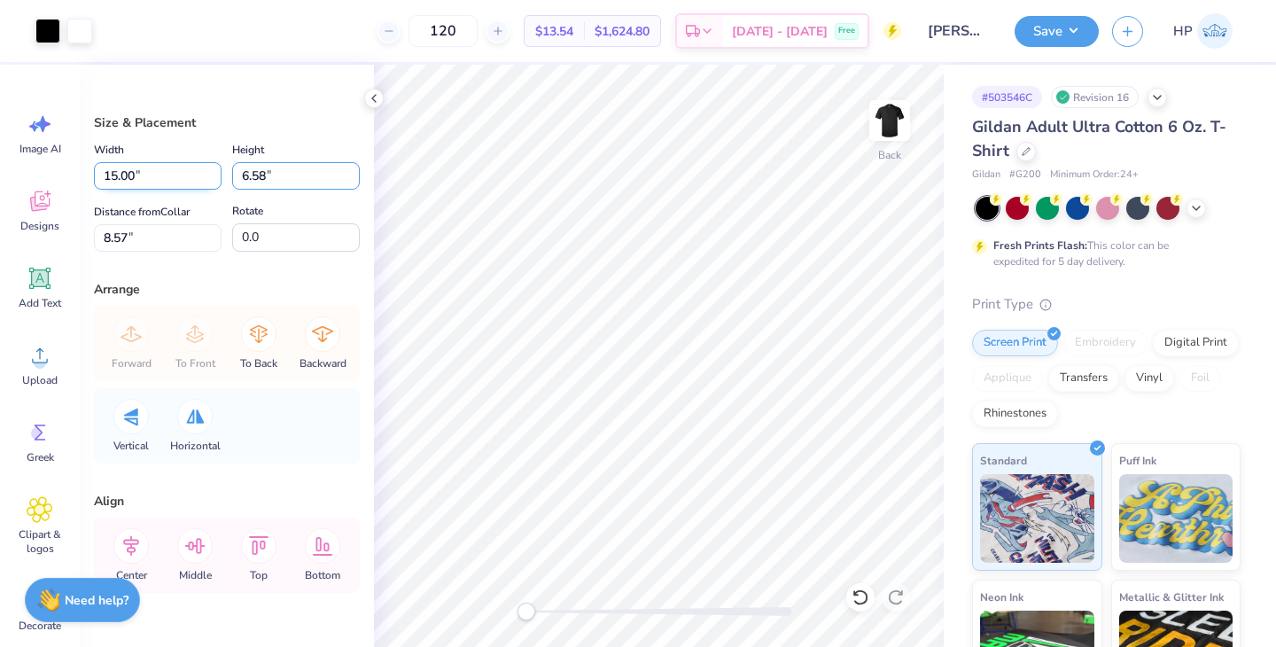
type input "6.58"
type input "11.13"
type input "9.71"
type input "10.60"
type input "3.00"
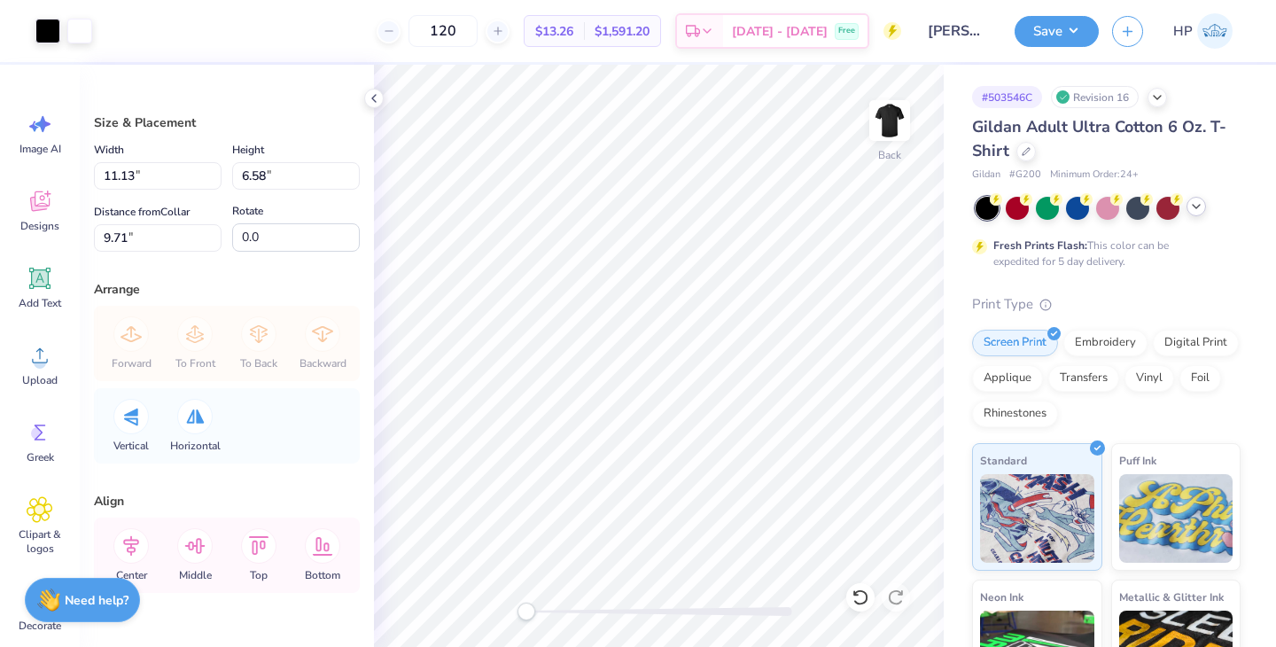
click at [1192, 206] on icon at bounding box center [1196, 206] width 14 height 14
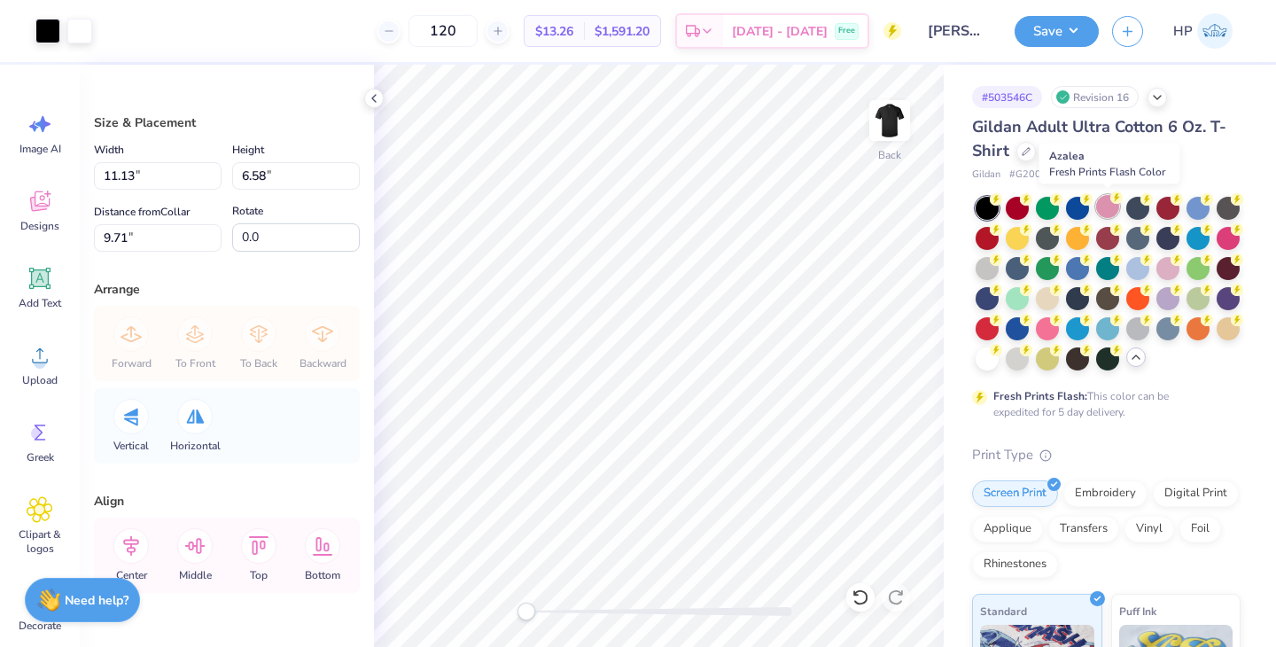
click at [1098, 207] on div at bounding box center [1107, 206] width 23 height 23
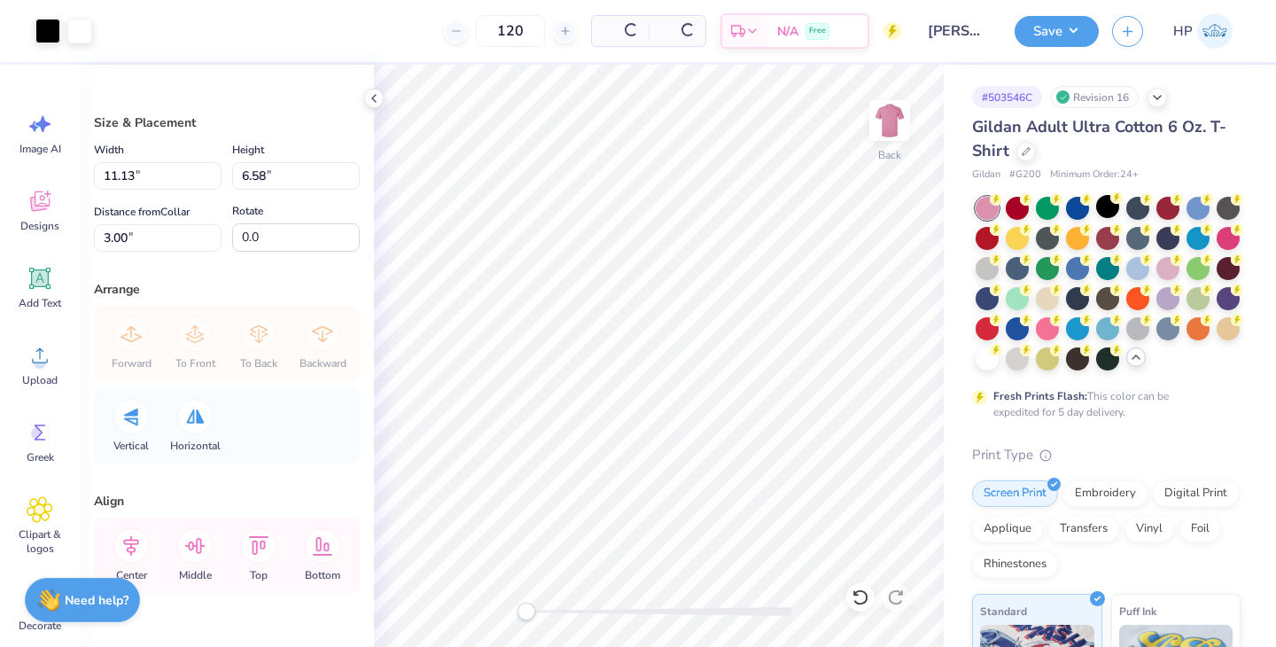
type input "3.00"
click at [1052, 332] on div at bounding box center [1047, 326] width 23 height 23
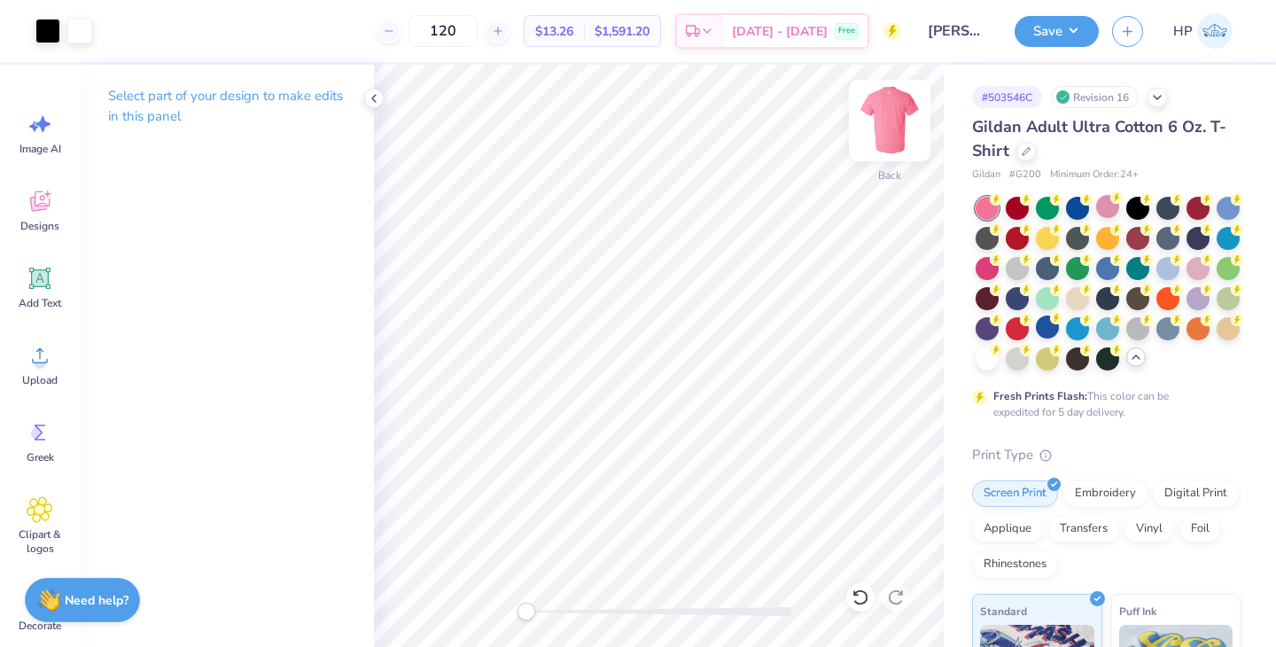
click at [884, 118] on img at bounding box center [889, 120] width 71 height 71
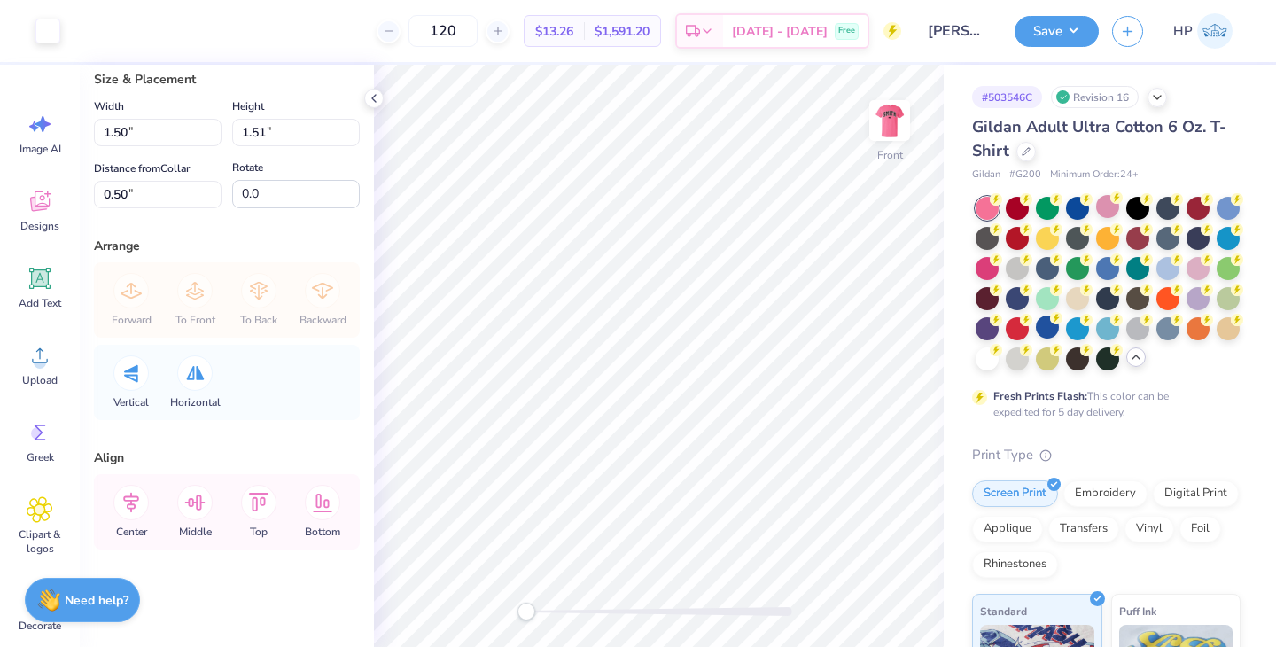
scroll to position [0, 0]
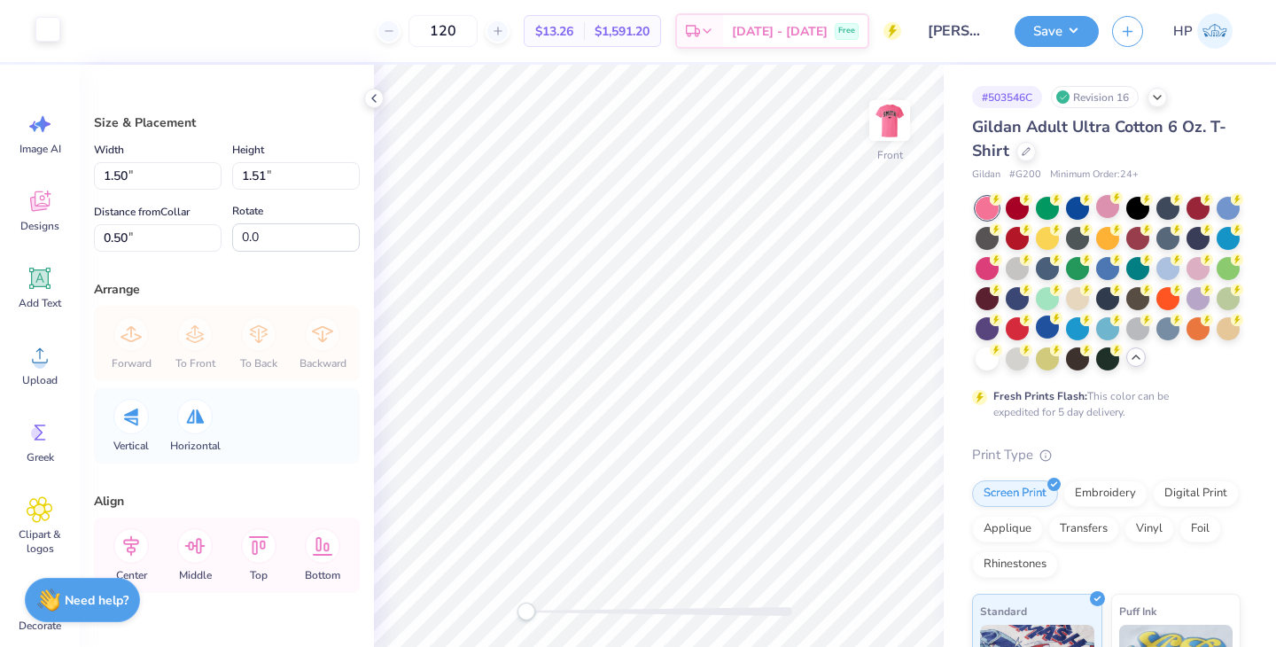
click at [44, 31] on div at bounding box center [47, 29] width 25 height 25
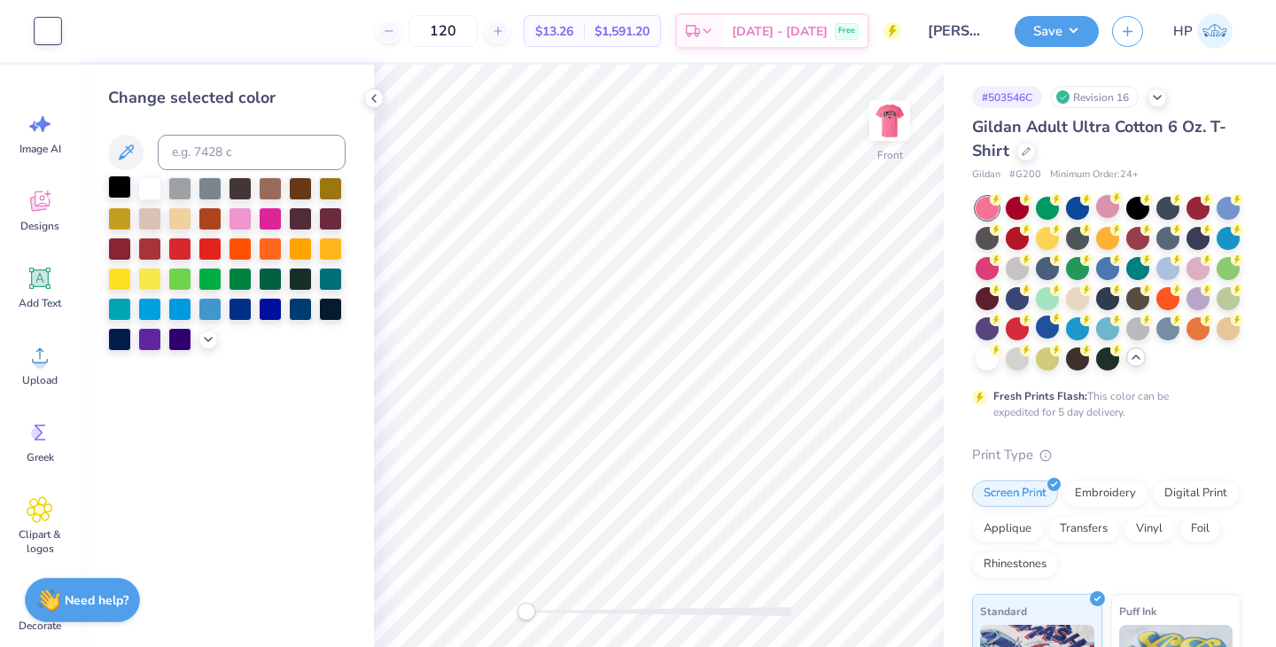
click at [117, 187] on div at bounding box center [119, 186] width 23 height 23
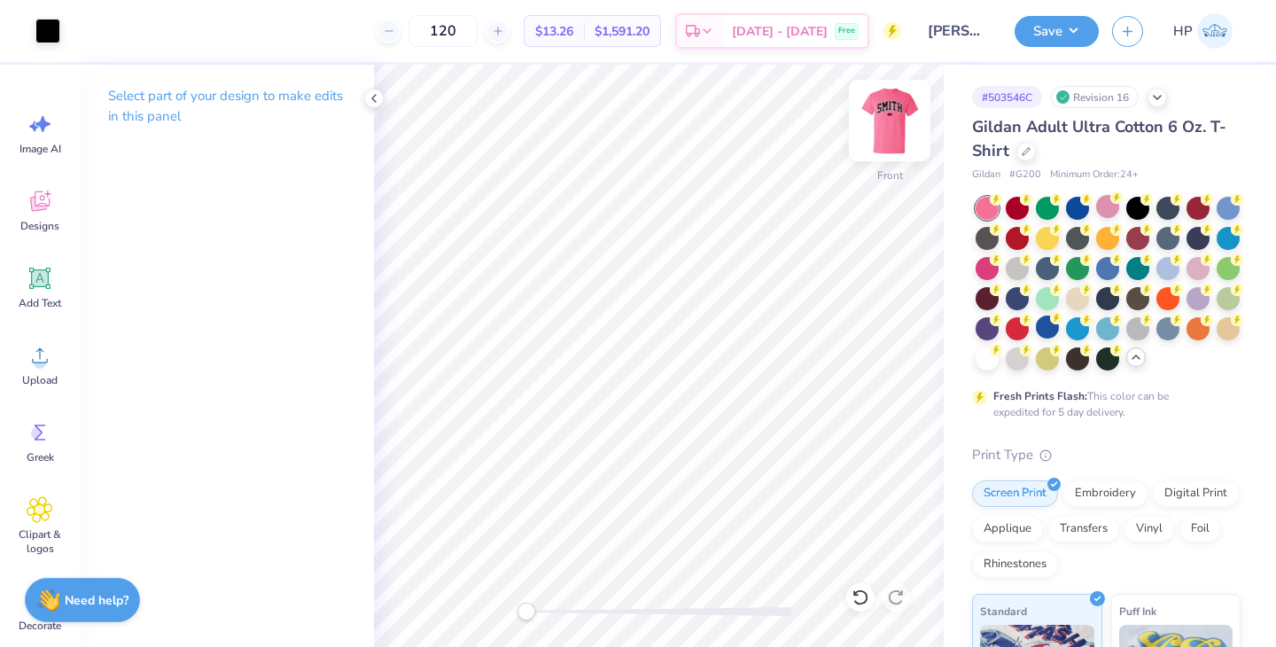
click at [884, 130] on img at bounding box center [889, 120] width 71 height 71
click at [884, 130] on img at bounding box center [889, 120] width 35 height 35
click at [1063, 34] on button "Save" at bounding box center [1056, 28] width 84 height 31
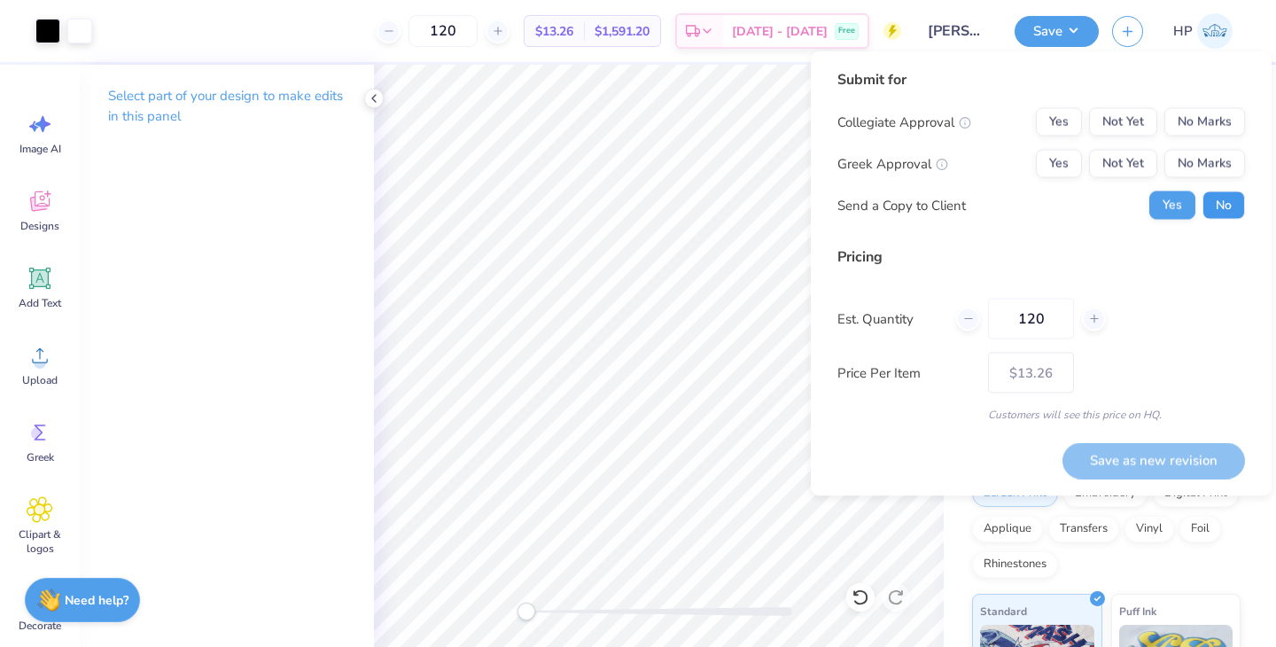
click at [1219, 205] on button "No" at bounding box center [1223, 205] width 43 height 28
click at [1211, 154] on button "No Marks" at bounding box center [1204, 164] width 81 height 28
click at [1211, 131] on button "No Marks" at bounding box center [1204, 122] width 81 height 28
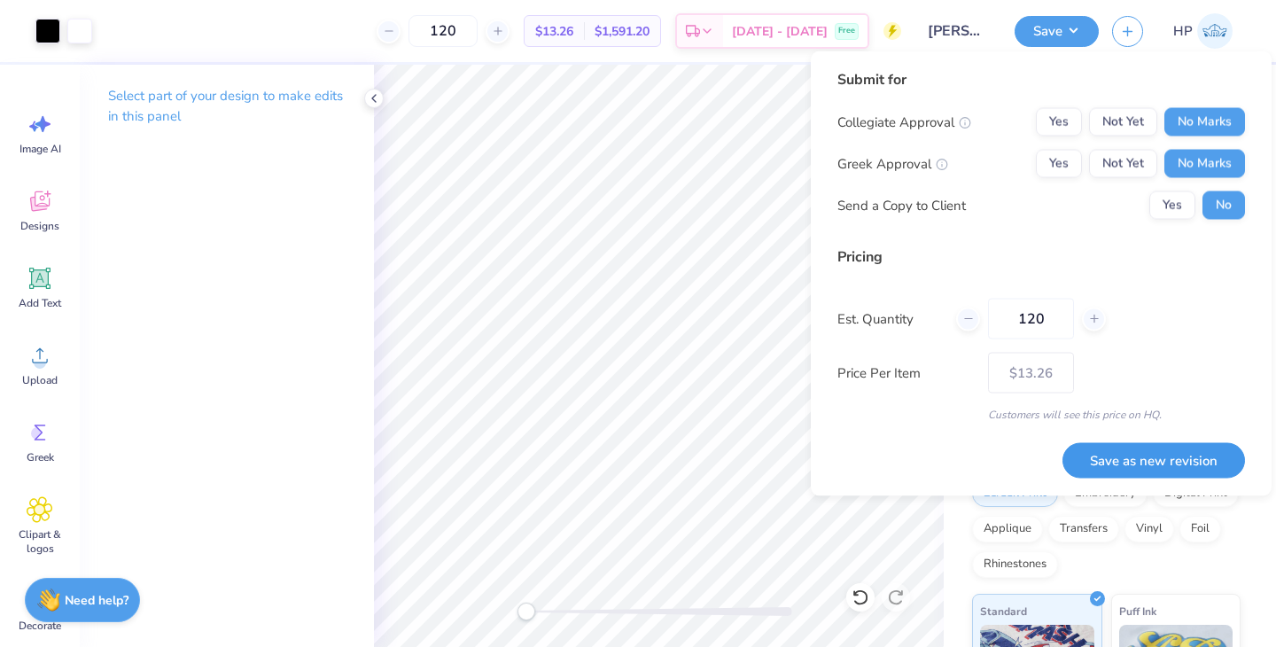
click at [1149, 471] on button "Save as new revision" at bounding box center [1153, 460] width 182 height 36
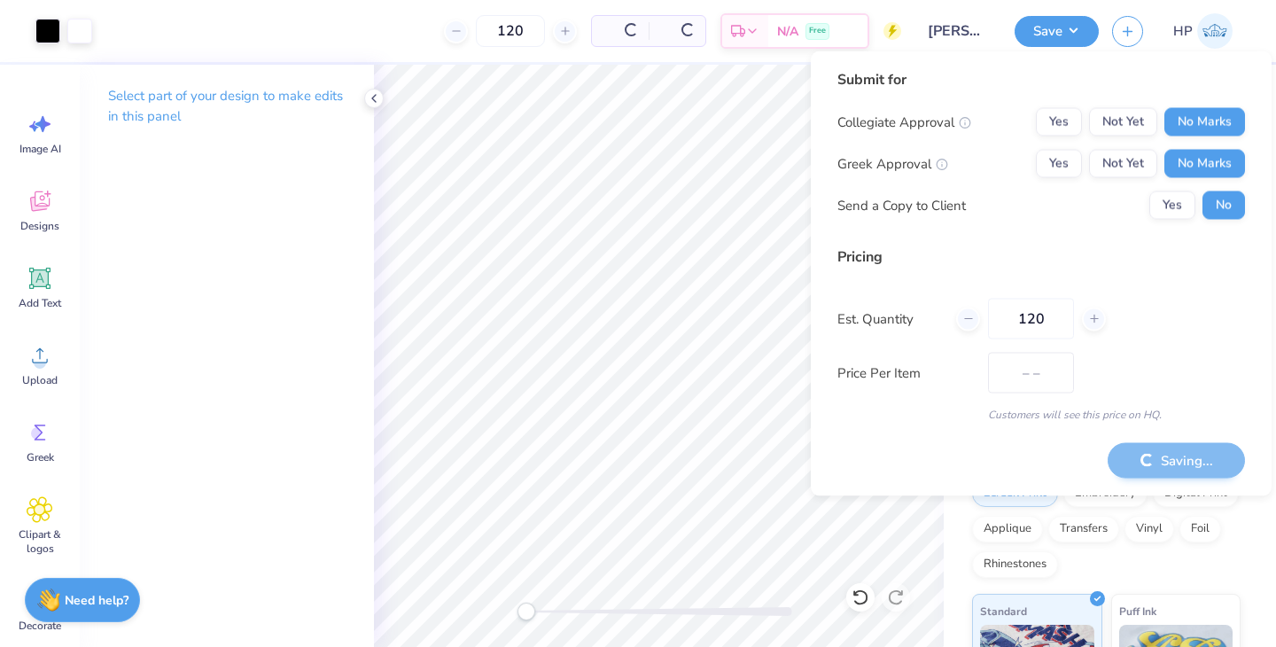
type input "$13.26"
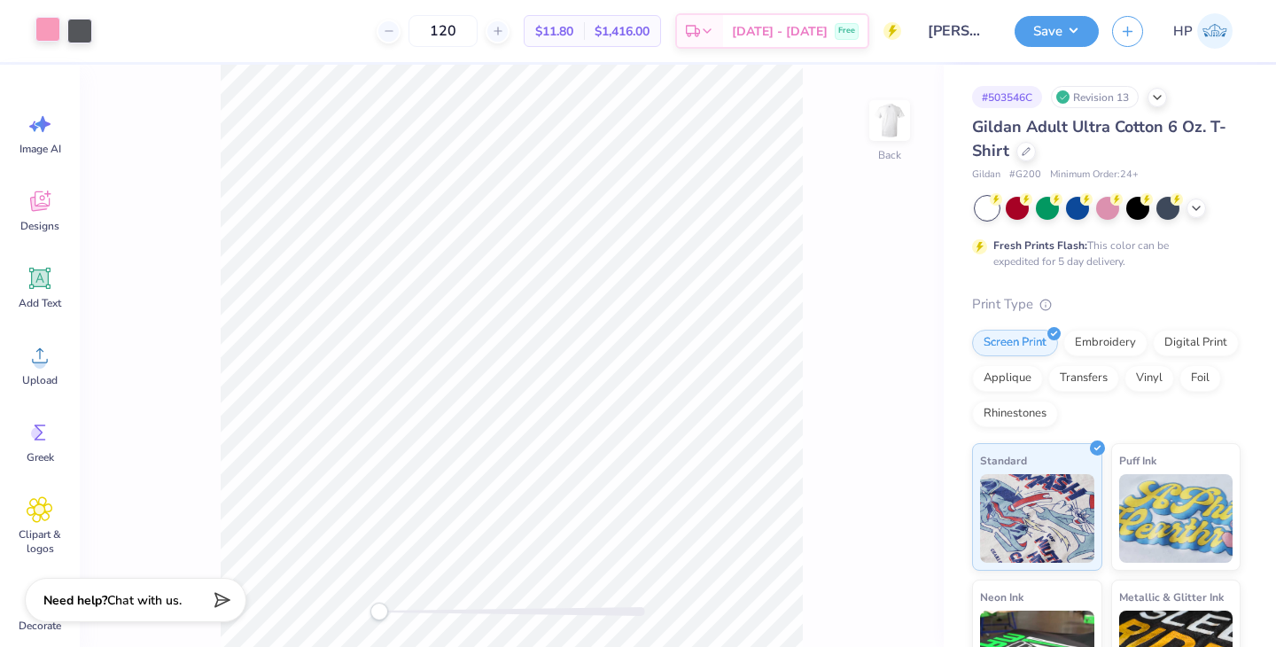
click at [56, 34] on div at bounding box center [47, 29] width 25 height 25
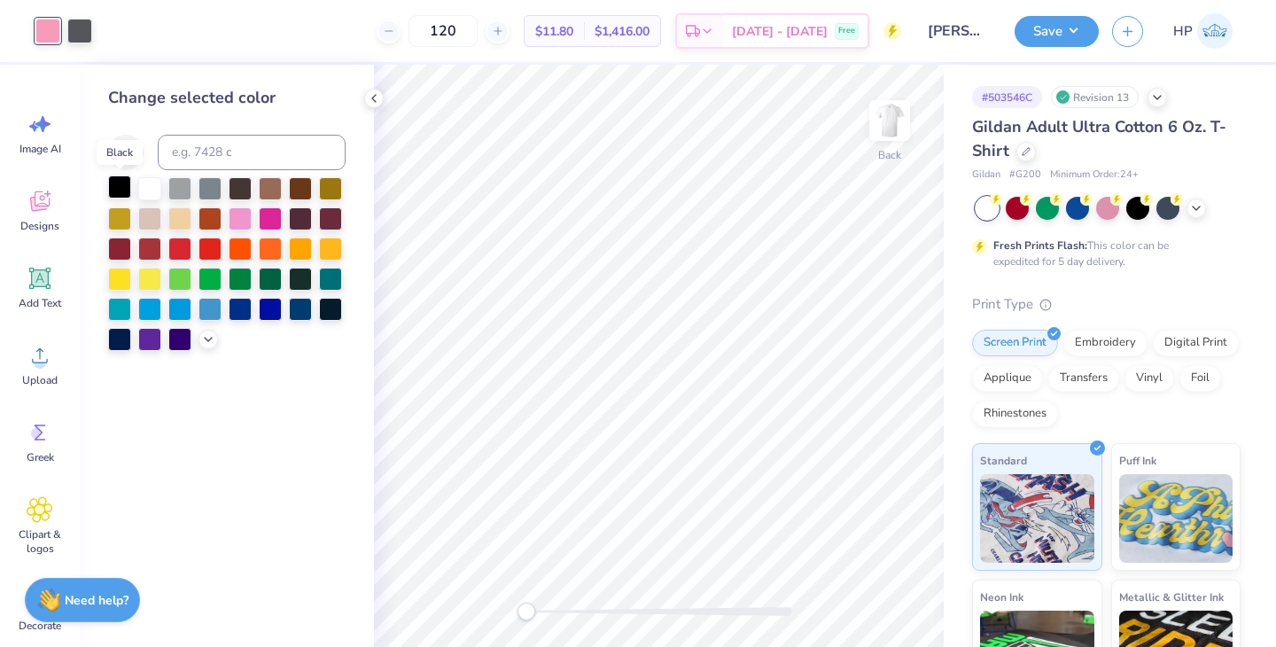
click at [121, 185] on div at bounding box center [119, 186] width 23 height 23
click at [81, 36] on div at bounding box center [79, 29] width 25 height 25
click at [196, 146] on input at bounding box center [252, 152] width 188 height 35
type input "1905"
click at [887, 129] on img at bounding box center [889, 120] width 71 height 71
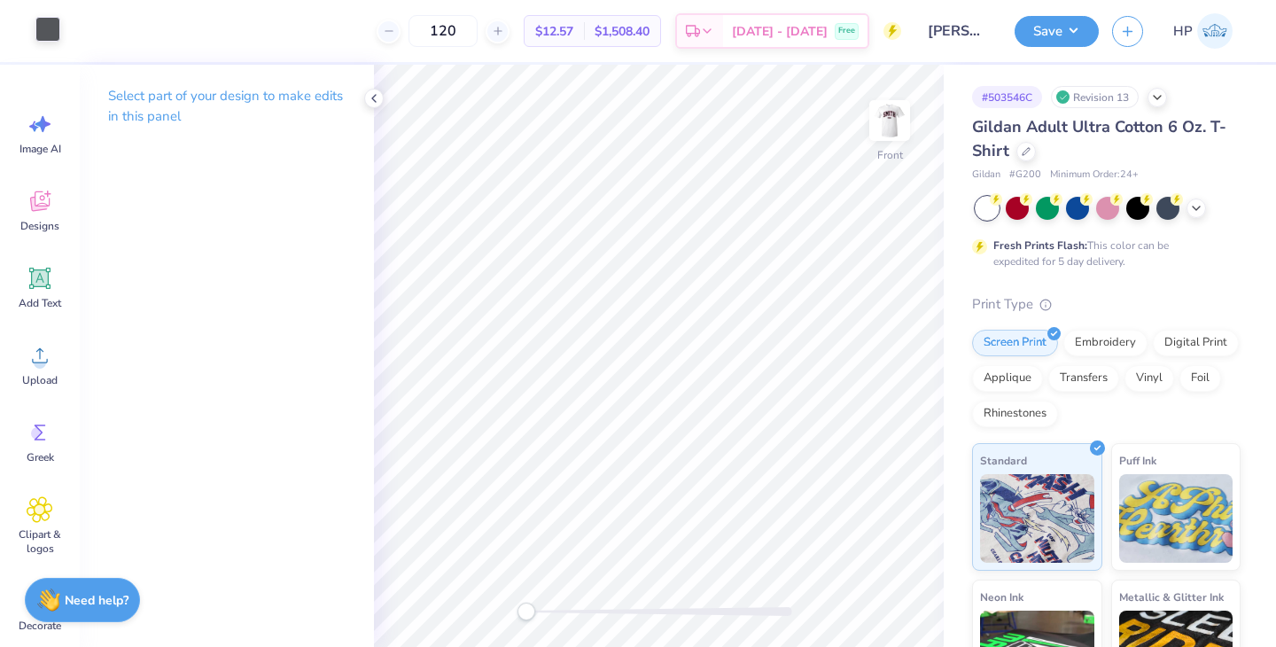
click at [39, 34] on div at bounding box center [47, 29] width 25 height 25
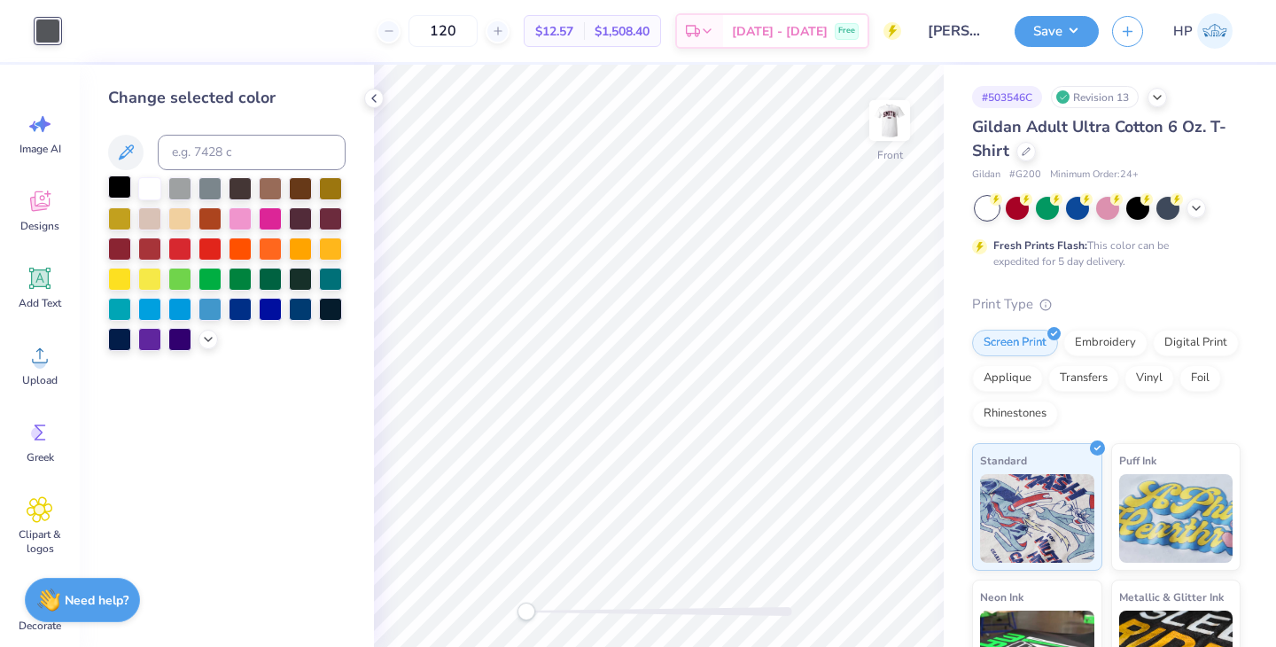
click at [117, 190] on div at bounding box center [119, 186] width 23 height 23
click at [892, 123] on img at bounding box center [889, 120] width 71 height 71
click at [1077, 24] on button "Save" at bounding box center [1056, 28] width 84 height 31
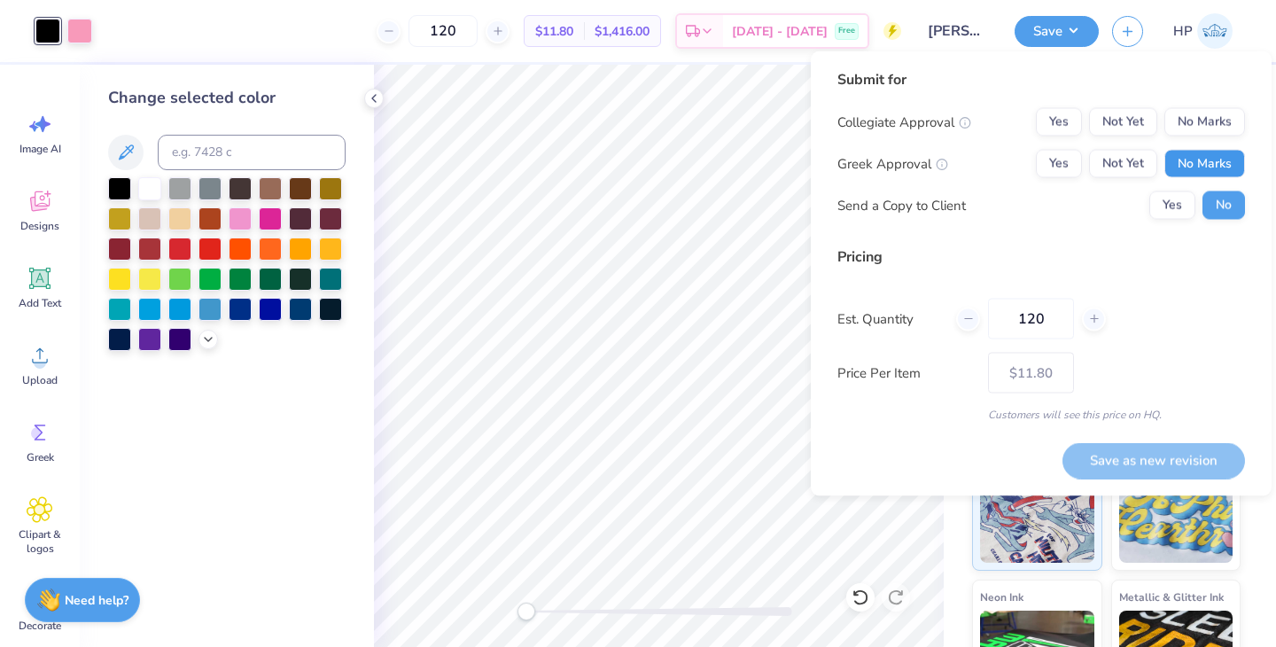
click at [1217, 164] on button "No Marks" at bounding box center [1204, 164] width 81 height 28
click at [1211, 127] on button "No Marks" at bounding box center [1204, 122] width 81 height 28
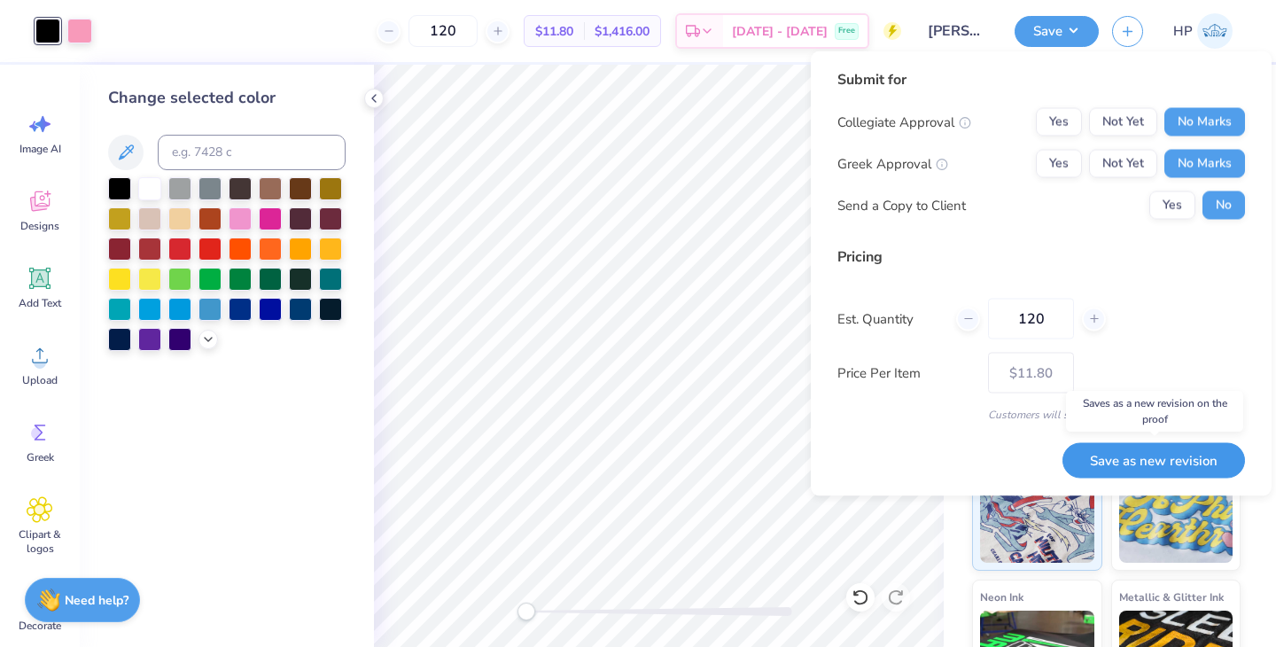
click at [1102, 462] on button "Save as new revision" at bounding box center [1153, 460] width 182 height 36
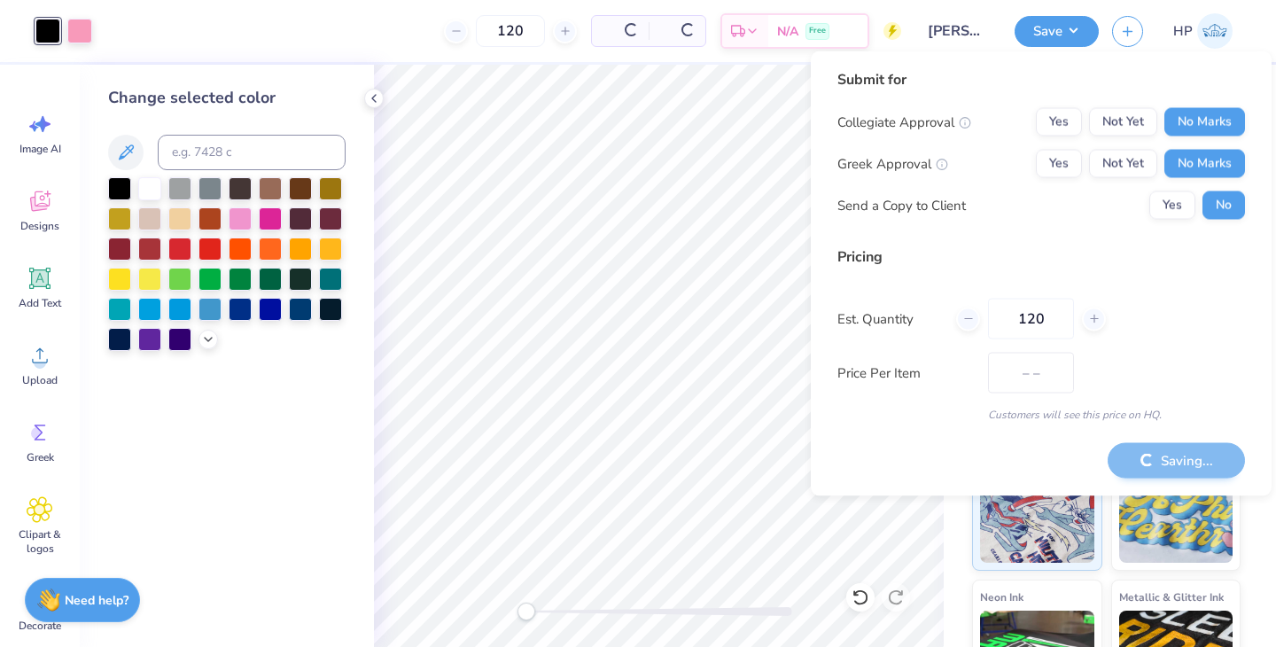
type input "$11.80"
